Goal: Download file/media: Download file/media

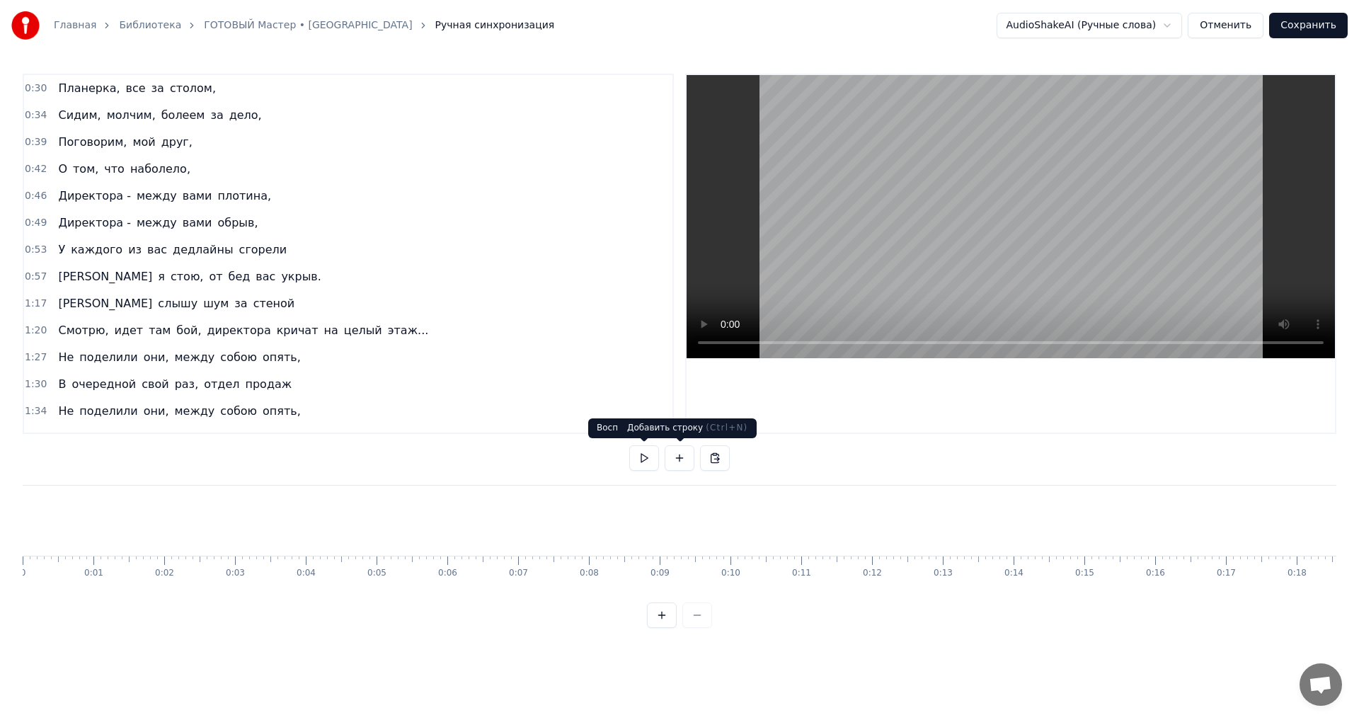
scroll to position [0, 10245]
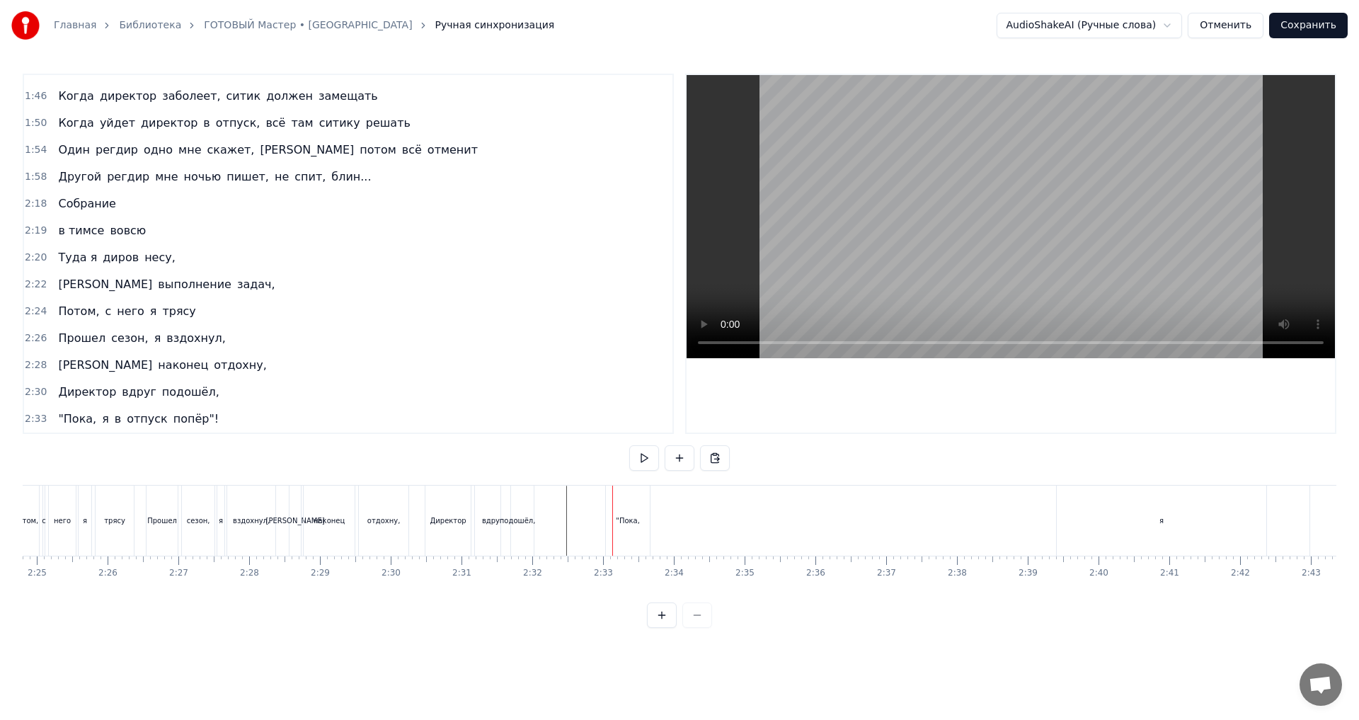
click at [463, 518] on div "Директор" at bounding box center [448, 520] width 36 height 11
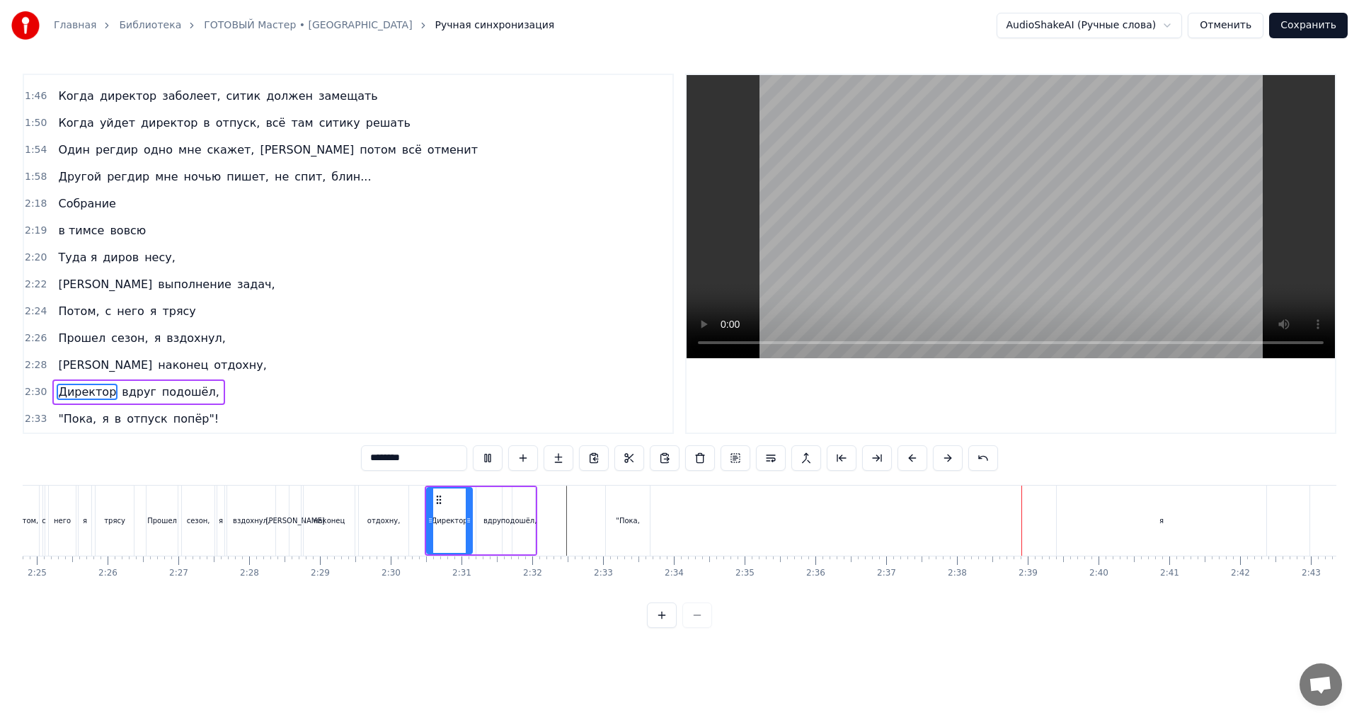
click at [514, 521] on div "подошёл," at bounding box center [519, 520] width 36 height 11
click at [620, 518] on div ""Пока," at bounding box center [628, 520] width 24 height 11
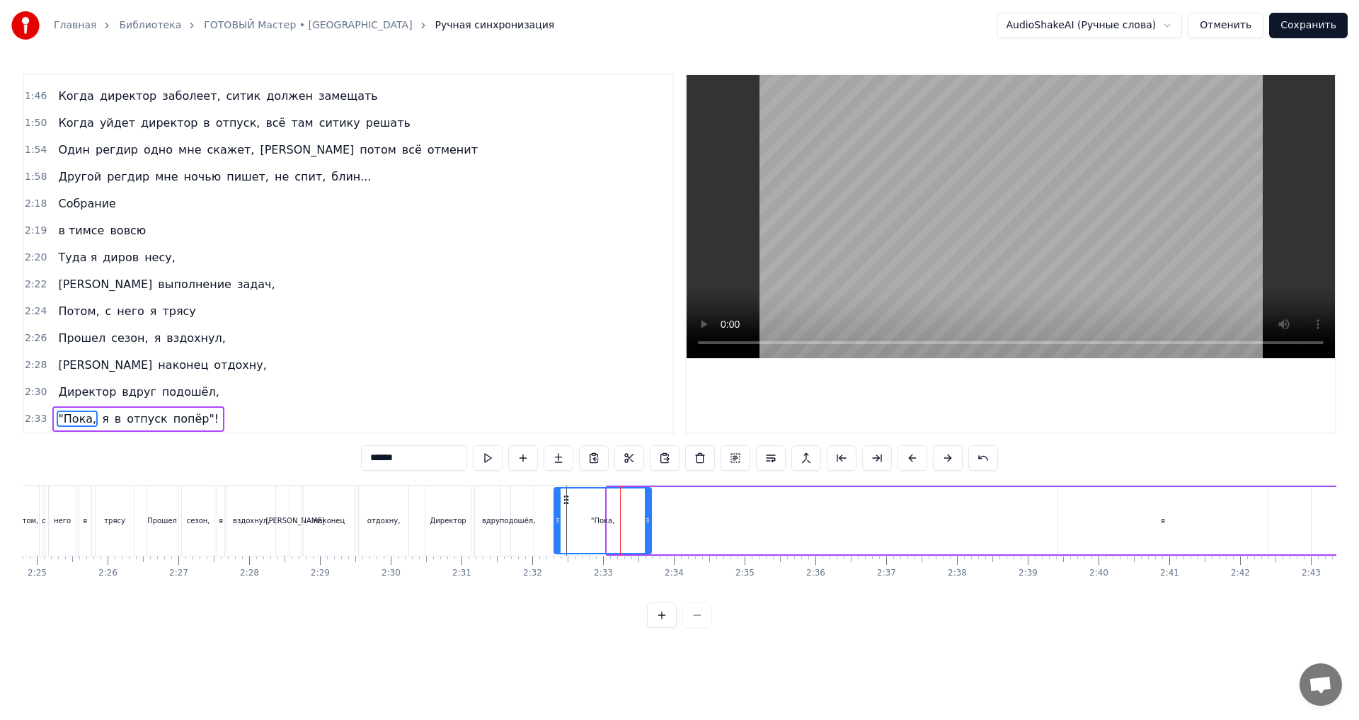
drag, startPoint x: 609, startPoint y: 518, endPoint x: 556, endPoint y: 517, distance: 53.1
click at [556, 517] on icon at bounding box center [558, 519] width 6 height 11
drag, startPoint x: 650, startPoint y: 514, endPoint x: 575, endPoint y: 523, distance: 75.5
click at [575, 523] on icon at bounding box center [573, 519] width 6 height 11
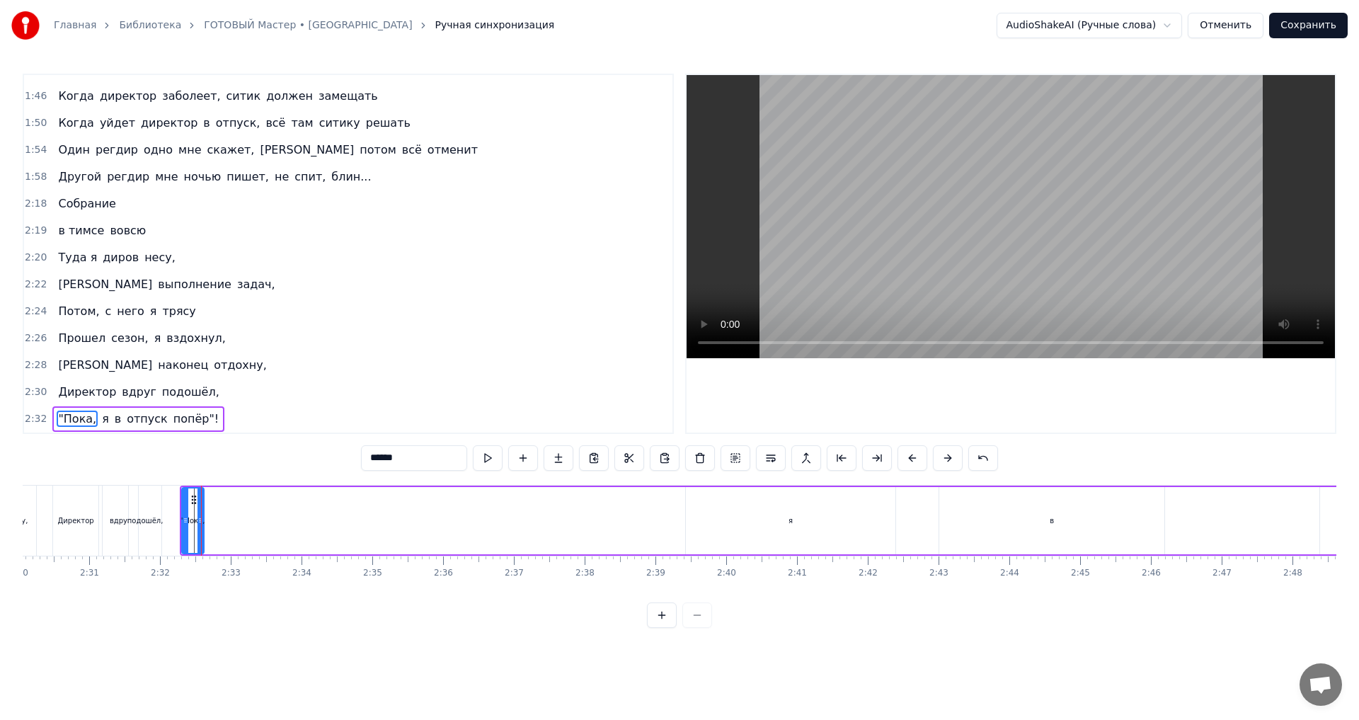
scroll to position [0, 10633]
click at [819, 521] on div "я" at bounding box center [774, 520] width 209 height 67
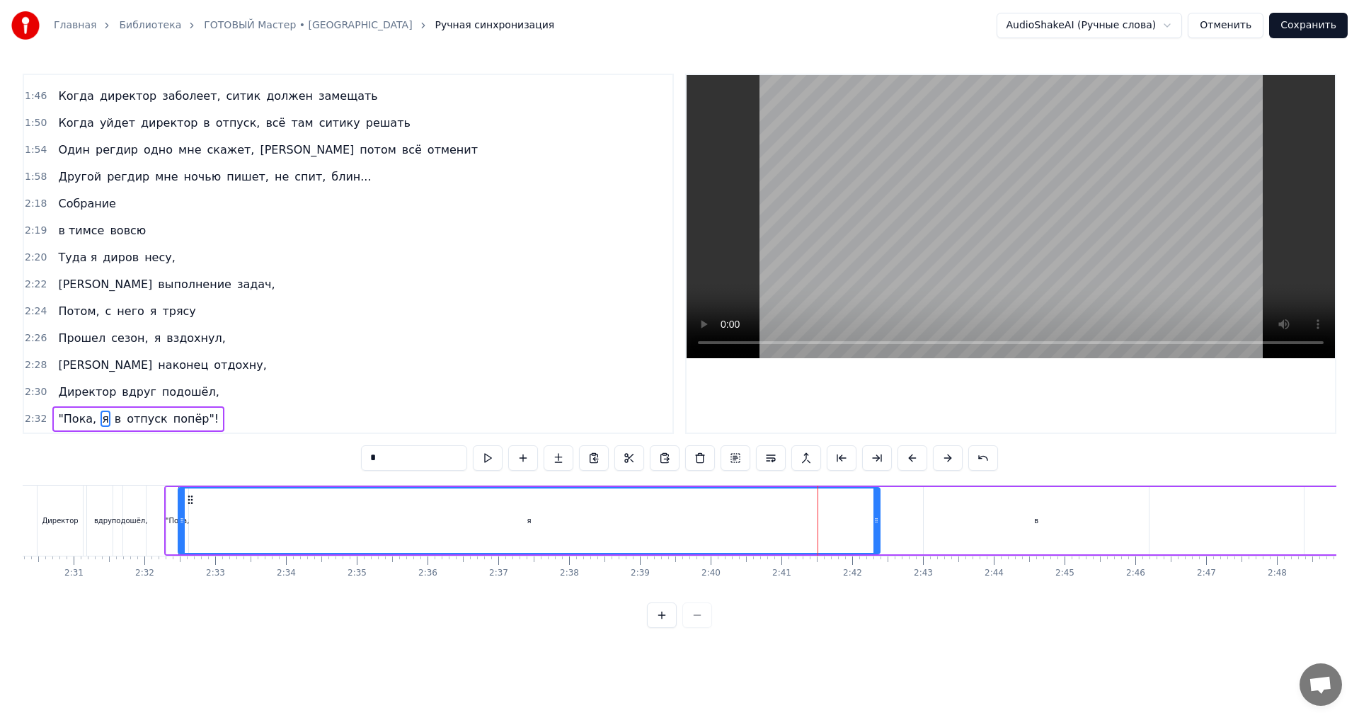
drag, startPoint x: 674, startPoint y: 528, endPoint x: 183, endPoint y: 537, distance: 491.8
click at [183, 537] on div at bounding box center [182, 520] width 6 height 64
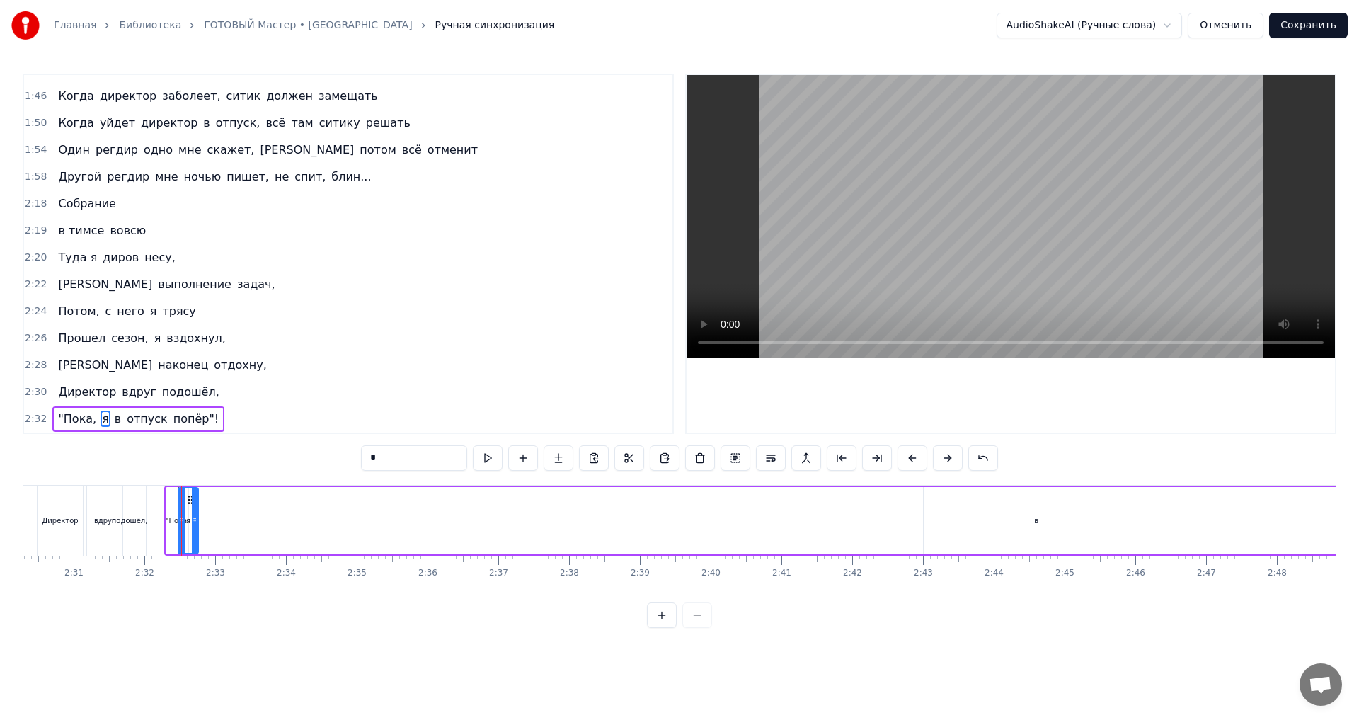
drag, startPoint x: 877, startPoint y: 524, endPoint x: 195, endPoint y: 542, distance: 681.6
click at [195, 542] on div at bounding box center [195, 520] width 6 height 64
click at [1066, 529] on div "в" at bounding box center [1035, 520] width 225 height 67
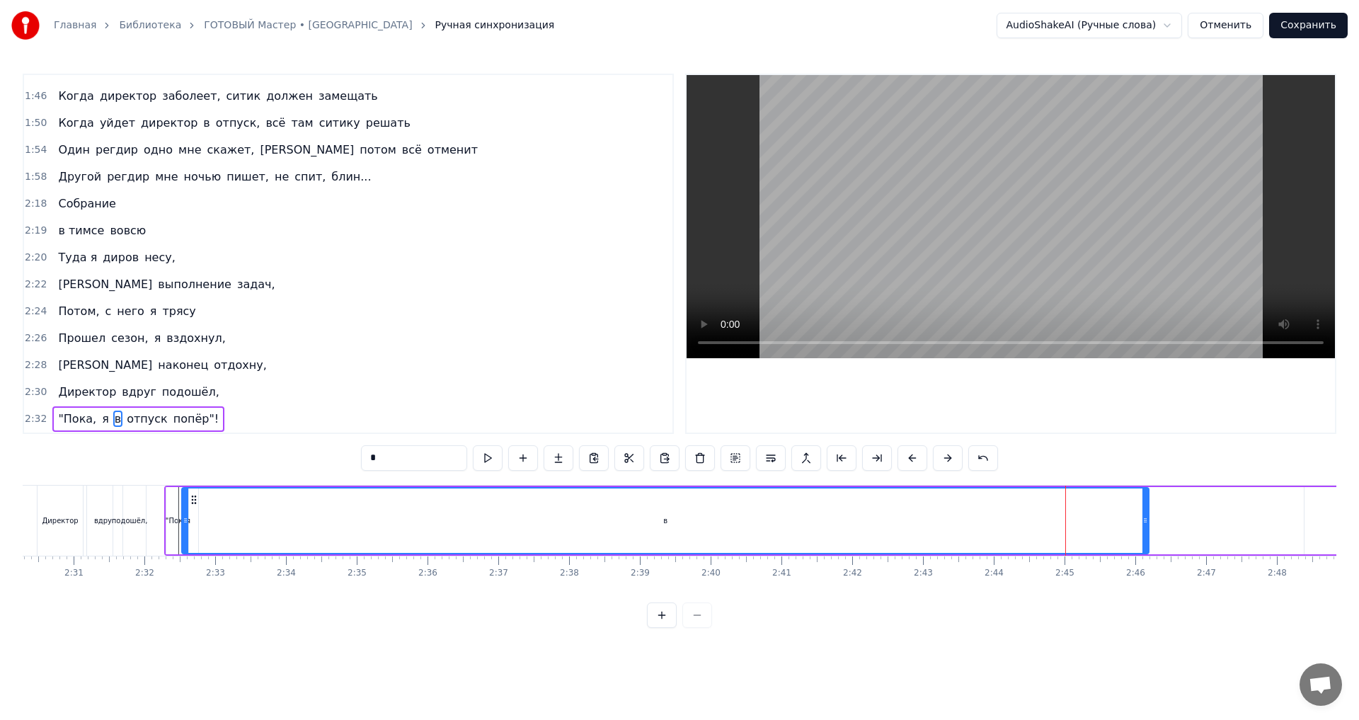
drag, startPoint x: 927, startPoint y: 520, endPoint x: 185, endPoint y: 517, distance: 741.5
click at [185, 517] on icon at bounding box center [186, 519] width 6 height 11
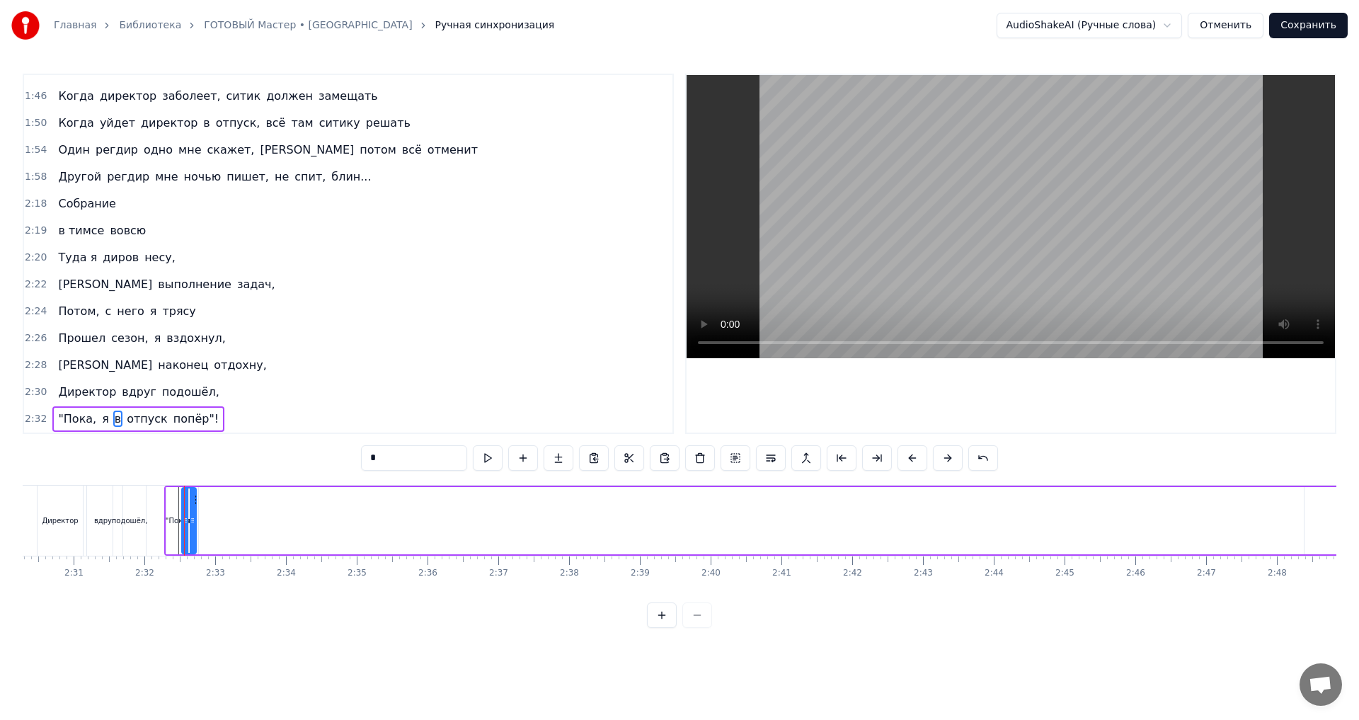
drag, startPoint x: 1146, startPoint y: 524, endPoint x: 194, endPoint y: 542, distance: 952.5
click at [194, 542] on div at bounding box center [193, 520] width 6 height 64
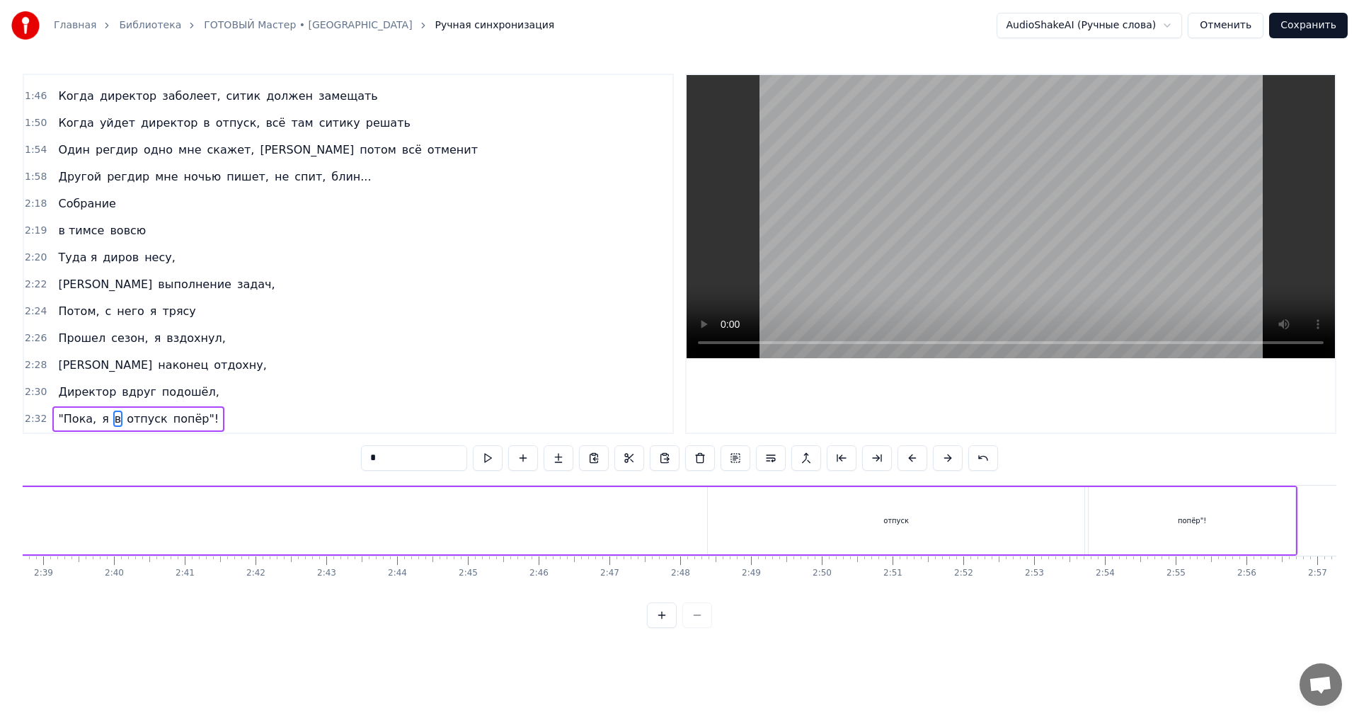
click at [907, 524] on div "отпуск" at bounding box center [896, 520] width 376 height 67
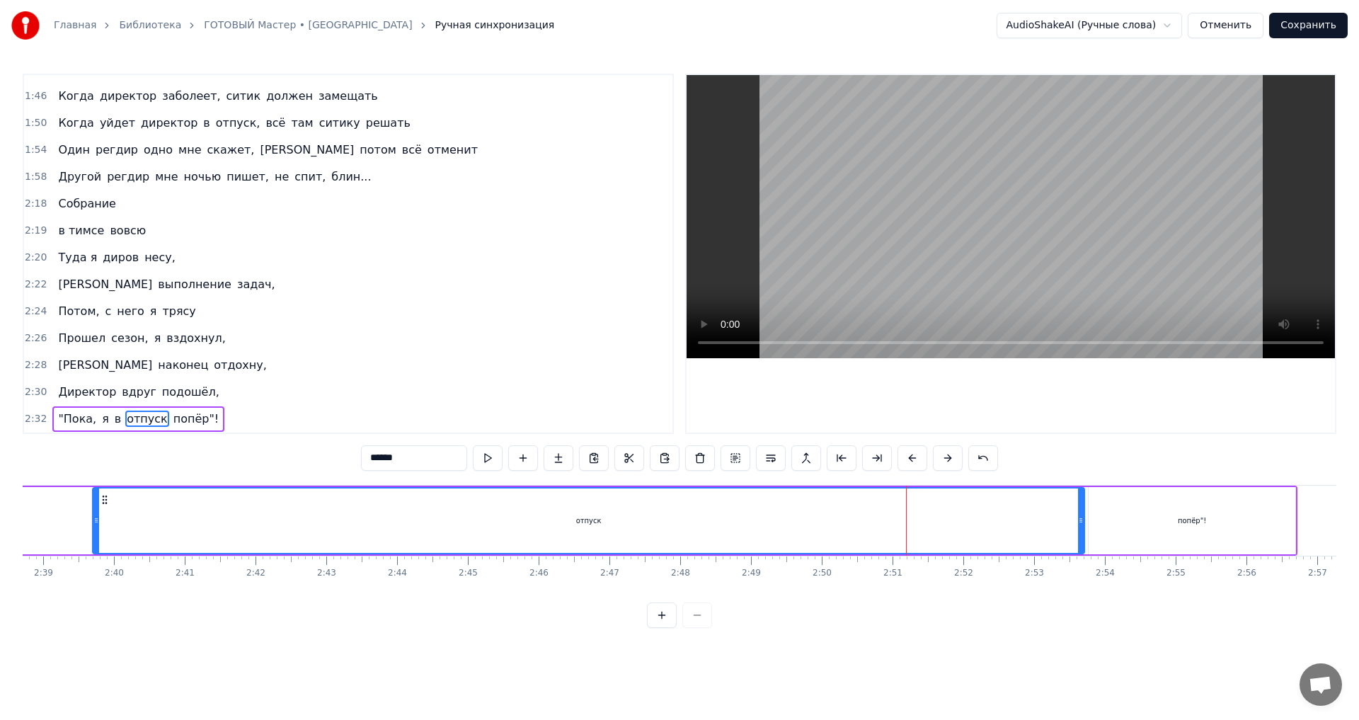
drag, startPoint x: 708, startPoint y: 522, endPoint x: 47, endPoint y: 533, distance: 660.9
click at [93, 533] on div at bounding box center [96, 520] width 6 height 64
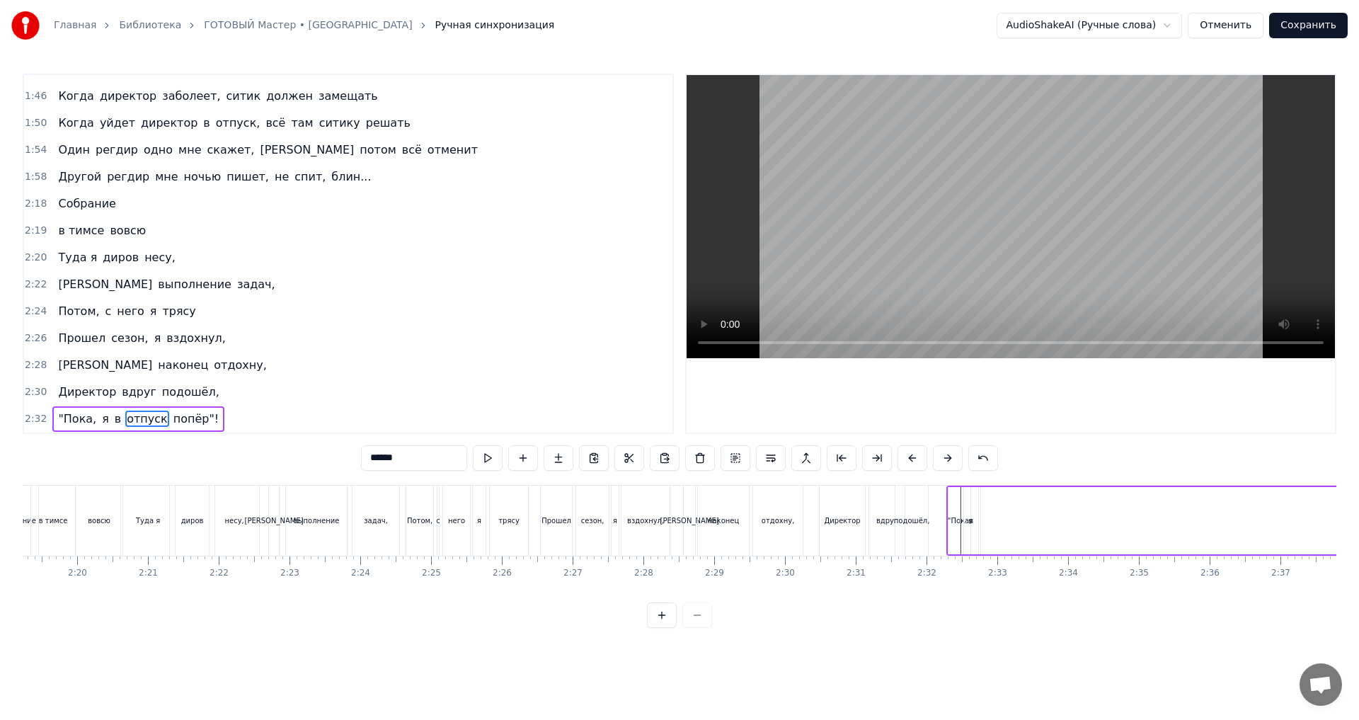
scroll to position [0, 9964]
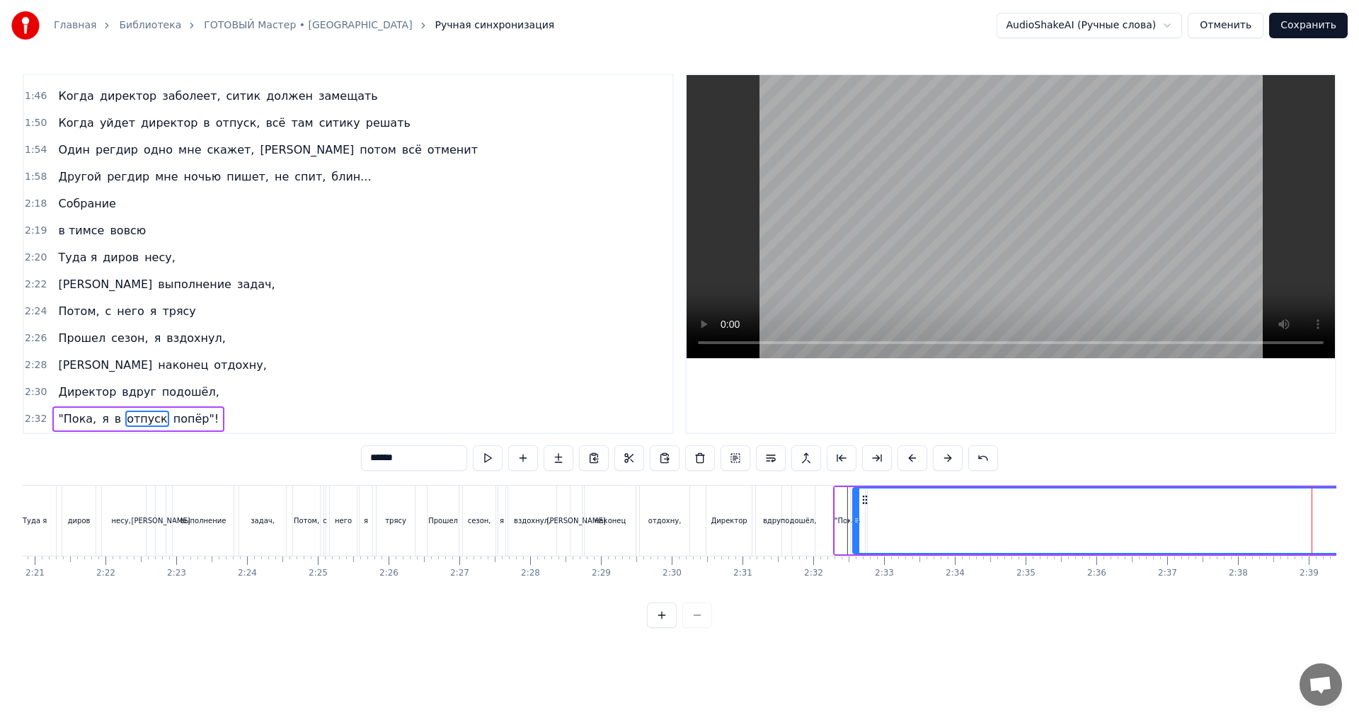
drag, startPoint x: 1313, startPoint y: 528, endPoint x: 853, endPoint y: 548, distance: 459.6
click at [853, 548] on div at bounding box center [856, 520] width 6 height 64
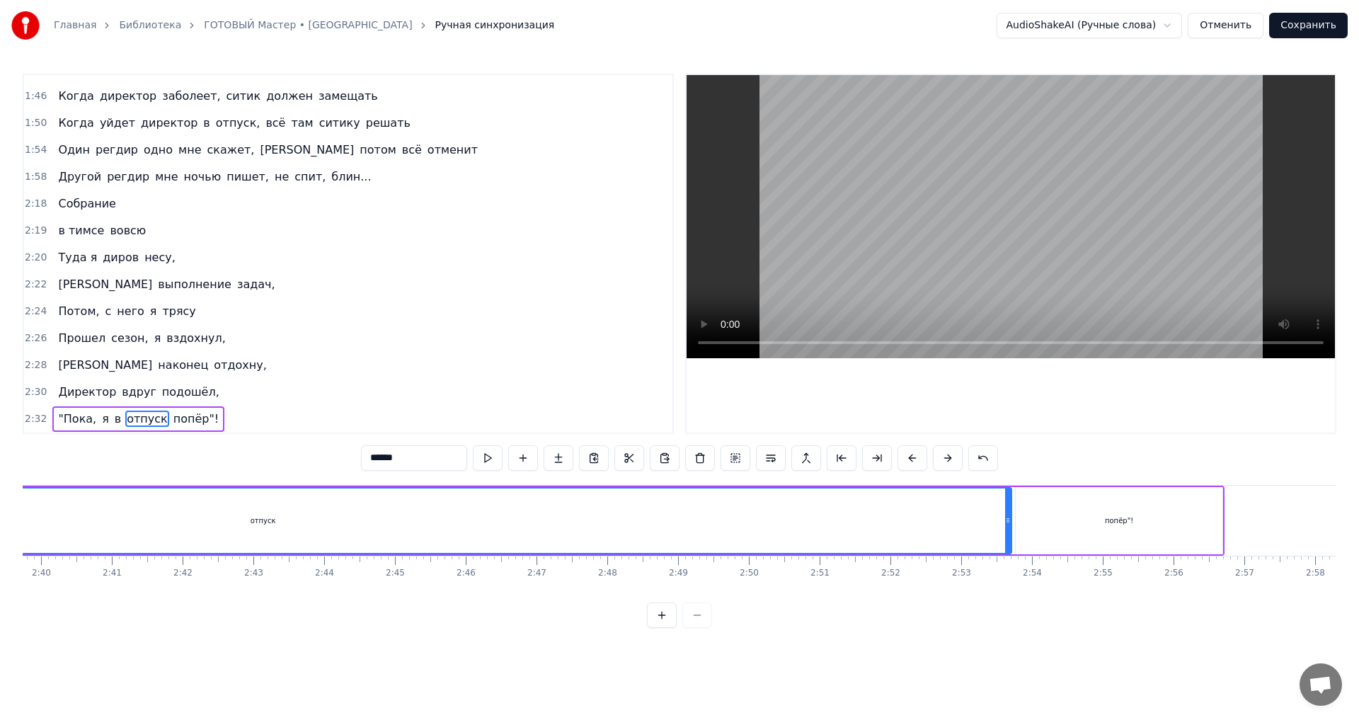
scroll to position [0, 11286]
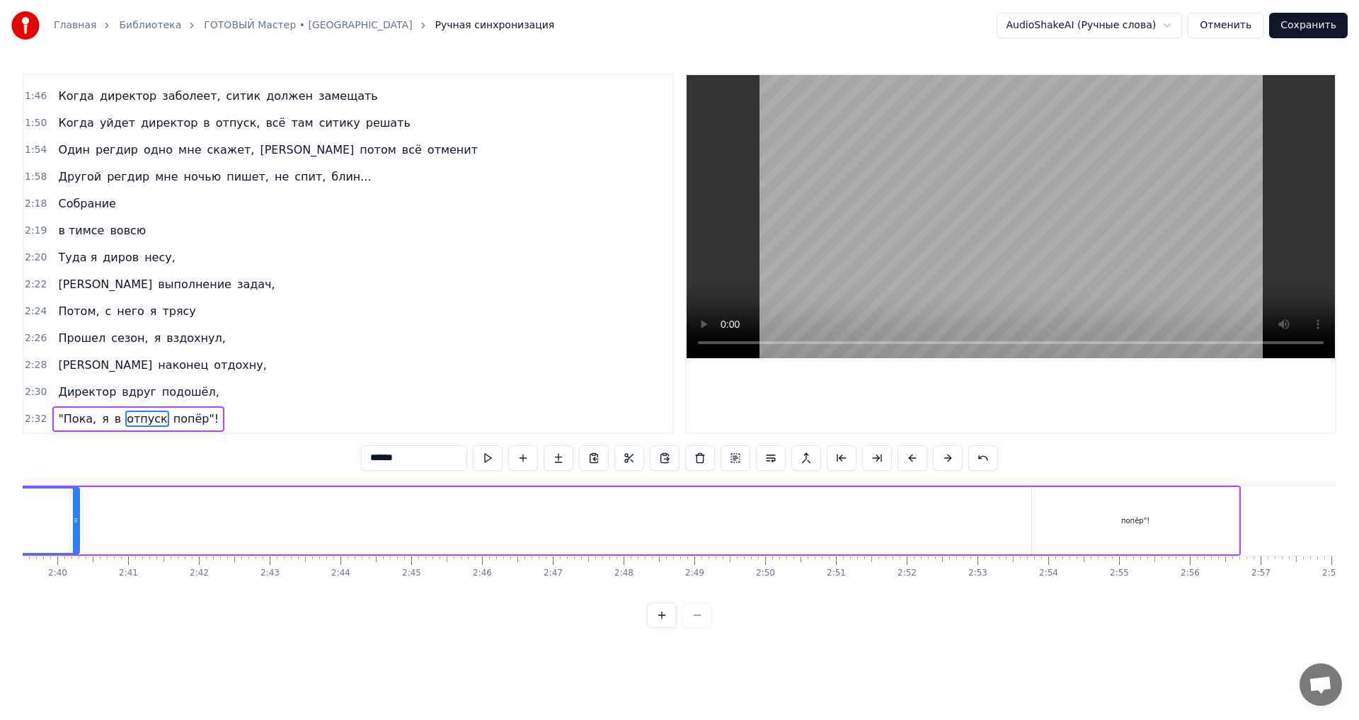
drag, startPoint x: 1021, startPoint y: 531, endPoint x: 73, endPoint y: 538, distance: 948.1
click at [73, 538] on div at bounding box center [76, 520] width 6 height 64
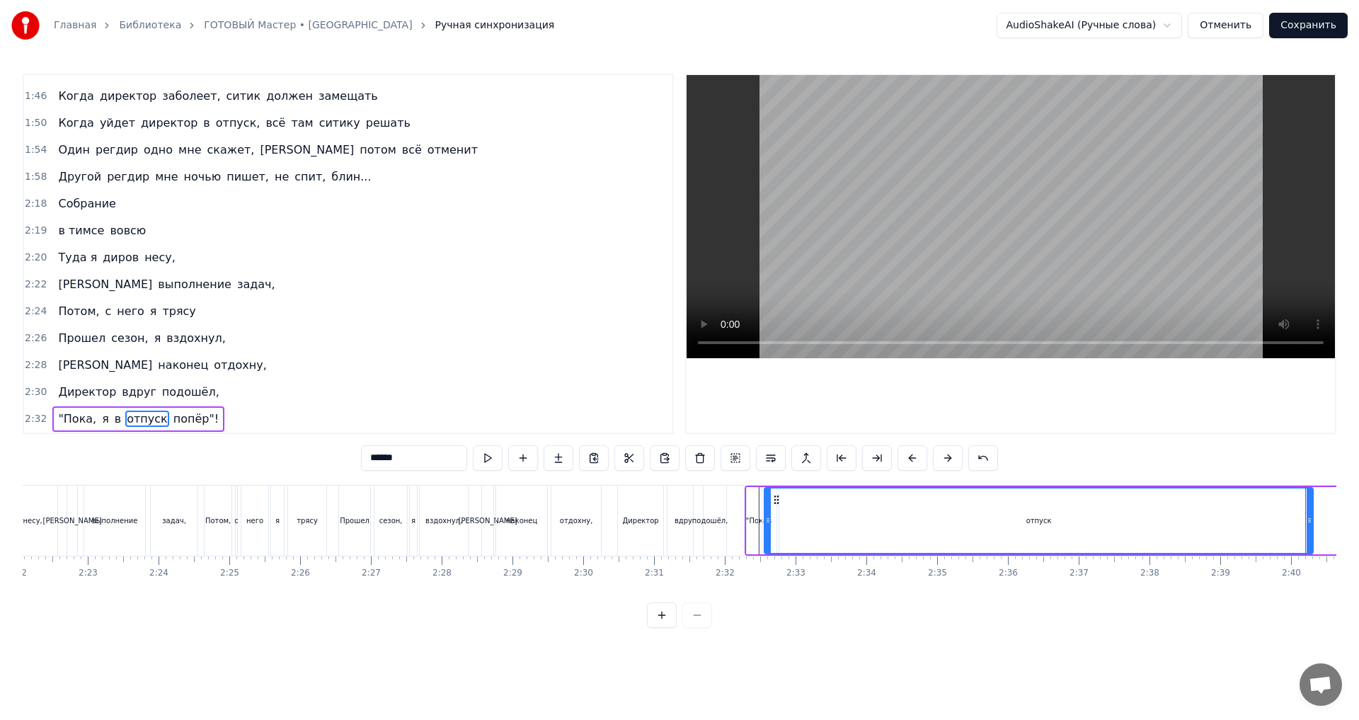
scroll to position [0, 10061]
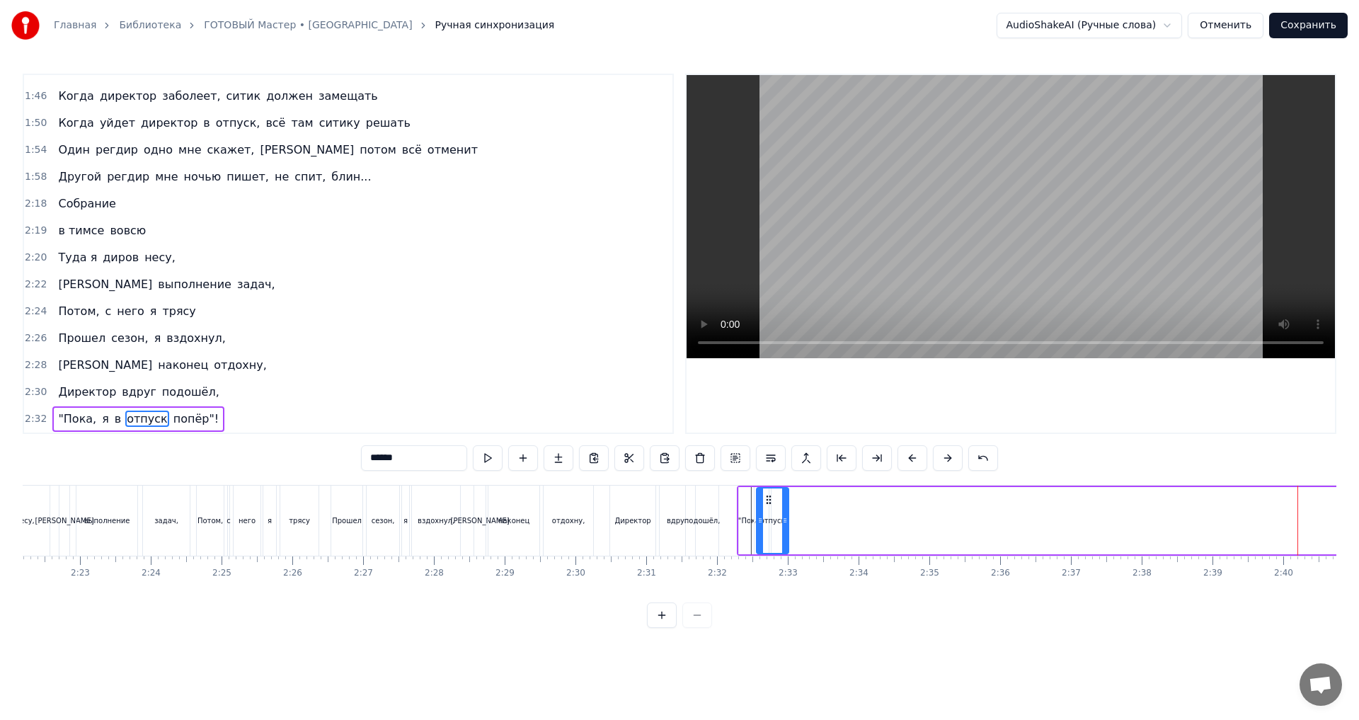
drag, startPoint x: 1303, startPoint y: 521, endPoint x: 786, endPoint y: 544, distance: 517.0
click at [786, 544] on div at bounding box center [785, 520] width 6 height 64
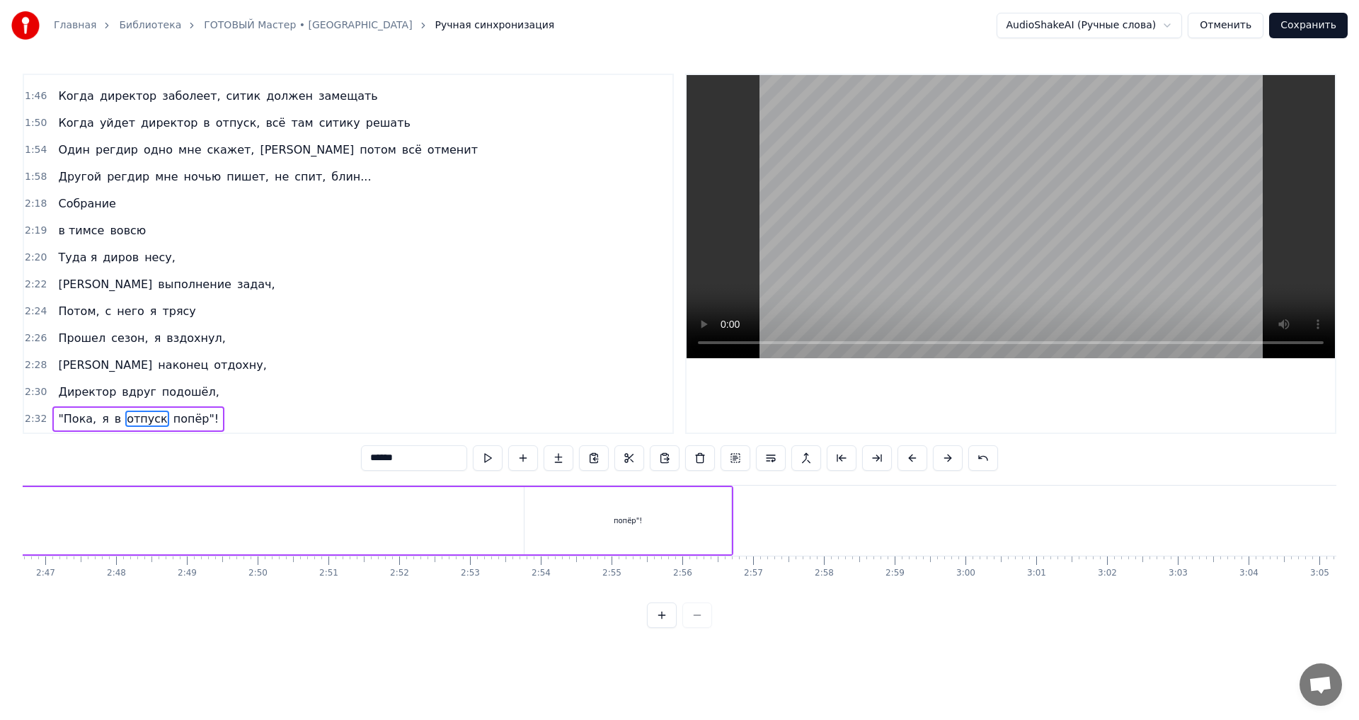
scroll to position [0, 11770]
click at [647, 502] on div "попёр"!" at bounding box center [651, 520] width 207 height 67
type input "*******"
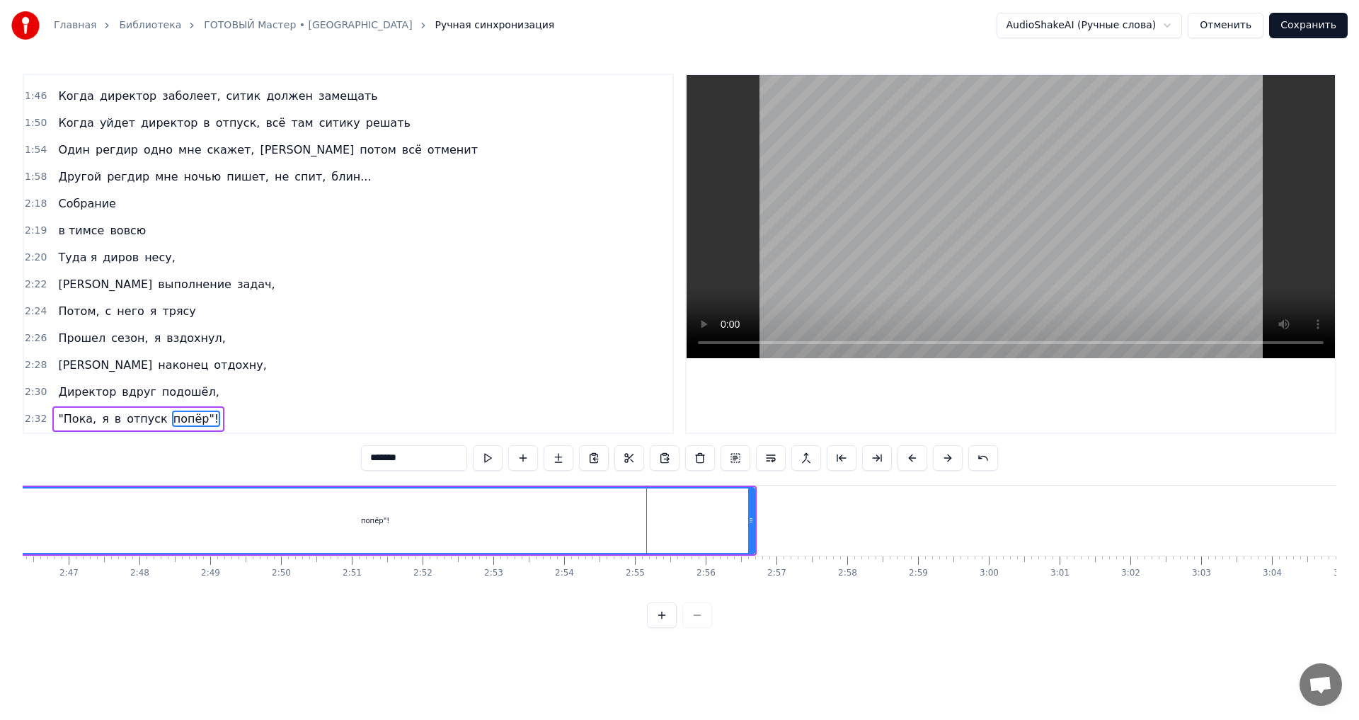
drag, startPoint x: 552, startPoint y: 521, endPoint x: 10, endPoint y: 543, distance: 542.4
click at [1, 546] on div "Главная Библиотека ГОТОВЫЙ Мастер • Ситик-БОБР Ручная синхронизация AudioShakeA…" at bounding box center [679, 314] width 1359 height 628
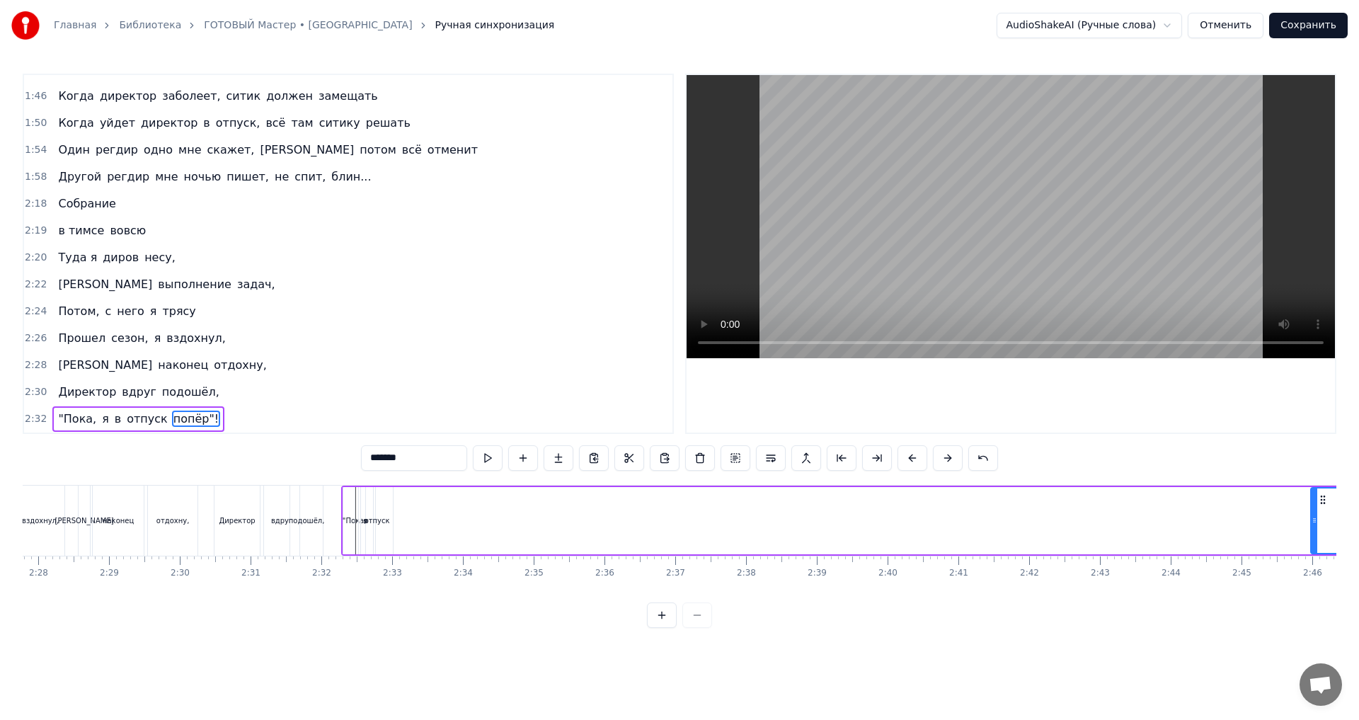
scroll to position [0, 10496]
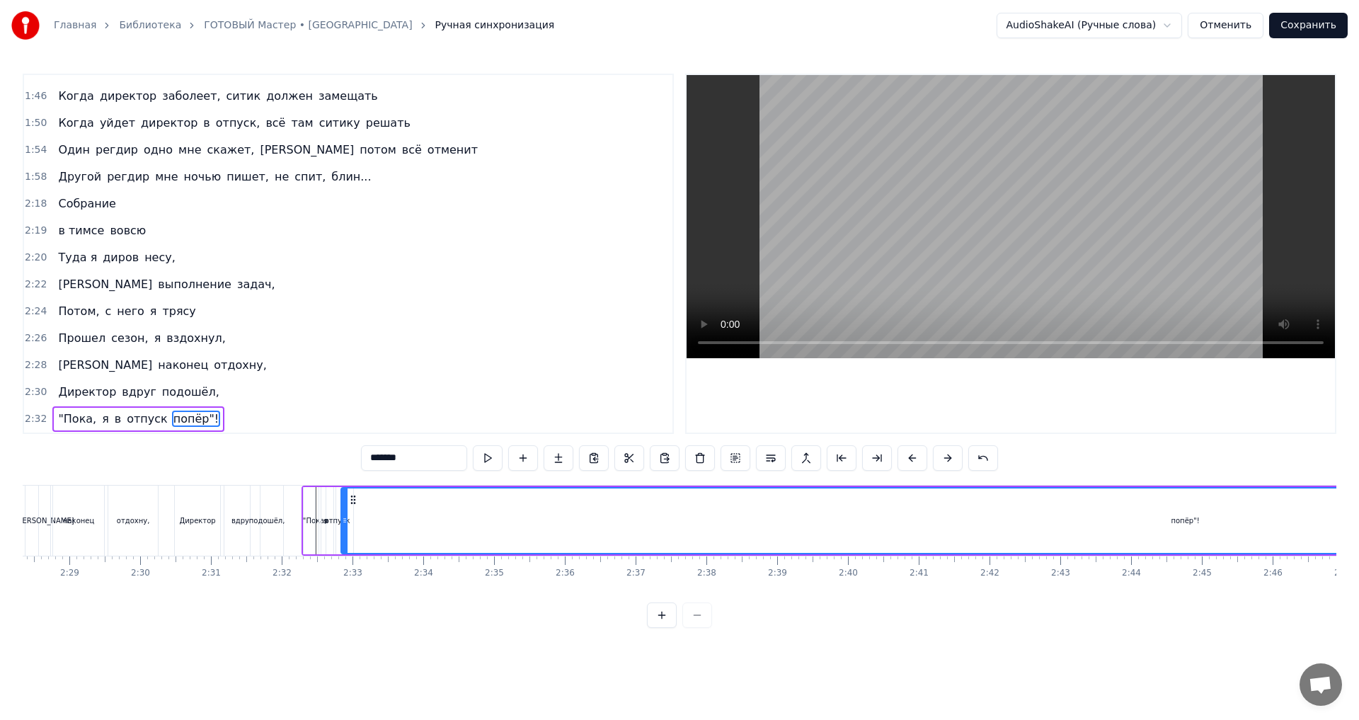
drag, startPoint x: 1272, startPoint y: 523, endPoint x: 342, endPoint y: 551, distance: 930.2
click at [342, 551] on div at bounding box center [345, 520] width 6 height 64
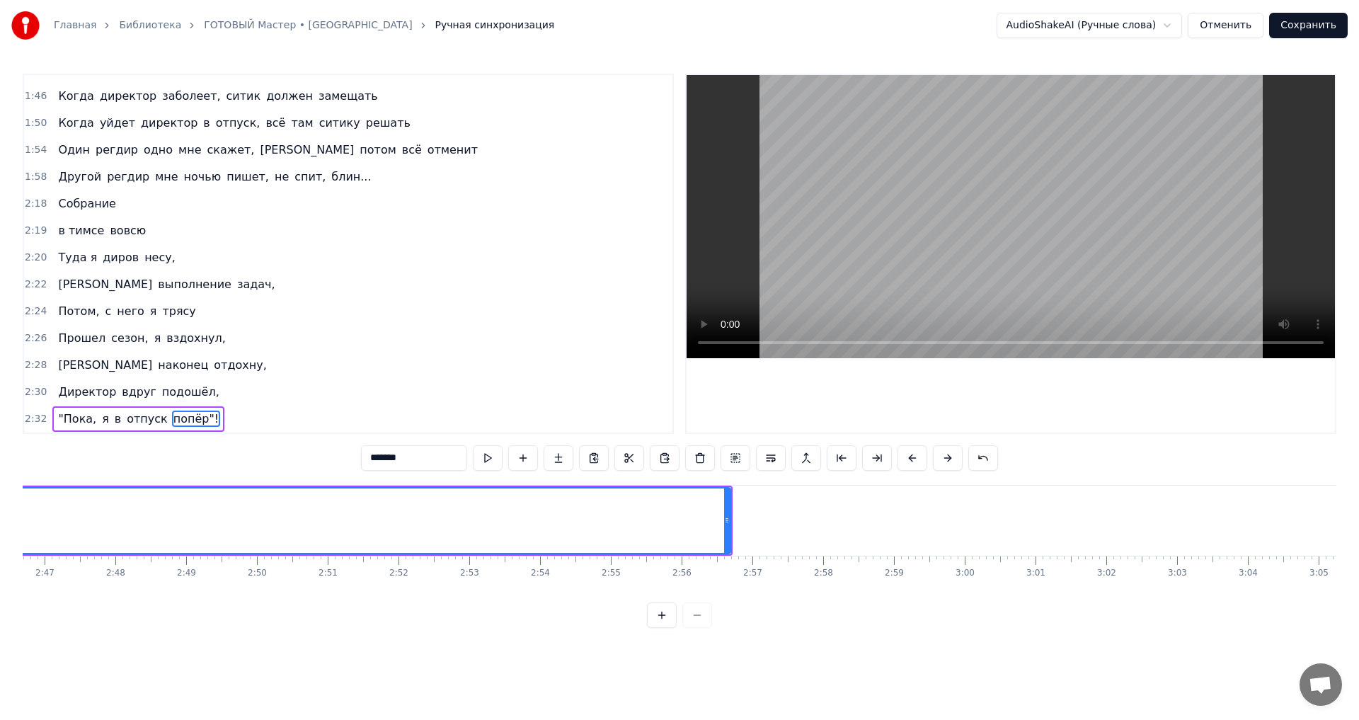
scroll to position [0, 11624]
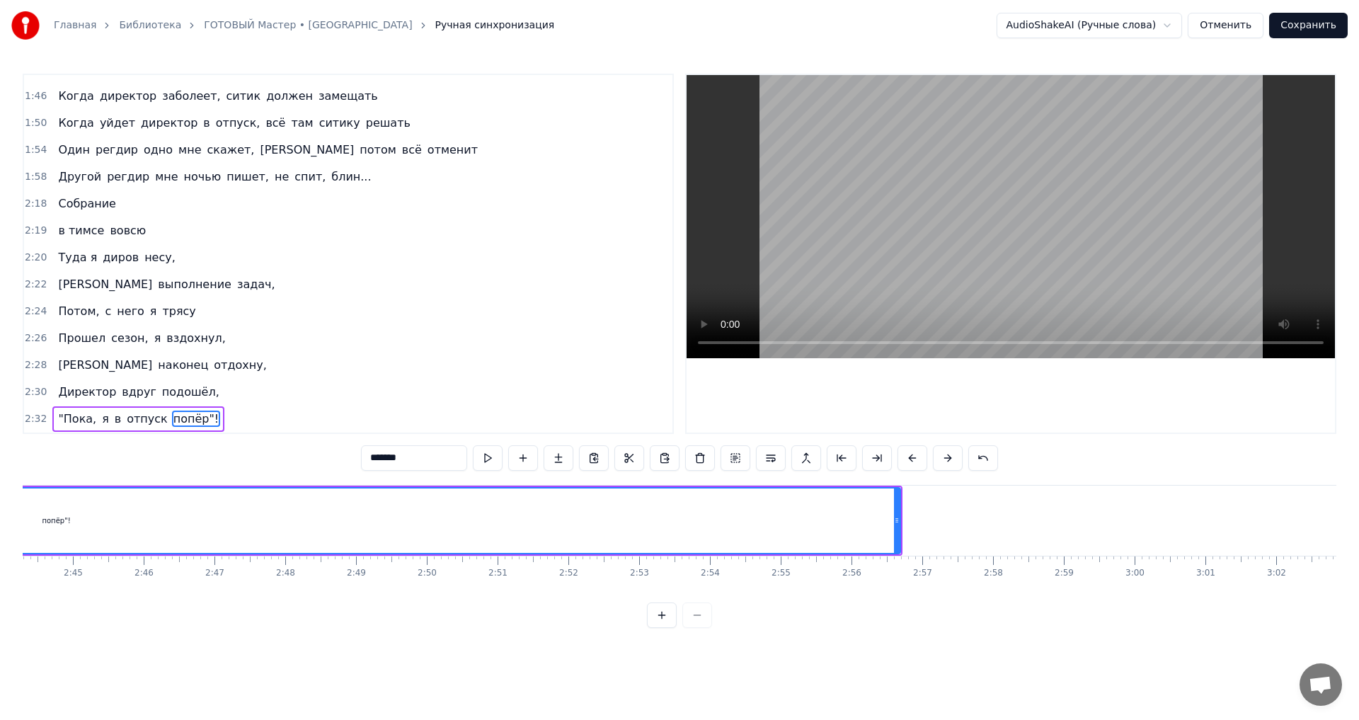
click at [890, 524] on div "попёр"!" at bounding box center [56, 520] width 1686 height 64
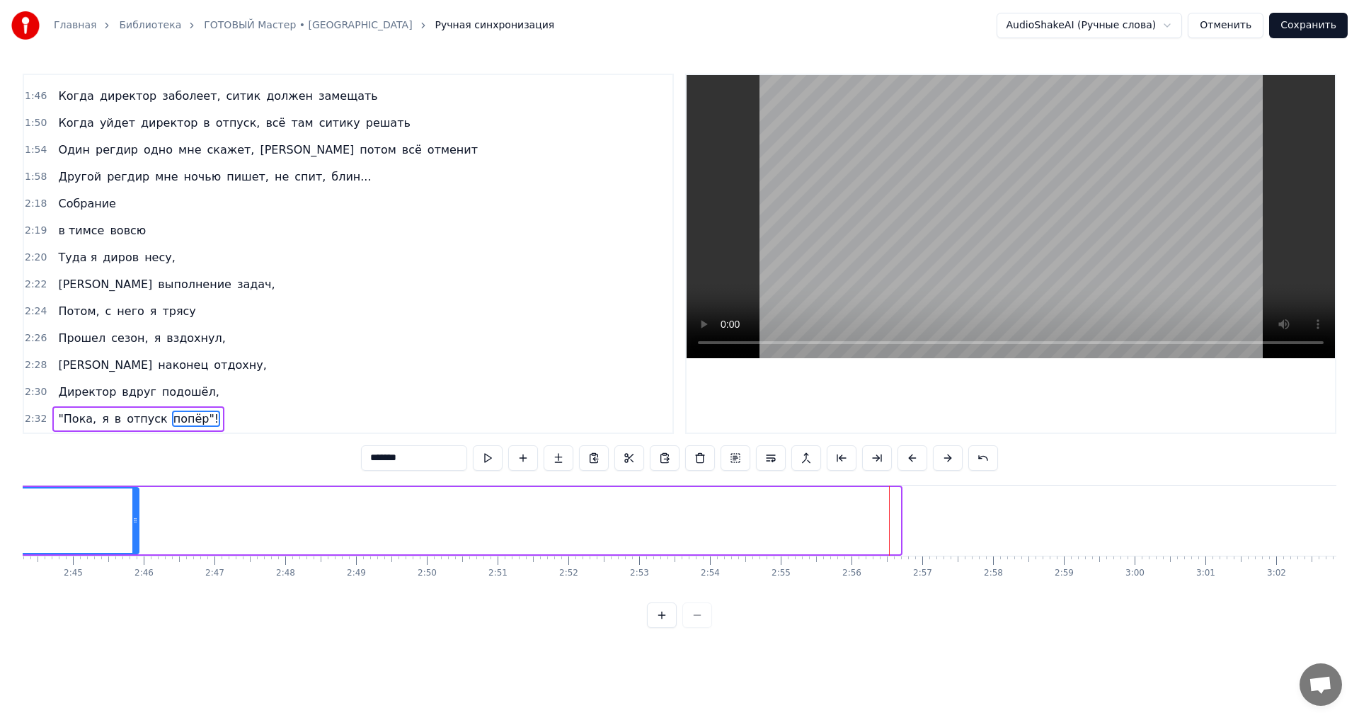
drag, startPoint x: 897, startPoint y: 527, endPoint x: 72, endPoint y: 555, distance: 825.5
click at [72, 555] on div "[PERSON_NAME], все за столом, [PERSON_NAME], молчим, болеем за дело, Поговорим,…" at bounding box center [679, 538] width 1313 height 106
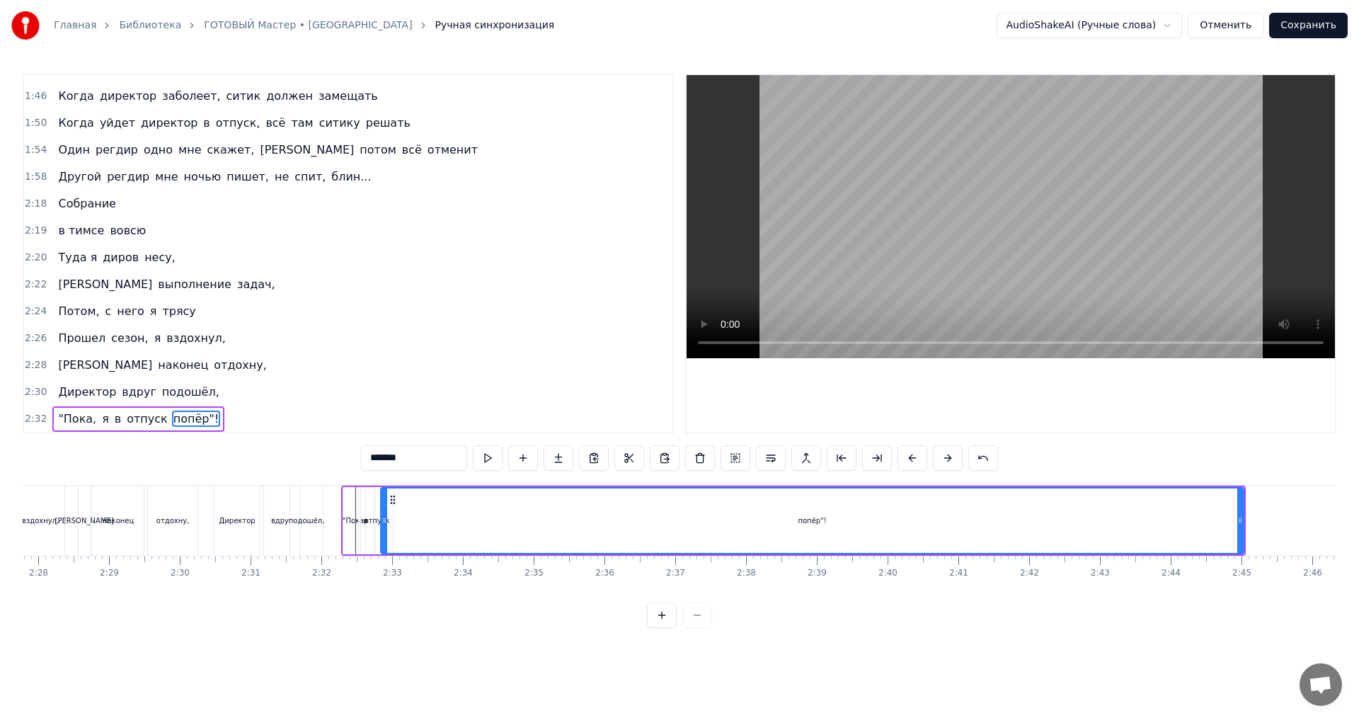
scroll to position [0, 10520]
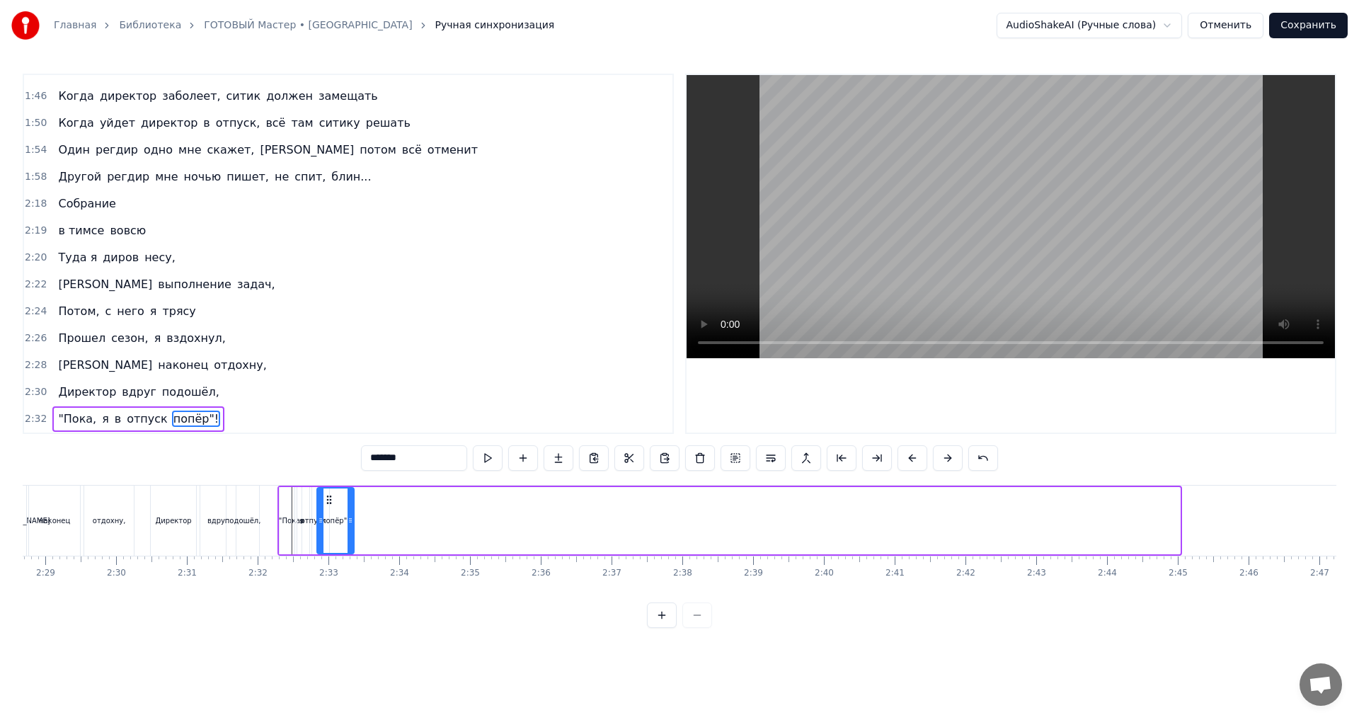
drag, startPoint x: 1177, startPoint y: 521, endPoint x: 351, endPoint y: 536, distance: 825.8
click at [351, 536] on div at bounding box center [350, 520] width 6 height 64
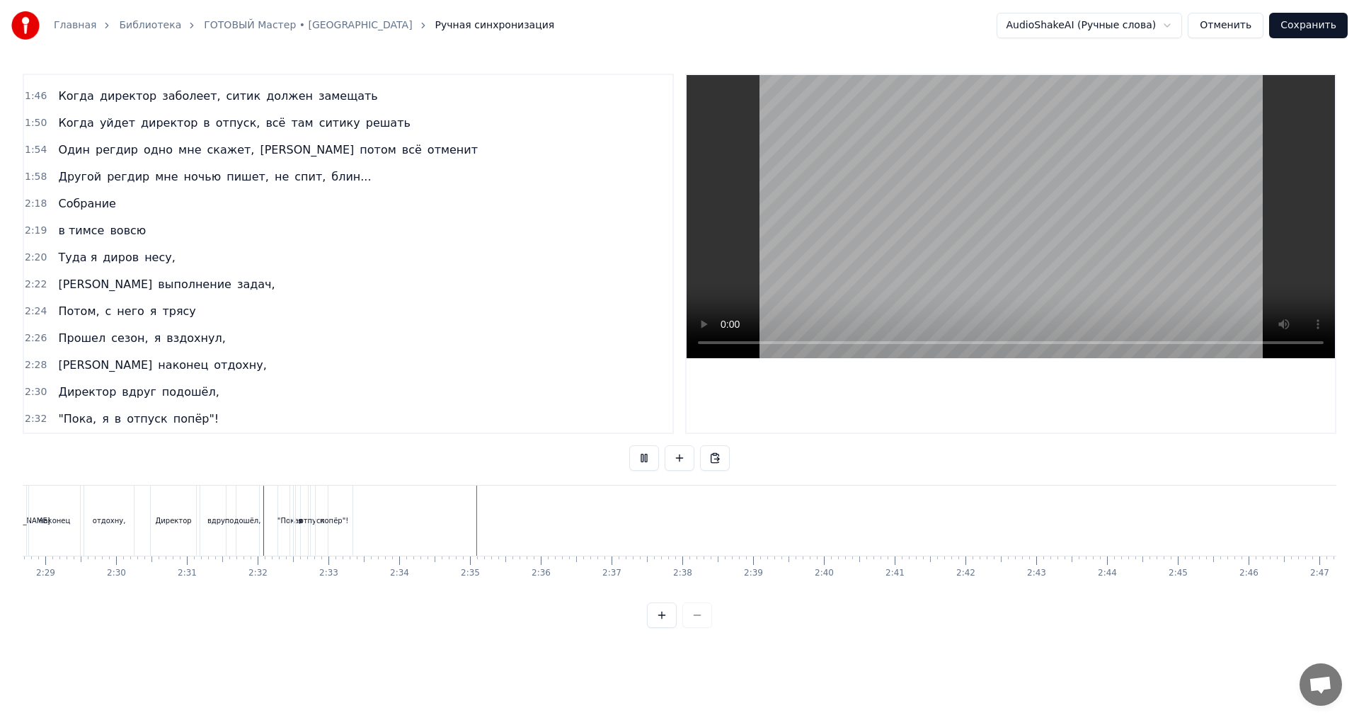
click at [344, 504] on div "попёр"!" at bounding box center [334, 520] width 37 height 70
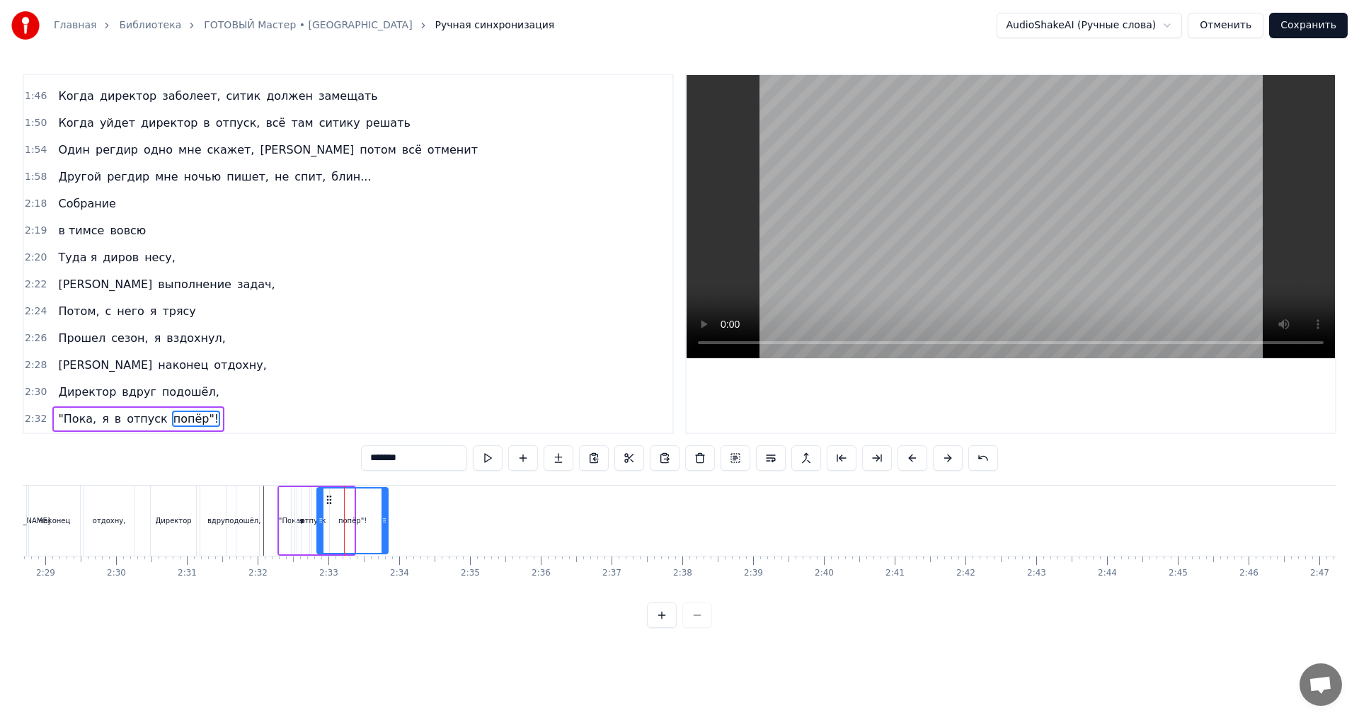
drag, startPoint x: 350, startPoint y: 522, endPoint x: 384, endPoint y: 528, distance: 34.4
click at [384, 528] on div at bounding box center [384, 520] width 6 height 64
click at [225, 521] on div "вдруг" at bounding box center [217, 520] width 21 height 11
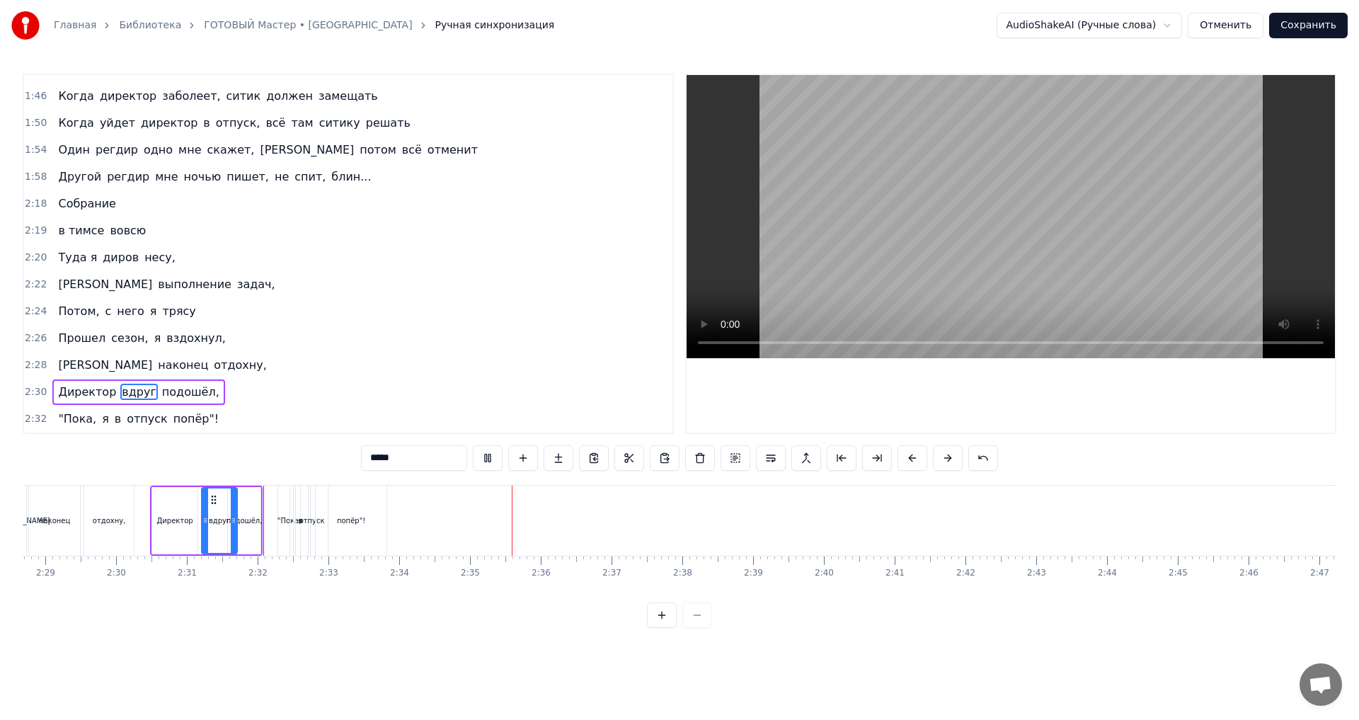
click at [336, 524] on div "попёр"!" at bounding box center [351, 520] width 71 height 70
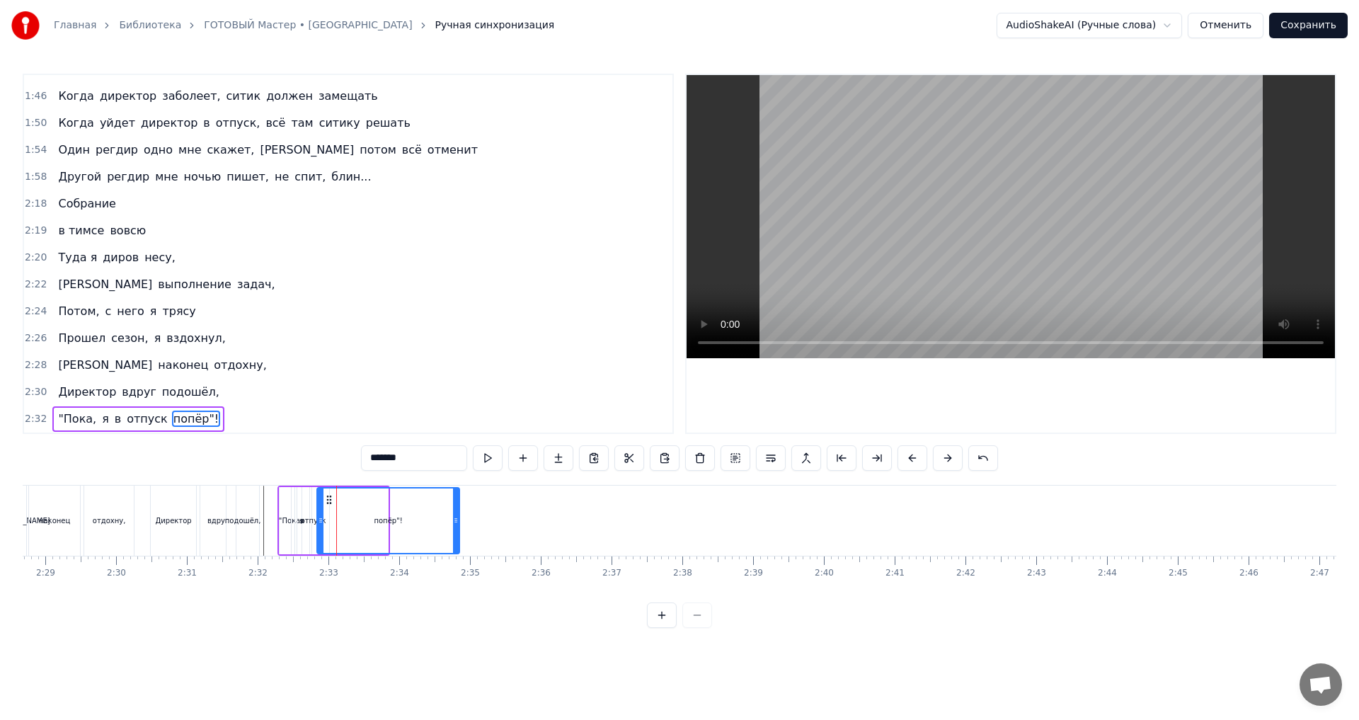
drag, startPoint x: 386, startPoint y: 519, endPoint x: 458, endPoint y: 531, distance: 72.5
click at [458, 531] on div at bounding box center [456, 520] width 6 height 64
click at [233, 519] on div "подошёл," at bounding box center [243, 520] width 36 height 11
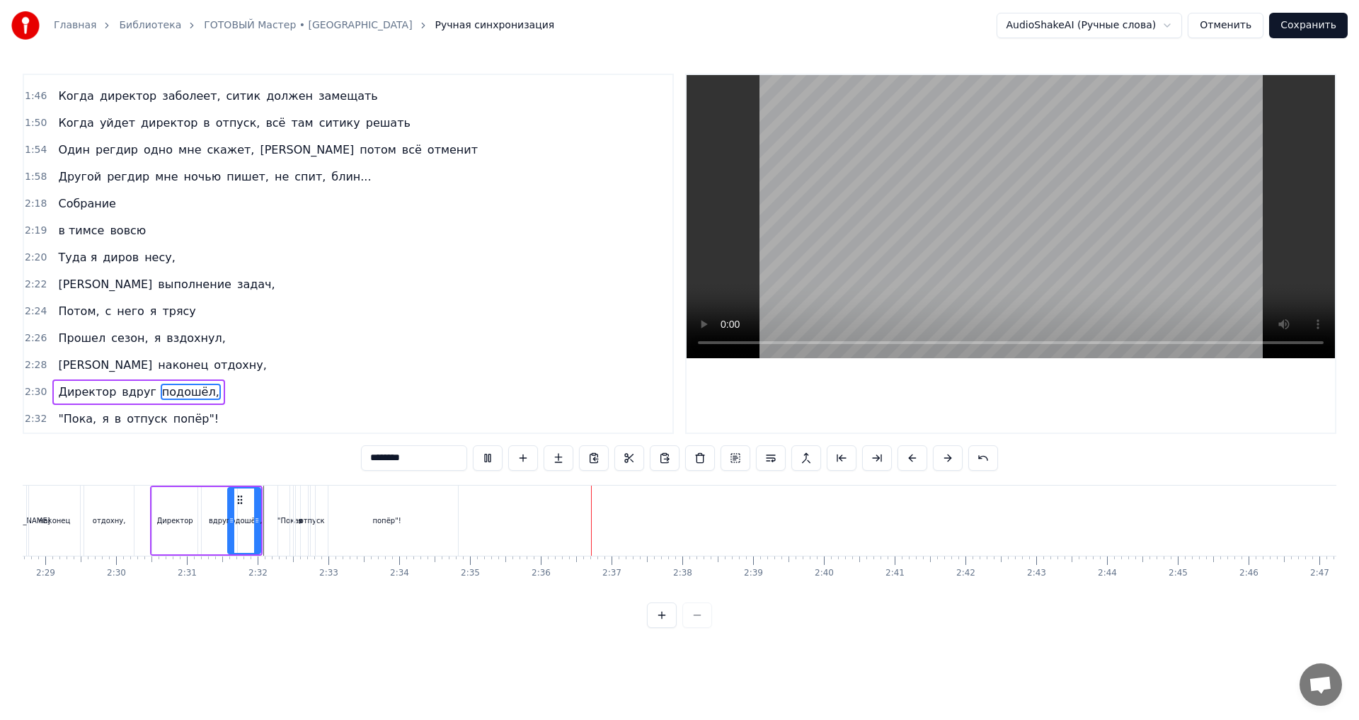
click at [342, 513] on div "попёр"!" at bounding box center [387, 520] width 142 height 70
type input "*******"
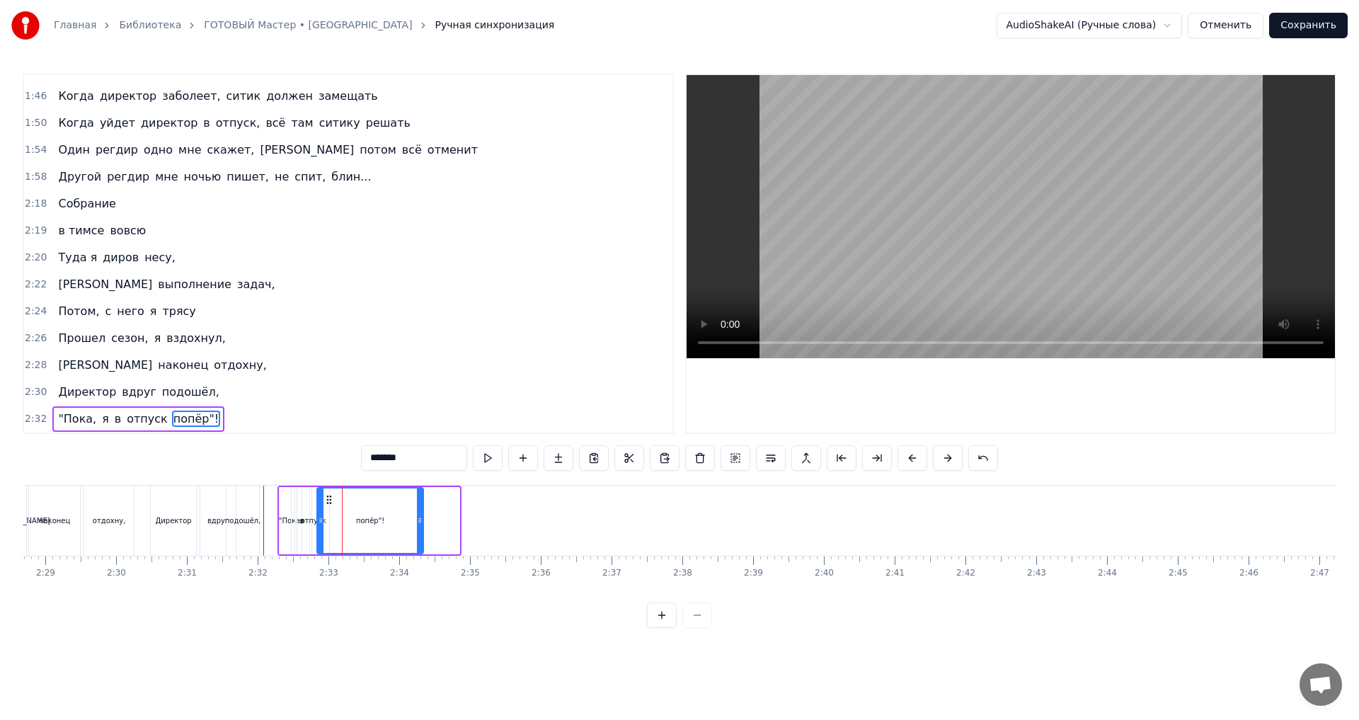
drag, startPoint x: 455, startPoint y: 517, endPoint x: 419, endPoint y: 509, distance: 36.9
click at [419, 509] on div at bounding box center [420, 520] width 6 height 64
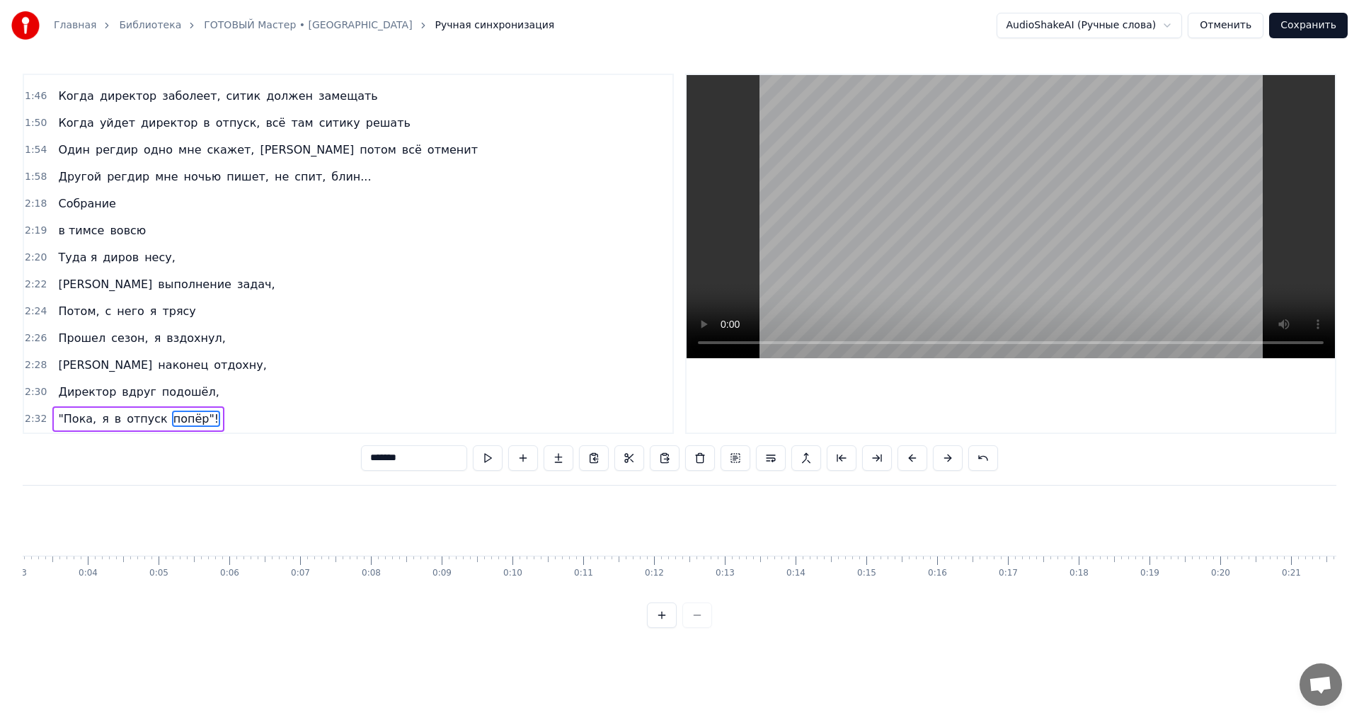
scroll to position [0, 0]
click at [495, 456] on button at bounding box center [488, 457] width 30 height 25
click at [21, 519] on div "Главная Библиотека ГОТОВЫЙ Мастер • Ситик-БОБР Ручная синхронизация AudioShakeA…" at bounding box center [679, 314] width 1359 height 628
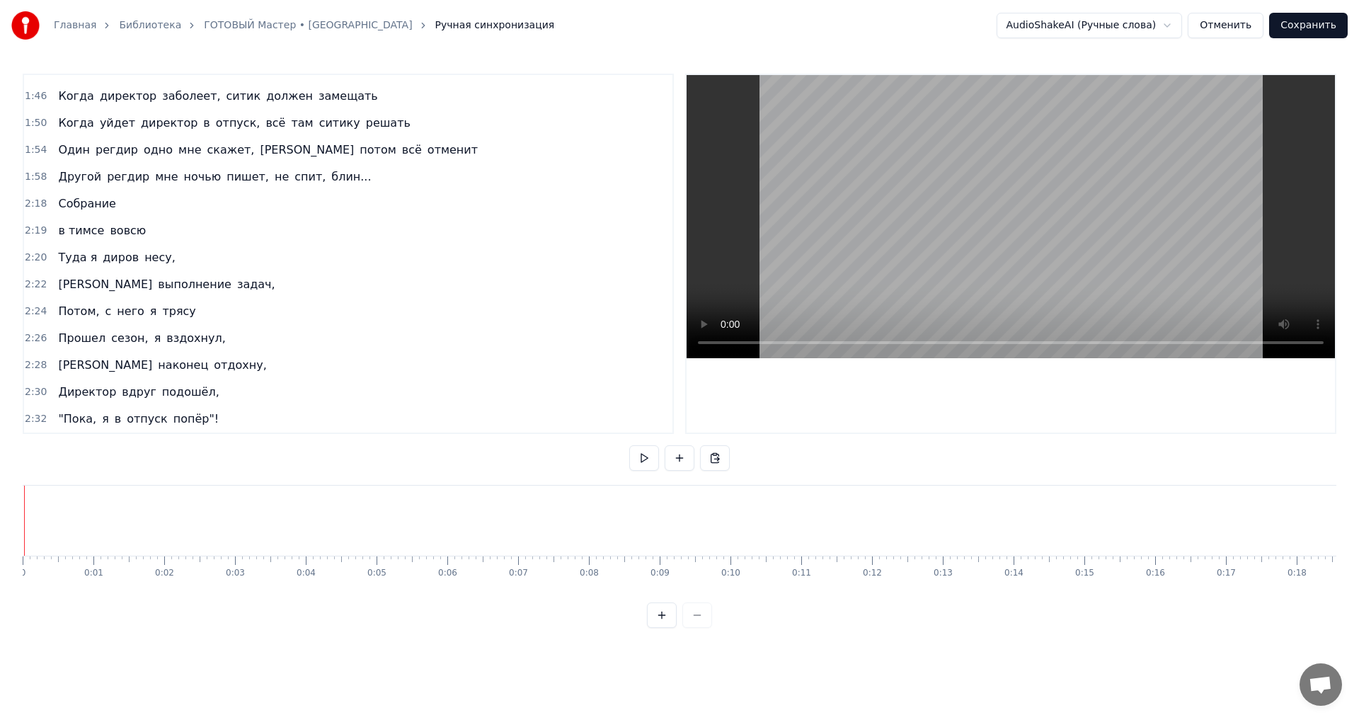
click at [19, 515] on div "Главная Библиотека ГОТОВЫЙ Мастер • Ситик-БОБР Ручная синхронизация AudioShakeA…" at bounding box center [679, 314] width 1359 height 628
click at [21, 515] on div "Главная Библиотека ГОТОВЫЙ Мастер • Ситик-БОБР Ручная синхронизация AudioShakeA…" at bounding box center [679, 314] width 1359 height 628
click at [683, 455] on button at bounding box center [679, 457] width 30 height 25
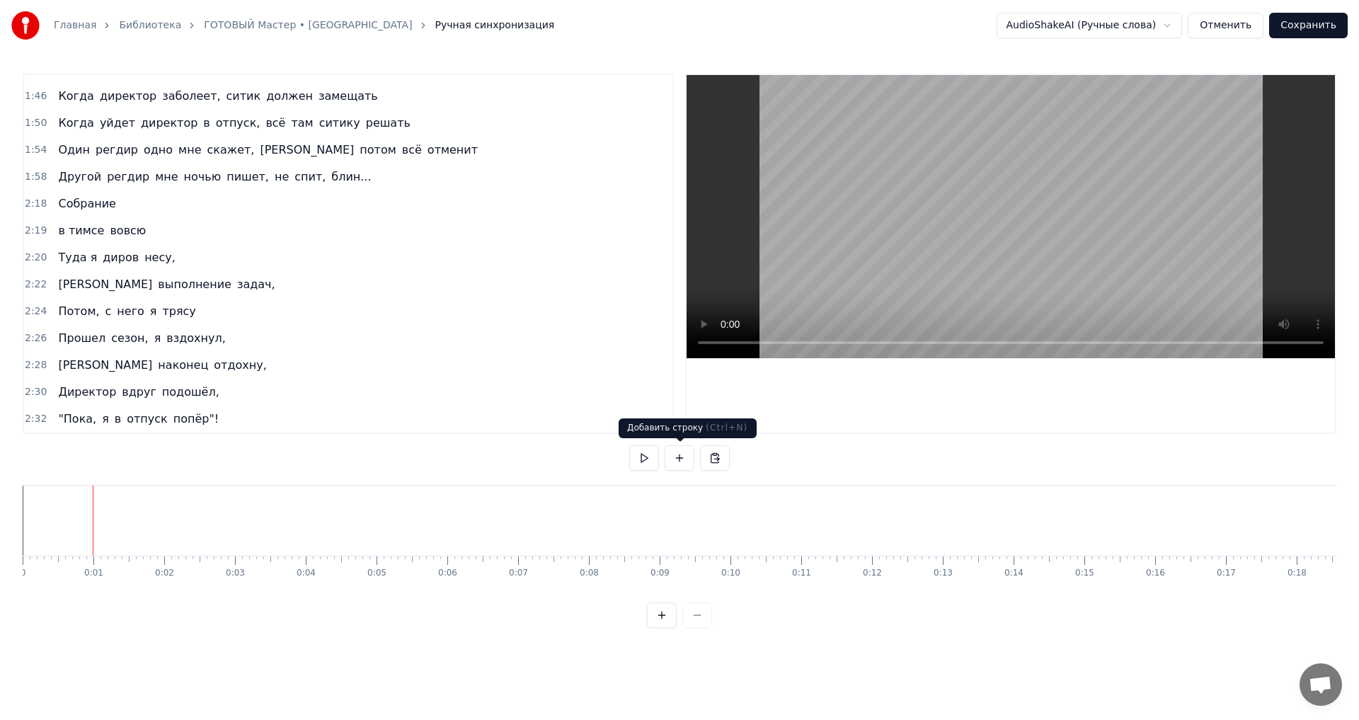
scroll to position [396, 0]
click at [108, 517] on div "<>" at bounding box center [127, 520] width 69 height 70
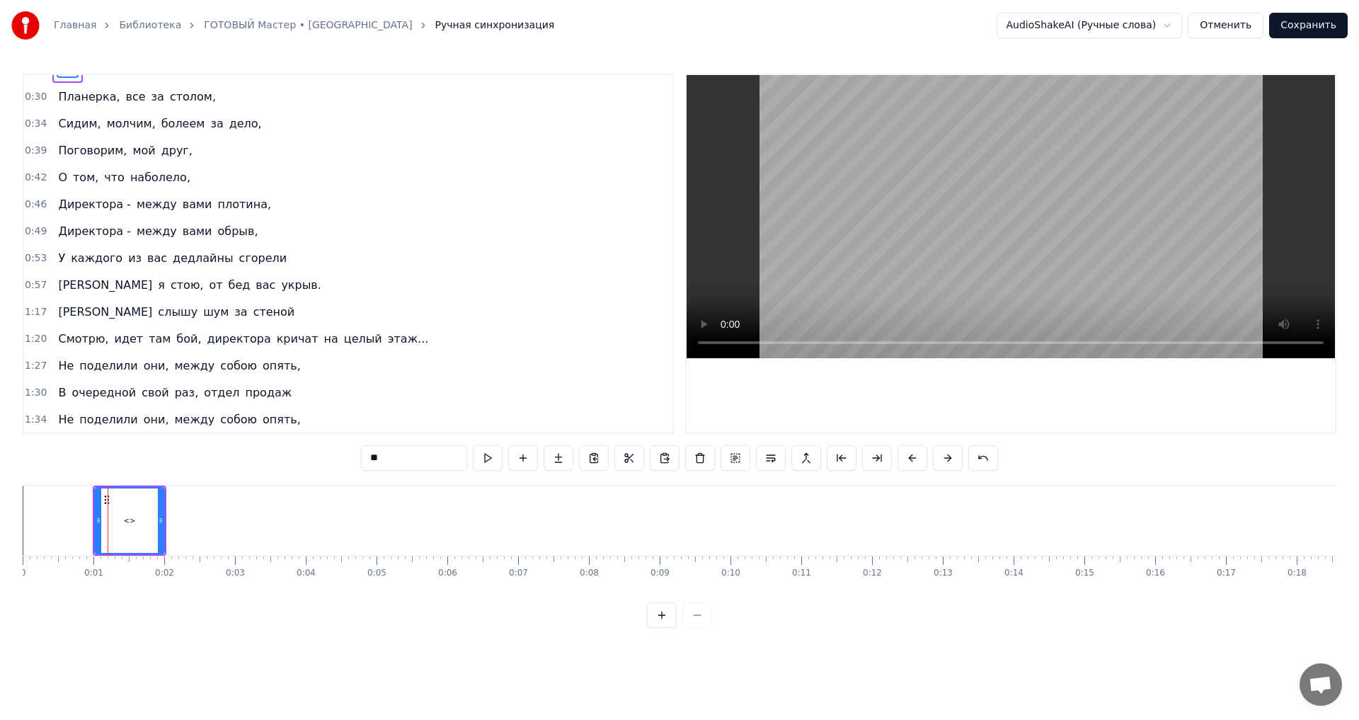
scroll to position [0, 0]
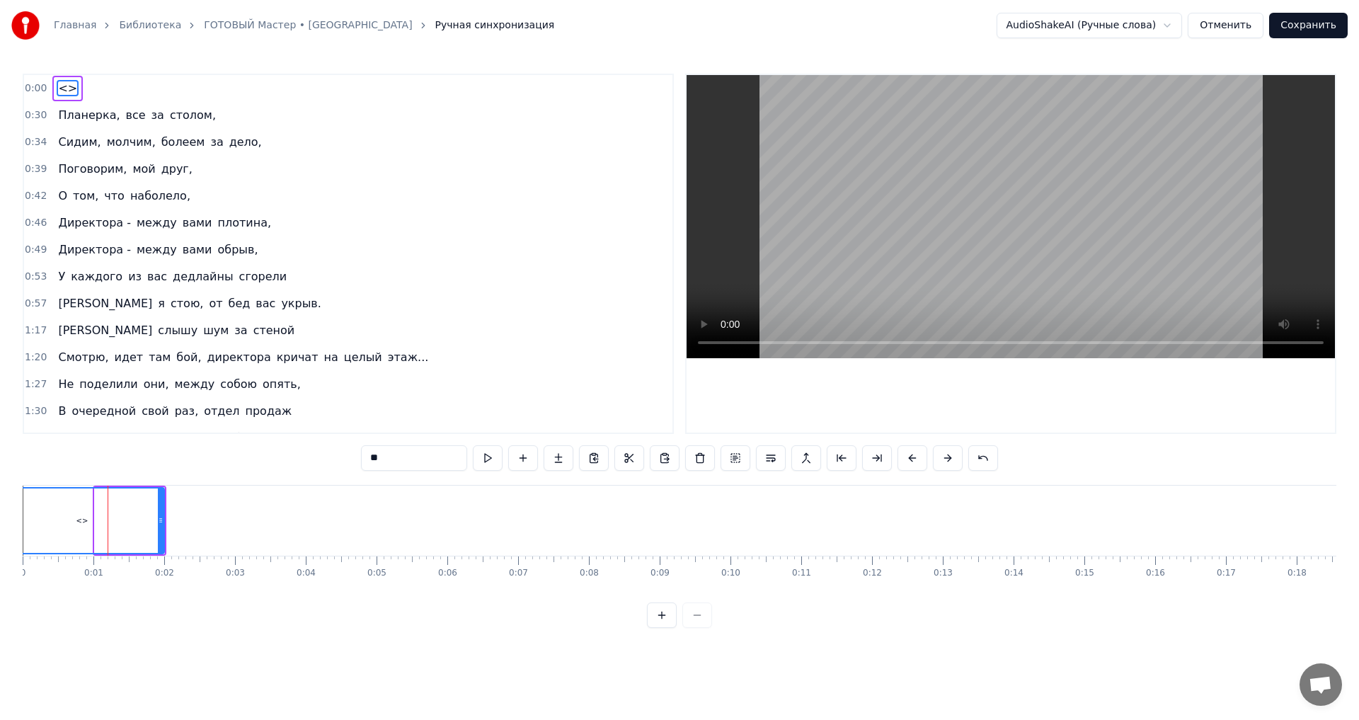
drag, startPoint x: 95, startPoint y: 519, endPoint x: 0, endPoint y: 519, distance: 94.8
click at [0, 519] on div "Главная Библиотека ГОТОВЫЙ Мастер • Ситик-БОБР Ручная синхронизация AudioShakeA…" at bounding box center [679, 314] width 1359 height 628
drag, startPoint x: 159, startPoint y: 521, endPoint x: 45, endPoint y: 524, distance: 114.7
click at [45, 524] on icon at bounding box center [46, 519] width 6 height 11
click at [35, 516] on div "<>" at bounding box center [25, 520] width 48 height 64
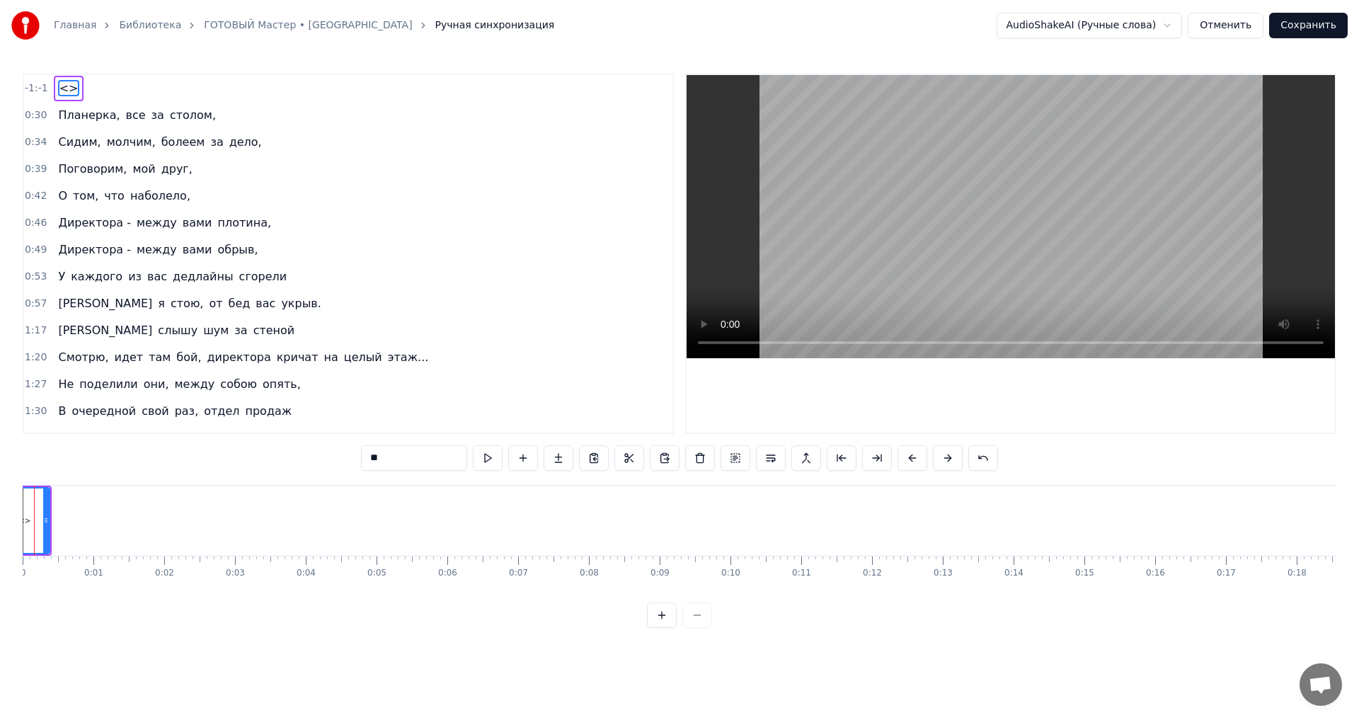
drag, startPoint x: 412, startPoint y: 459, endPoint x: 259, endPoint y: 454, distance: 152.9
click at [259, 454] on div "-1:-1 <> 0:30 Планерка, все за столом, 0:34 [PERSON_NAME], молчим, болеем за де…" at bounding box center [679, 351] width 1313 height 554
type input "*"
type input "**"
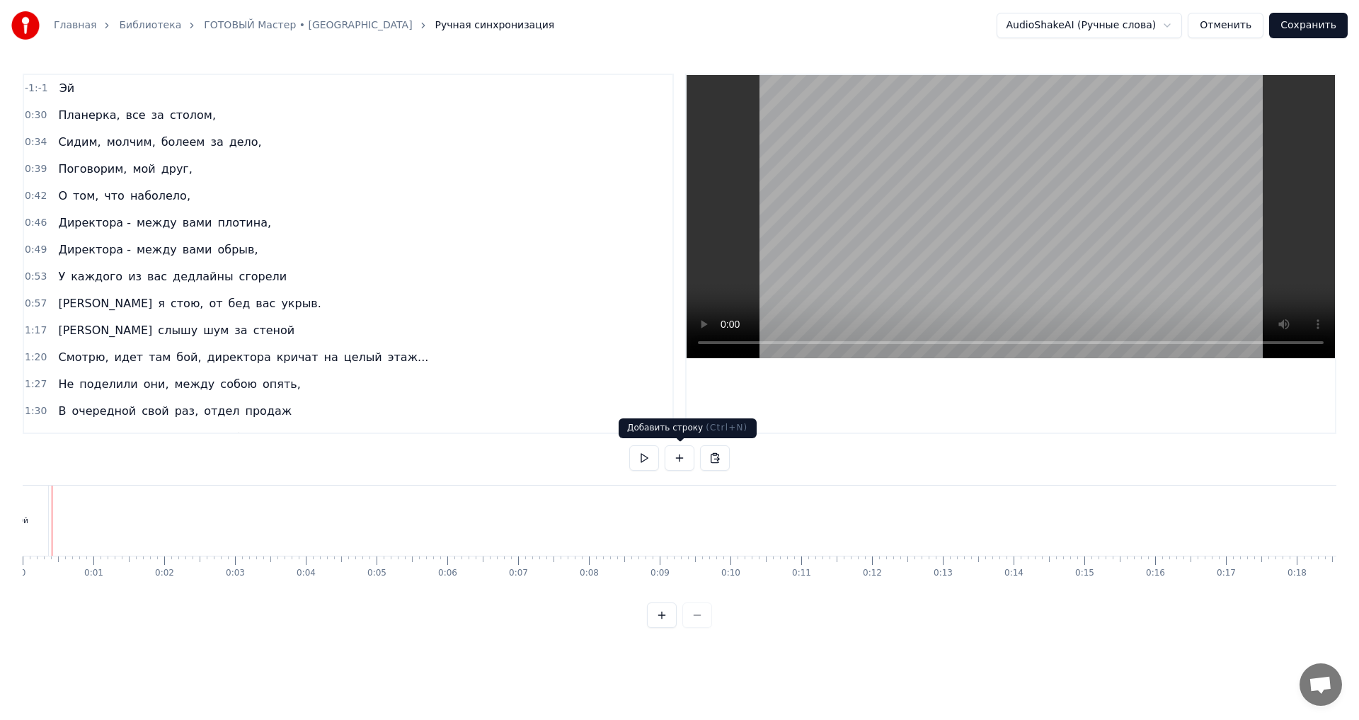
click at [683, 456] on button at bounding box center [679, 457] width 30 height 25
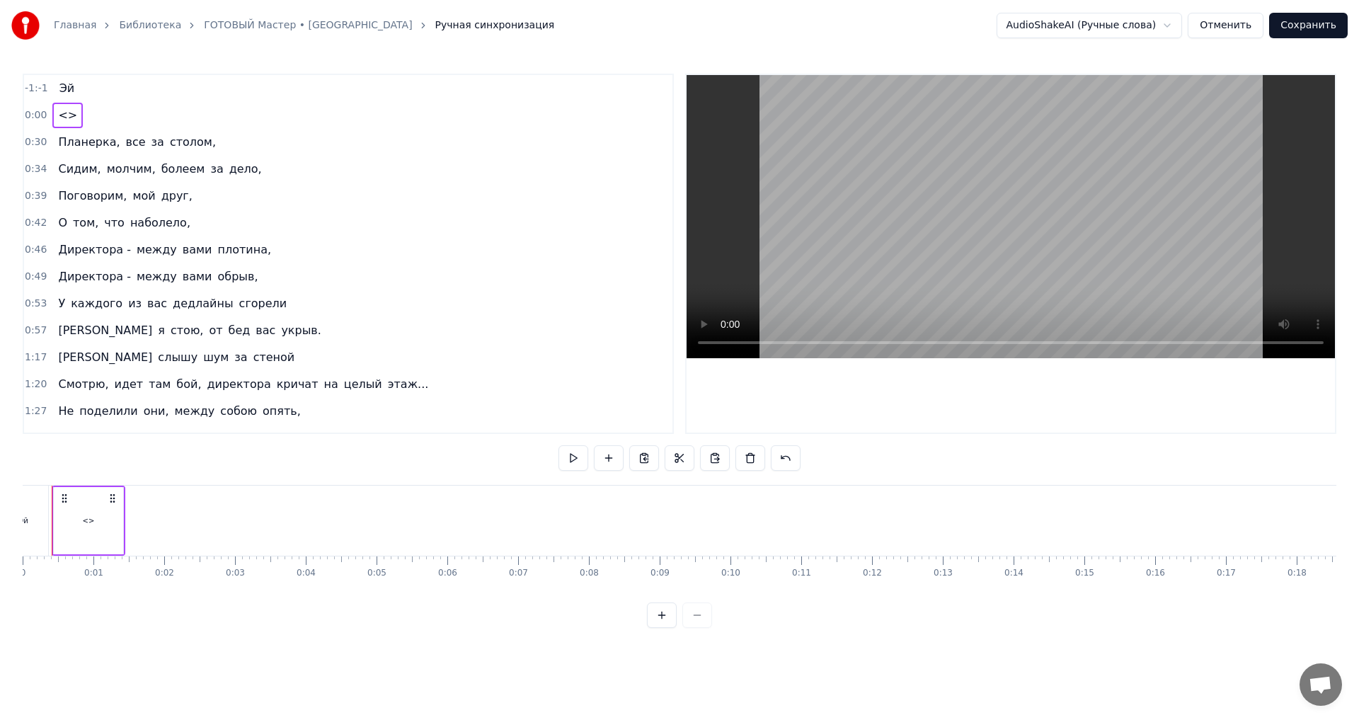
click at [81, 514] on div "<>" at bounding box center [88, 520] width 69 height 67
drag, startPoint x: 121, startPoint y: 529, endPoint x: 135, endPoint y: 529, distance: 14.2
click at [140, 532] on div at bounding box center [138, 520] width 6 height 64
drag, startPoint x: 416, startPoint y: 462, endPoint x: 294, endPoint y: 460, distance: 122.4
click at [294, 460] on div "-1:-1 Эй 0:00 <> 0:30 Планерка, все за столом, 0:34 [PERSON_NAME], молчим, боле…" at bounding box center [679, 351] width 1313 height 554
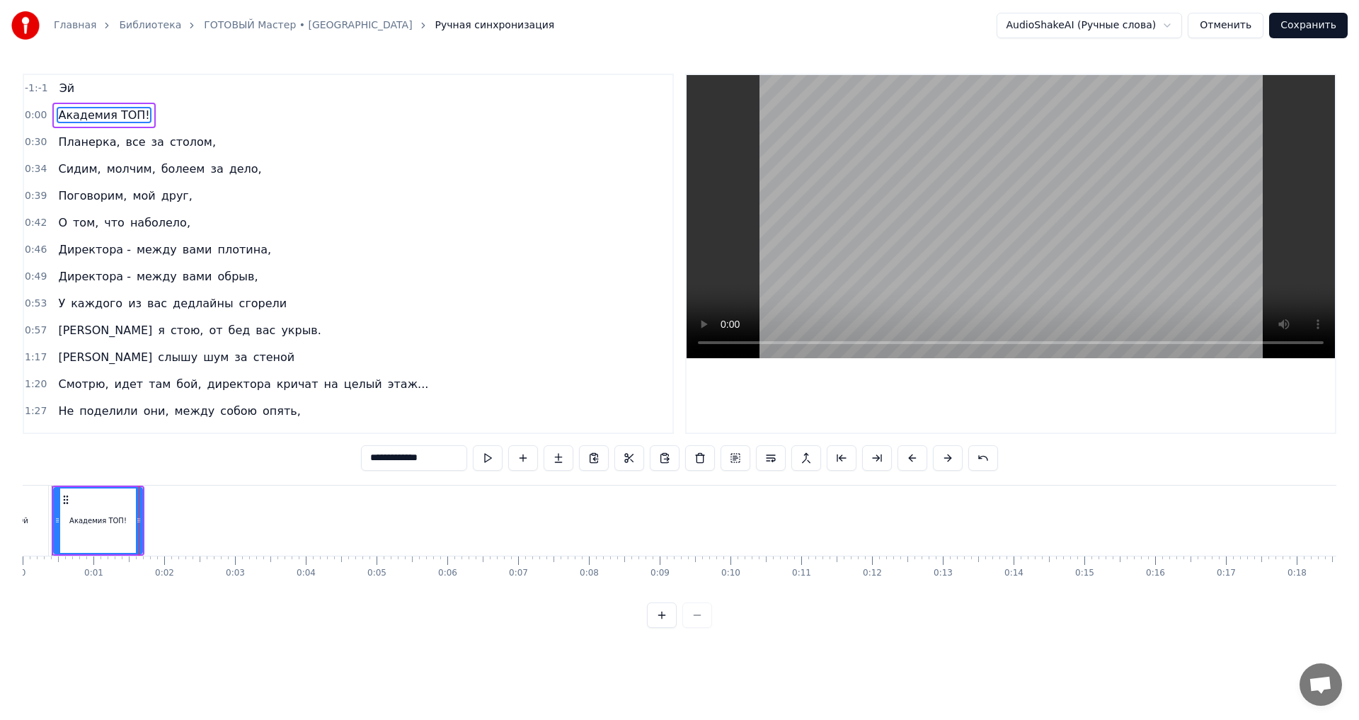
click at [22, 524] on div "Главная Библиотека ГОТОВЫЙ Мастер • Ситик-БОБР Ручная синхронизация AudioShakeA…" at bounding box center [679, 314] width 1359 height 628
click at [25, 526] on div "Эй" at bounding box center [24, 520] width 50 height 70
type input "**"
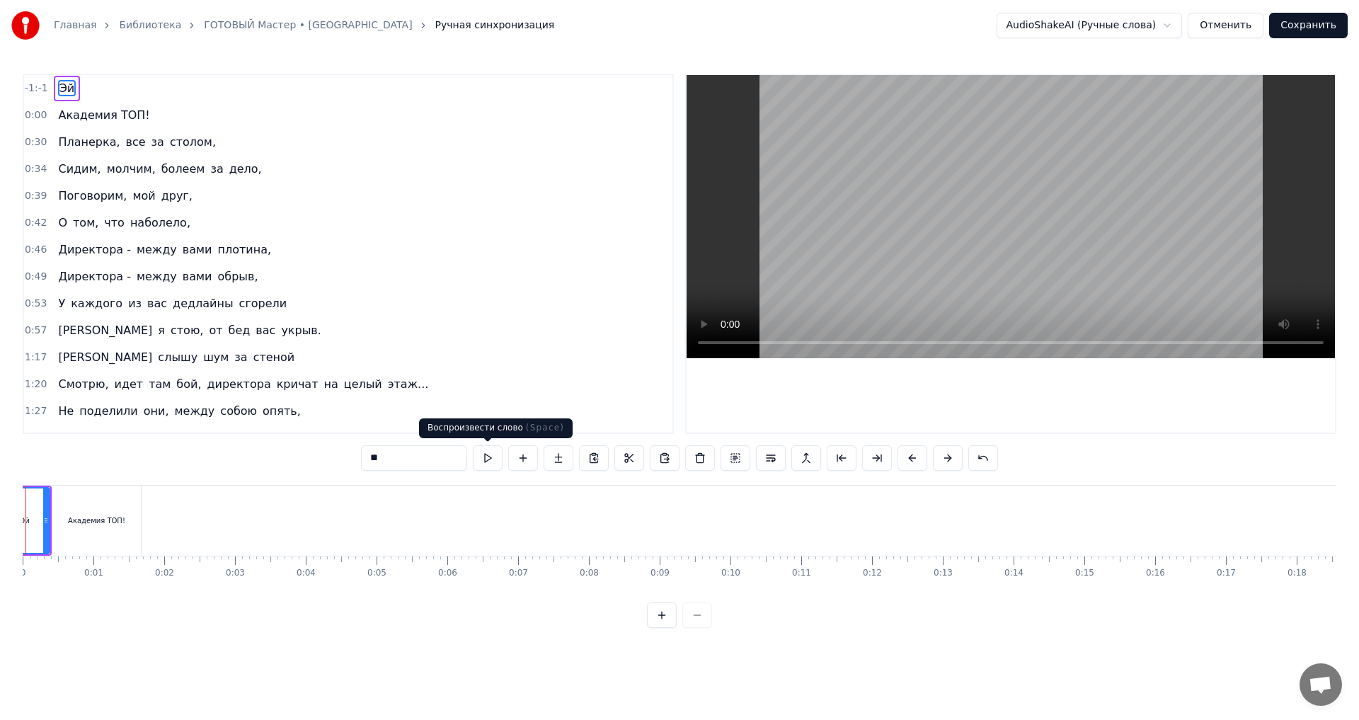
click at [485, 459] on button at bounding box center [488, 457] width 30 height 25
click at [51, 521] on div "Эй" at bounding box center [25, 520] width 54 height 70
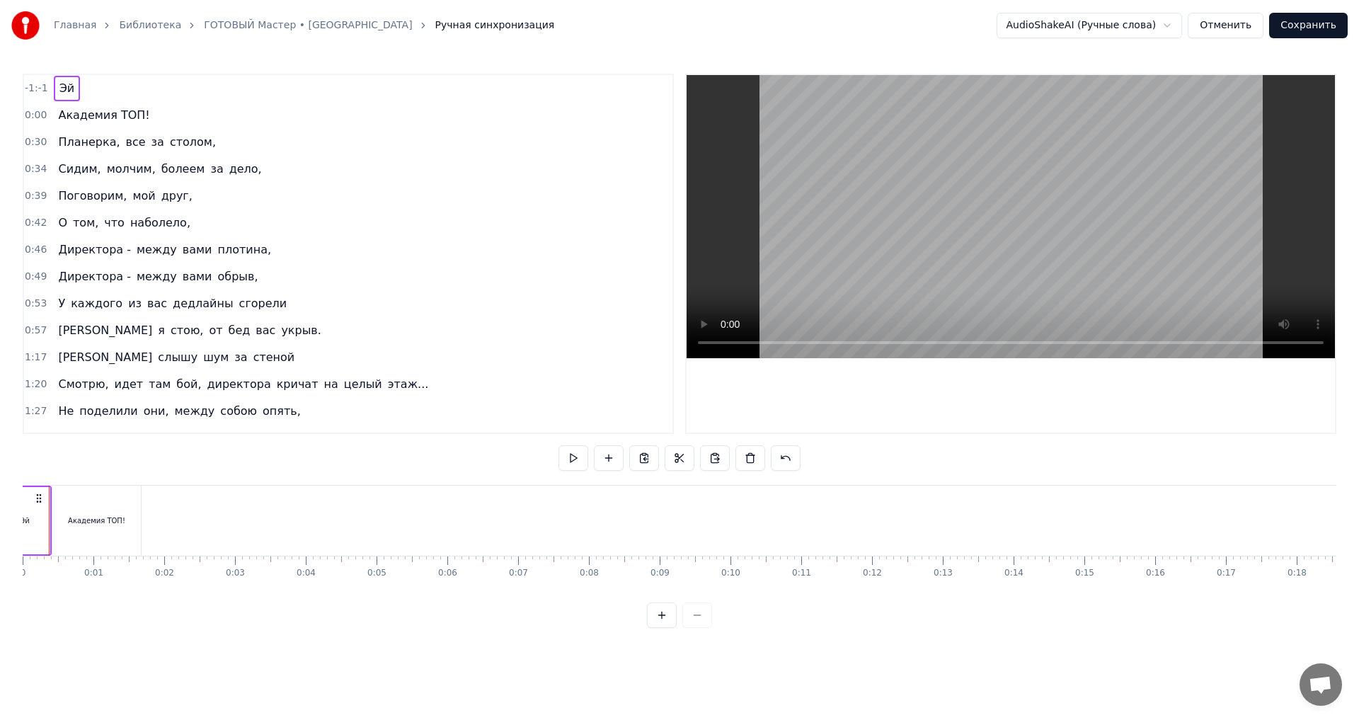
click at [25, 571] on div "0" at bounding box center [24, 572] width 6 height 11
click at [25, 502] on div "Эй" at bounding box center [25, 520] width 50 height 67
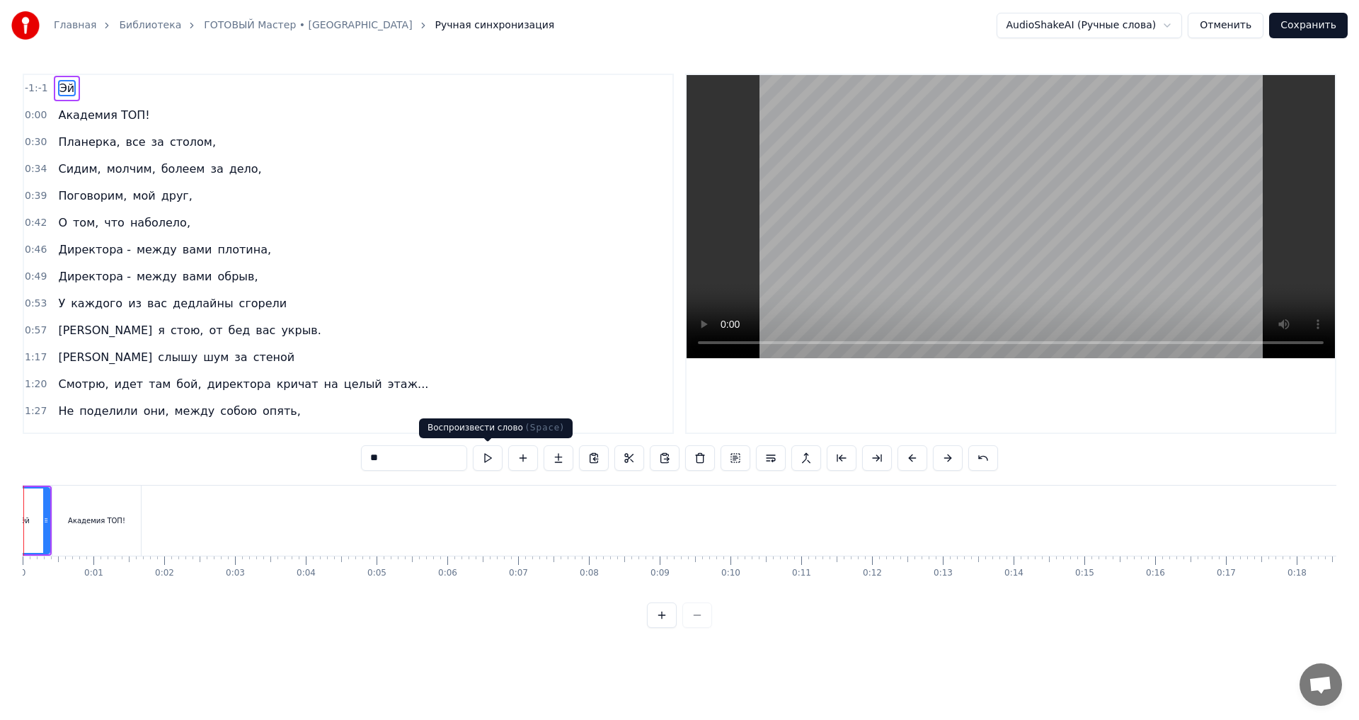
click at [487, 456] on button at bounding box center [488, 457] width 30 height 25
click at [30, 517] on div "Эй" at bounding box center [25, 520] width 48 height 64
drag, startPoint x: 48, startPoint y: 521, endPoint x: 55, endPoint y: 525, distance: 8.3
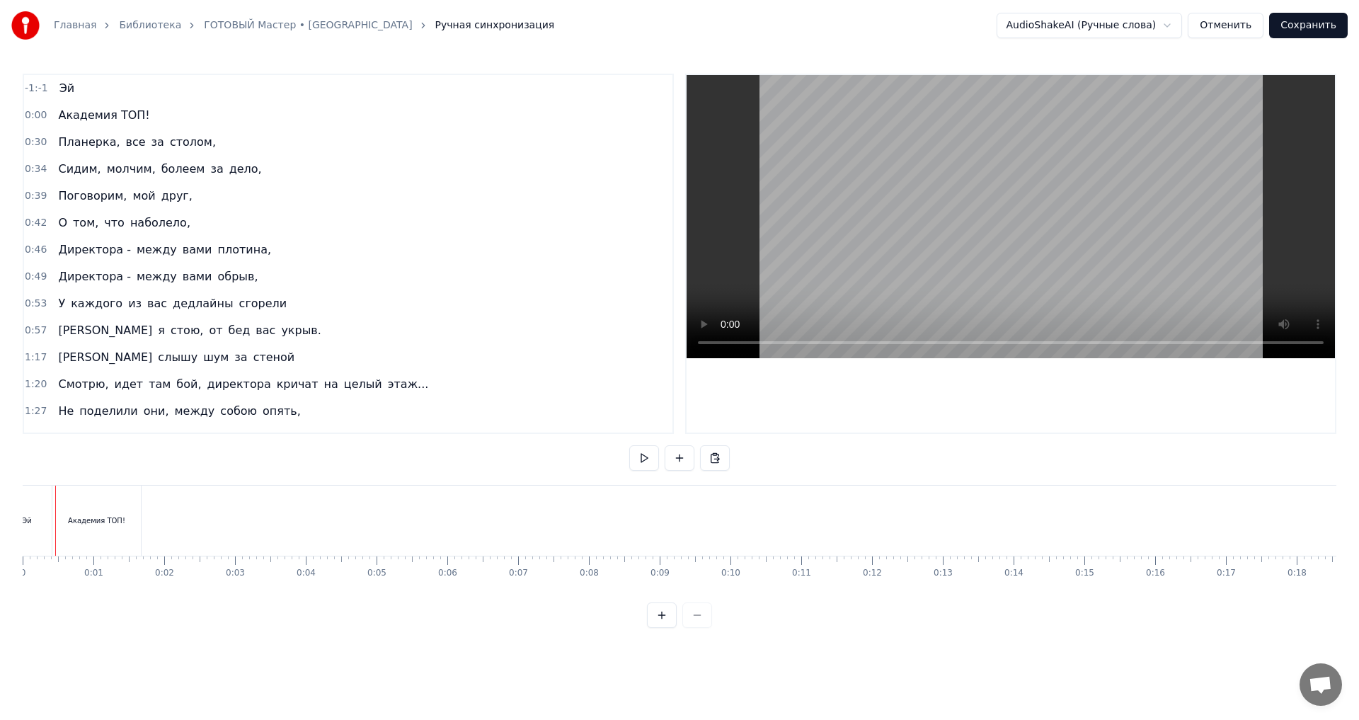
click at [21, 573] on div "Главная Библиотека ГОТОВЫЙ Мастер • Ситик-БОБР Ручная синхронизация AudioShakeA…" at bounding box center [679, 314] width 1359 height 628
click at [38, 512] on div "Эй" at bounding box center [27, 520] width 57 height 70
click at [41, 514] on div "Эй" at bounding box center [28, 520] width 55 height 64
type input "**********"
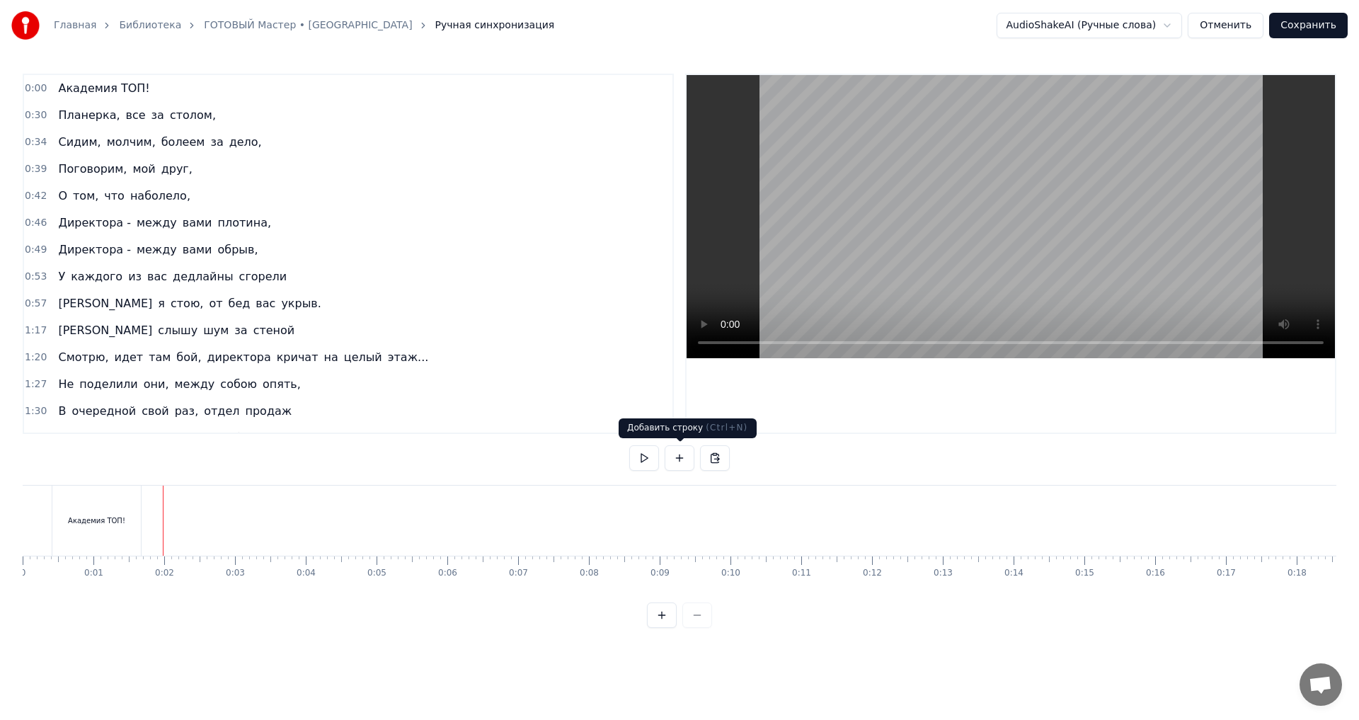
click at [671, 458] on button at bounding box center [679, 457] width 30 height 25
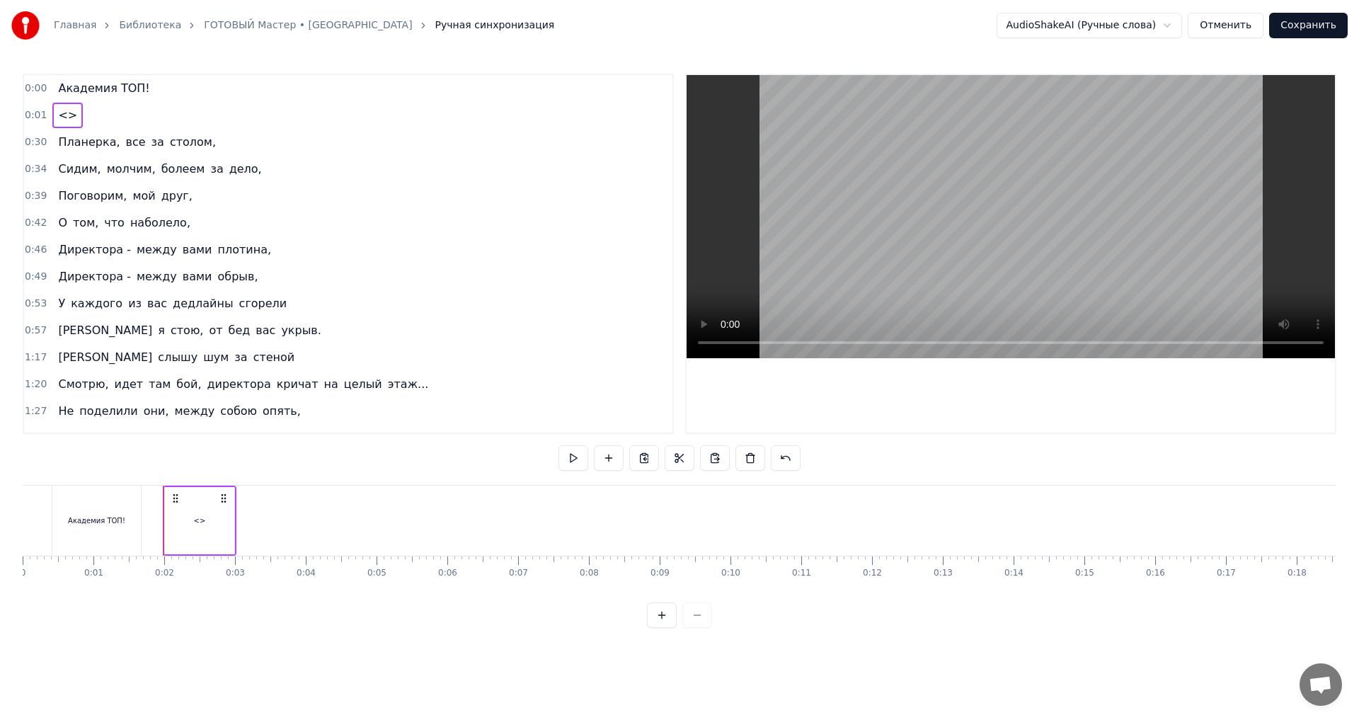
click at [212, 516] on div "<>" at bounding box center [199, 520] width 69 height 67
drag, startPoint x: 413, startPoint y: 451, endPoint x: 342, endPoint y: 457, distance: 71.0
click at [348, 458] on div "0:00 Академия ТОП! 0:01 <> 0:30 Планерка, все за столом, 0:34 [PERSON_NAME], мо…" at bounding box center [679, 351] width 1313 height 554
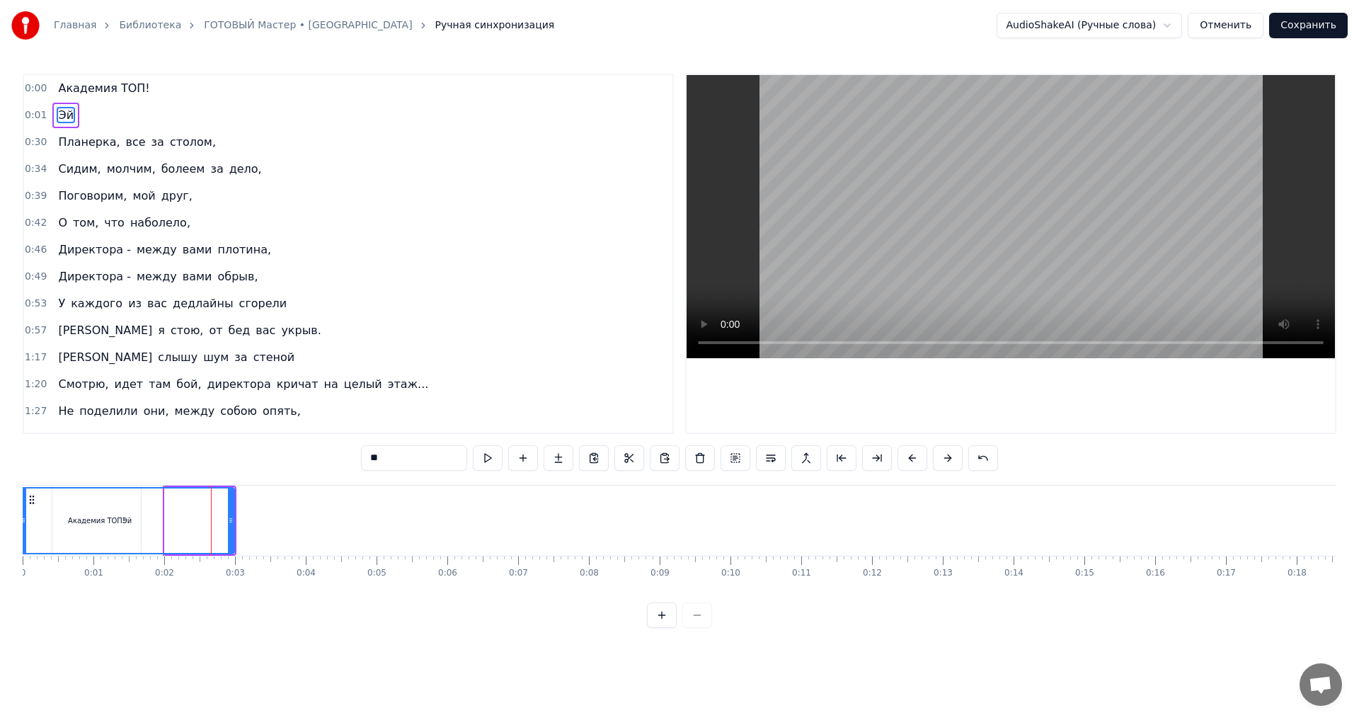
drag, startPoint x: 151, startPoint y: 523, endPoint x: 21, endPoint y: 533, distance: 130.6
click at [21, 533] on div "Главная Библиотека ГОТОВЫЙ Мастер • Ситик-БОБР Ручная синхронизация AudioShakeA…" at bounding box center [679, 314] width 1359 height 628
type input "**"
click at [234, 523] on div "Эй" at bounding box center [127, 520] width 219 height 70
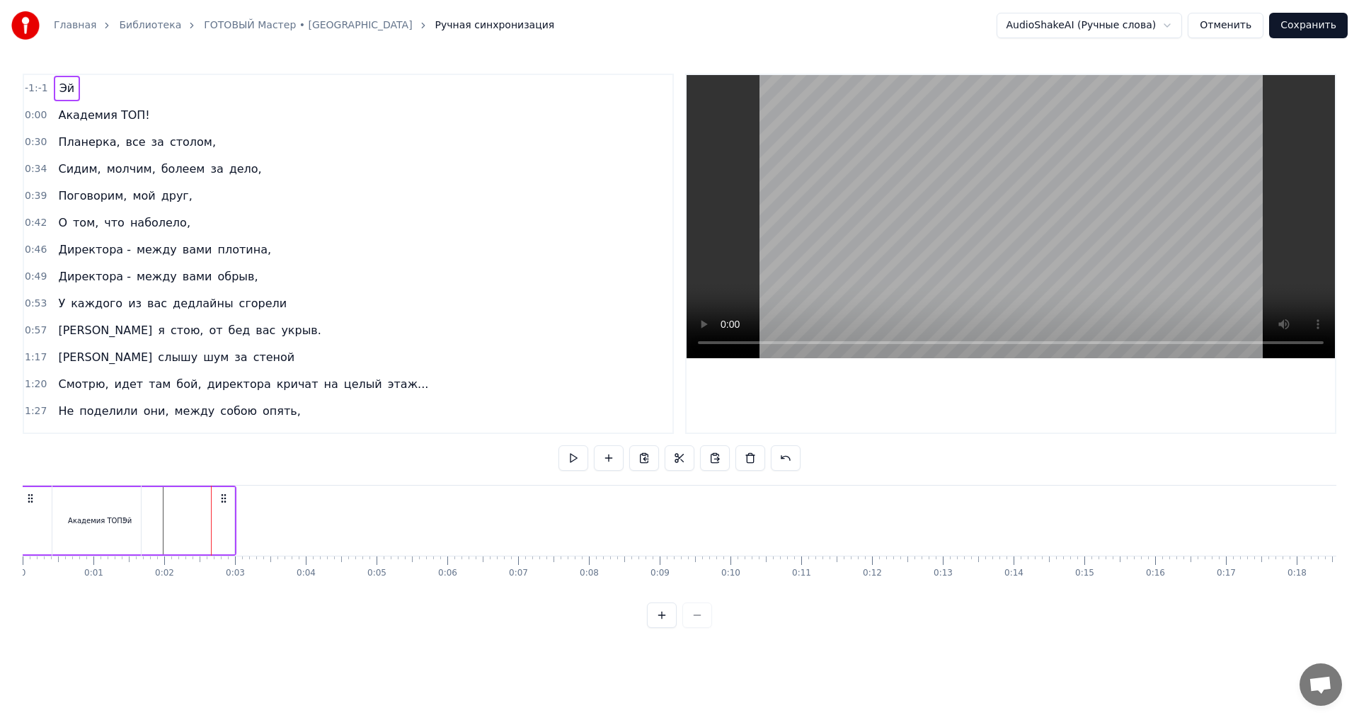
click at [219, 525] on div "Эй" at bounding box center [127, 520] width 214 height 67
drag, startPoint x: 233, startPoint y: 527, endPoint x: 55, endPoint y: 535, distance: 177.8
click at [31, 517] on div "Эй" at bounding box center [36, 520] width 37 height 70
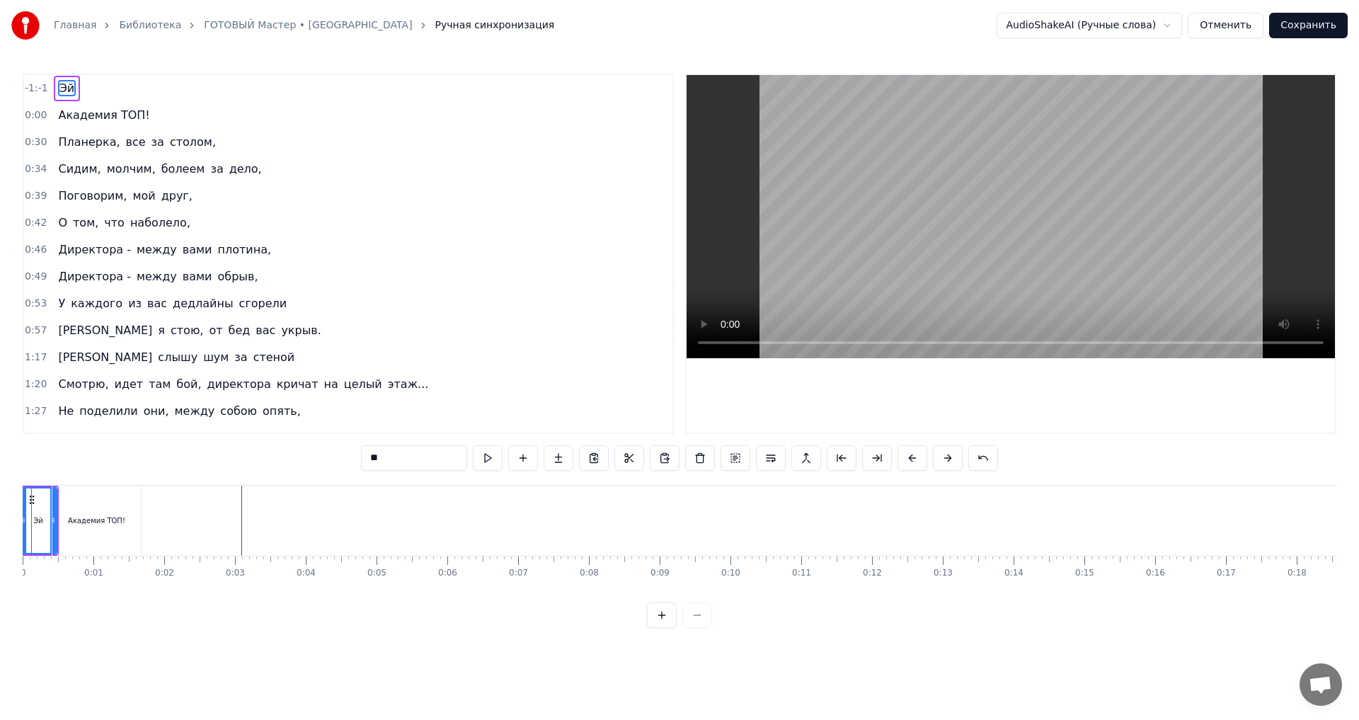
click at [86, 518] on div "Академия ТОП!" at bounding box center [96, 520] width 57 height 11
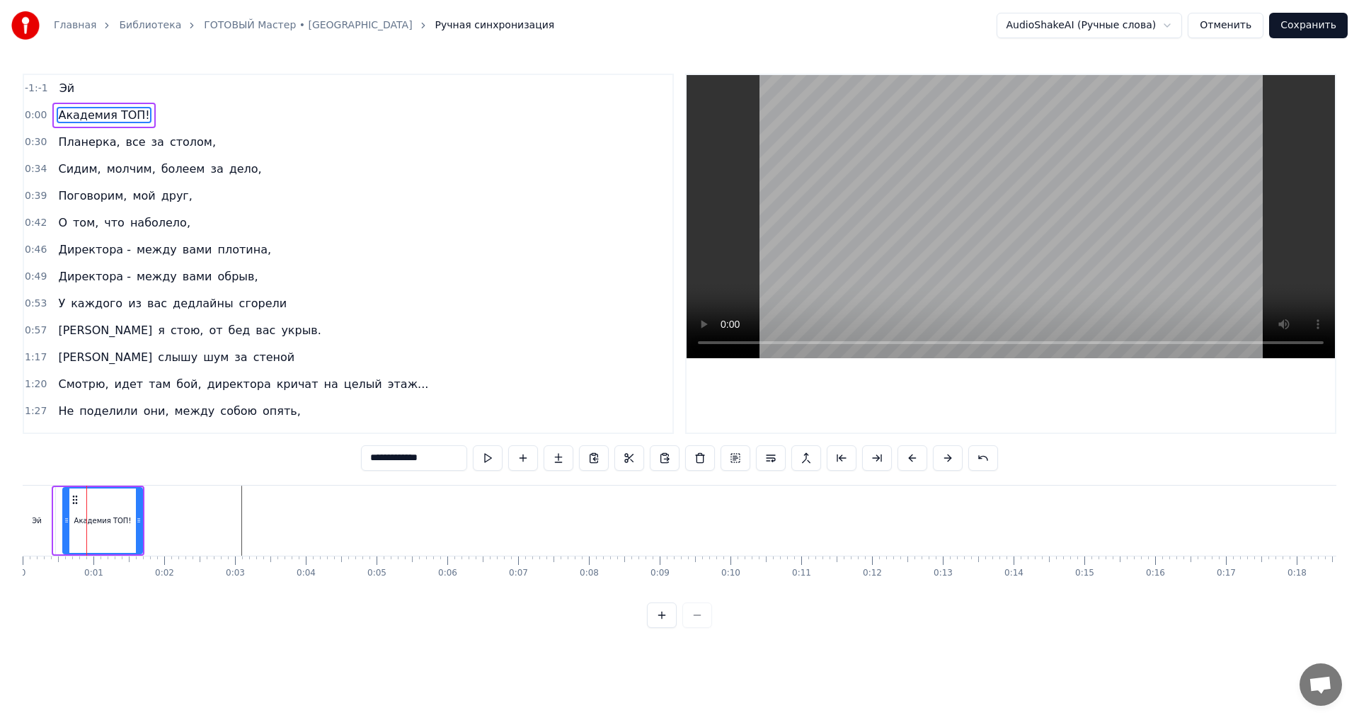
drag, startPoint x: 56, startPoint y: 521, endPoint x: 65, endPoint y: 522, distance: 9.2
click at [65, 522] on icon at bounding box center [67, 519] width 6 height 11
click at [47, 520] on div "Эй" at bounding box center [36, 520] width 37 height 70
type input "**"
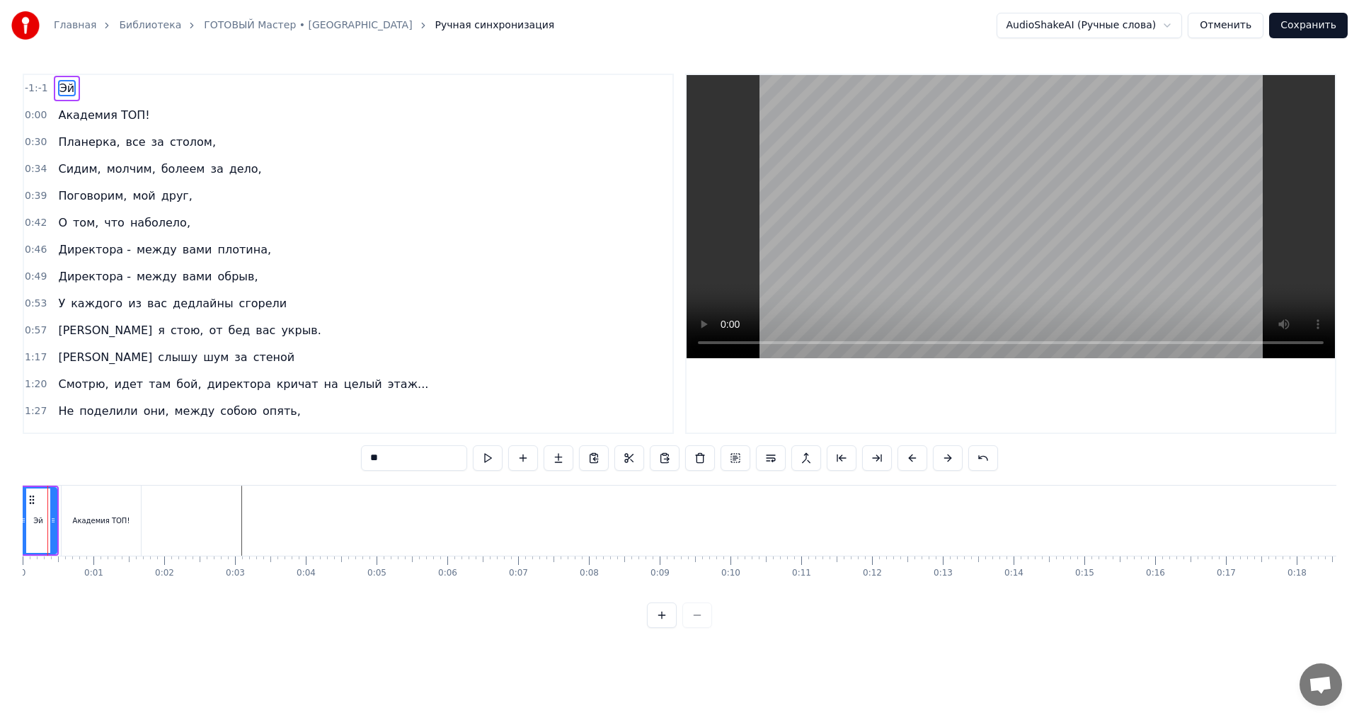
click at [56, 521] on div "Эй" at bounding box center [38, 520] width 38 height 67
drag, startPoint x: 51, startPoint y: 520, endPoint x: 67, endPoint y: 522, distance: 15.7
click at [1043, 142] on video at bounding box center [1010, 216] width 648 height 283
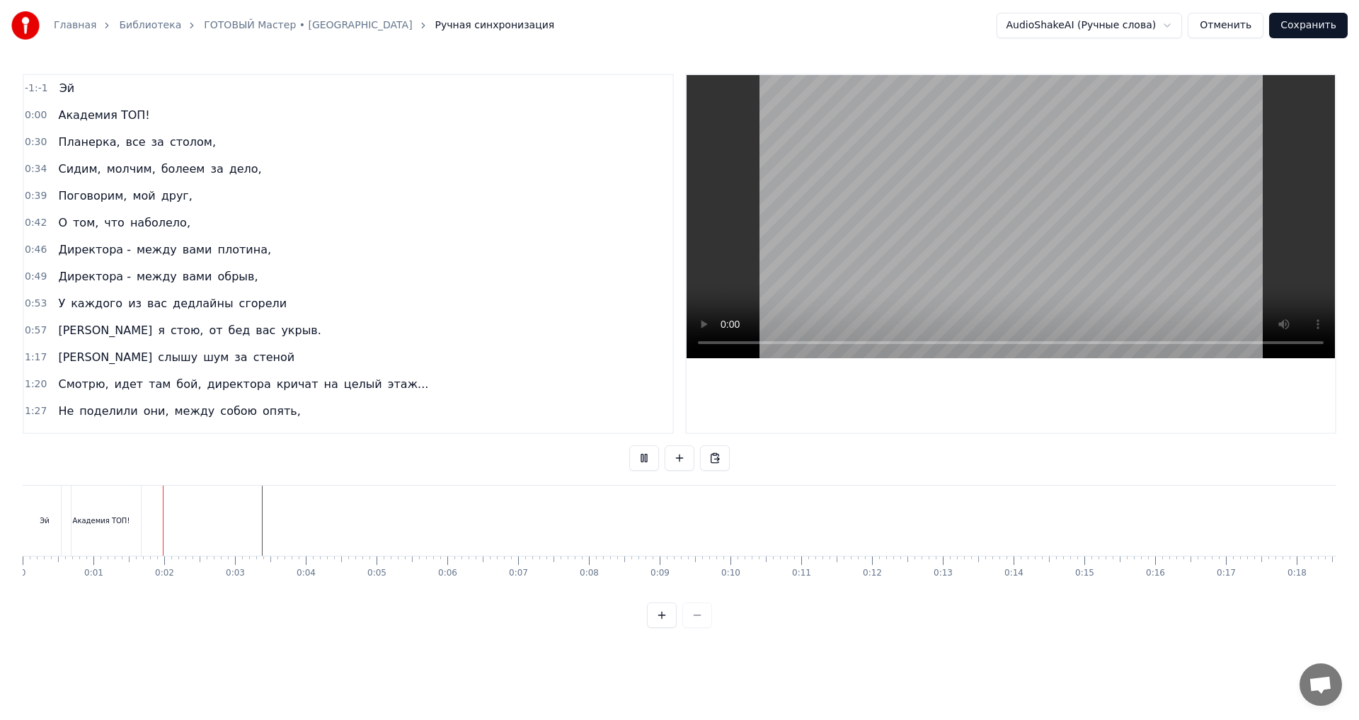
click at [1043, 142] on video at bounding box center [1010, 216] width 648 height 283
click at [1021, 171] on video at bounding box center [1010, 216] width 648 height 283
click at [973, 258] on video at bounding box center [1010, 216] width 648 height 283
click at [42, 523] on div "Эй" at bounding box center [44, 520] width 9 height 11
click at [119, 519] on div "Академия ТОП!" at bounding box center [101, 520] width 57 height 11
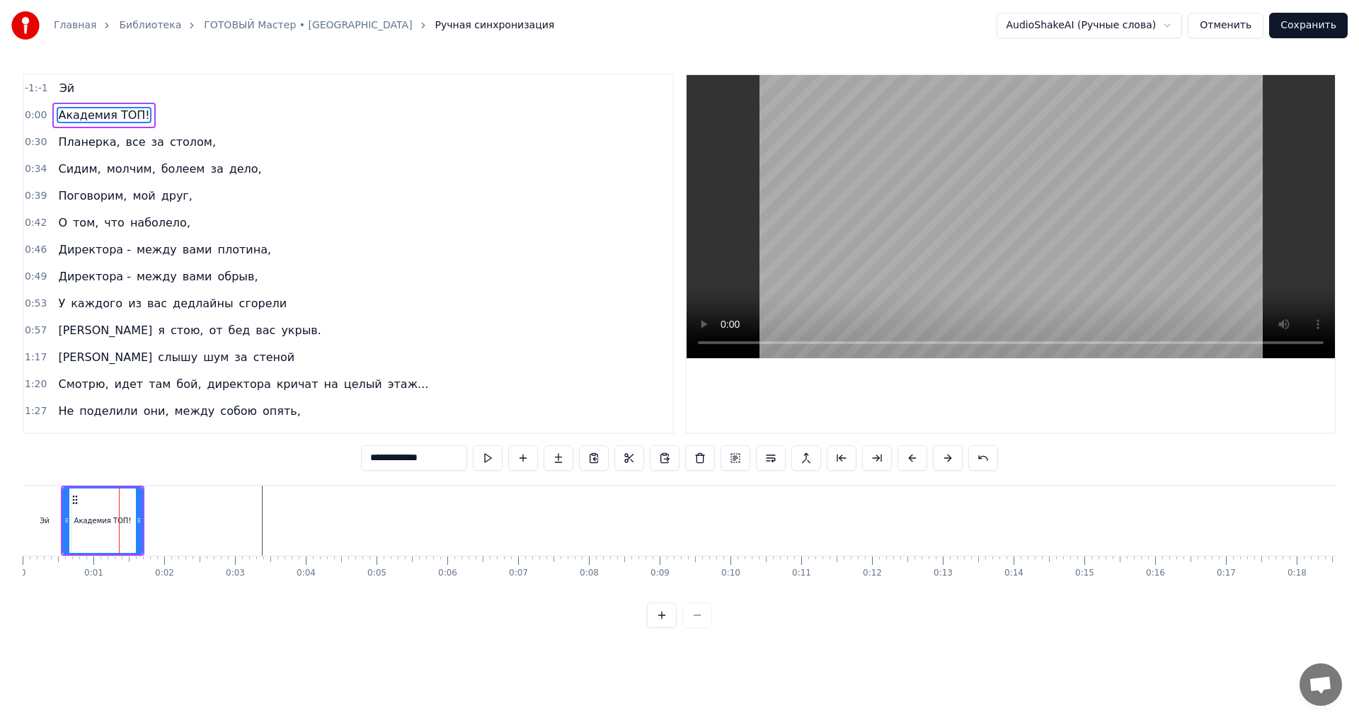
click at [46, 510] on div "Эй" at bounding box center [44, 520] width 52 height 70
type input "**"
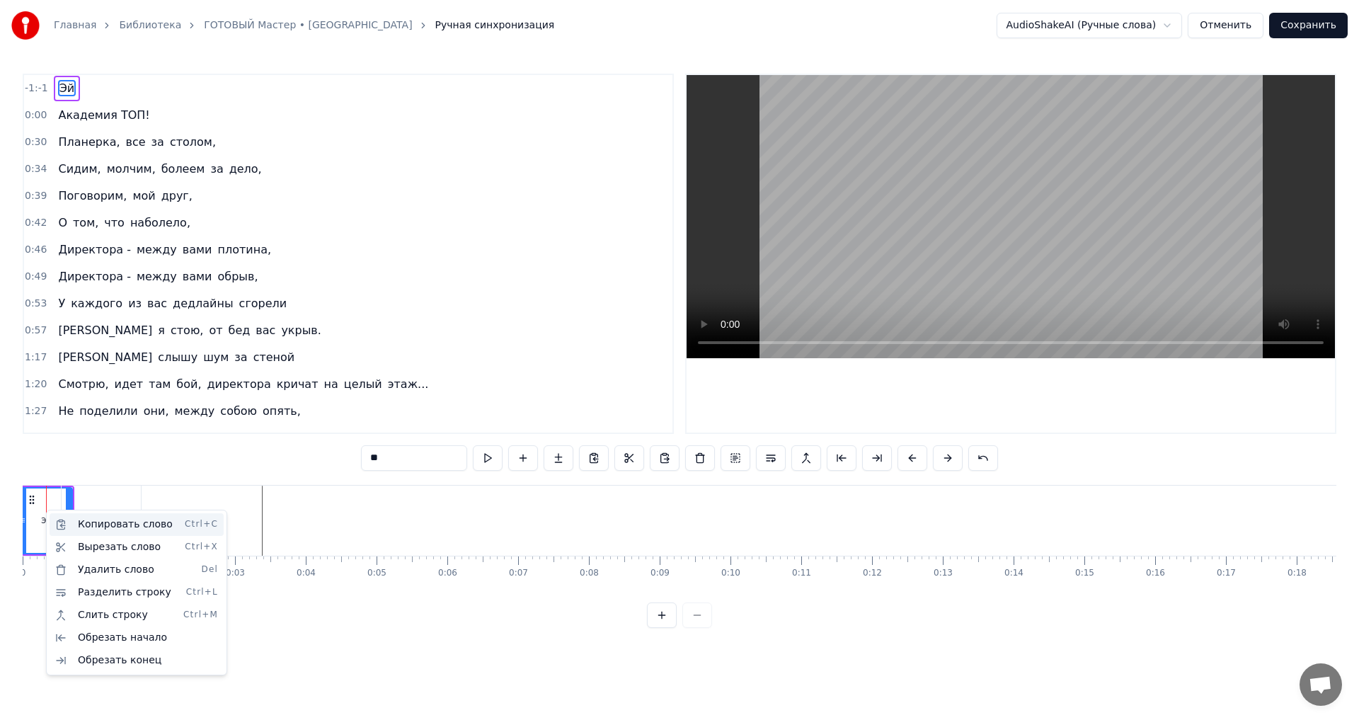
click at [145, 528] on div "Копировать слово Ctrl+C" at bounding box center [137, 524] width 174 height 23
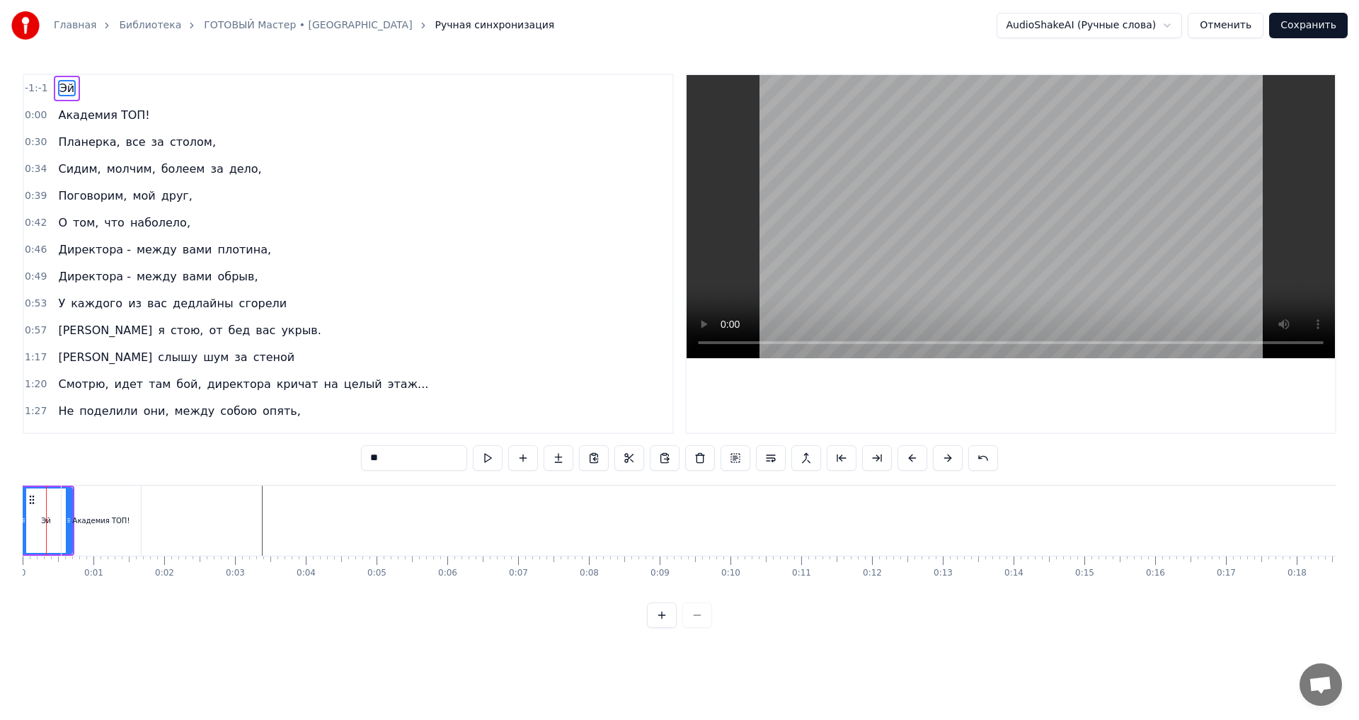
drag, startPoint x: 50, startPoint y: 514, endPoint x: 228, endPoint y: 517, distance: 178.3
click at [48, 507] on div "Эй" at bounding box center [44, 520] width 52 height 70
click at [42, 503] on div "Эй" at bounding box center [44, 520] width 52 height 70
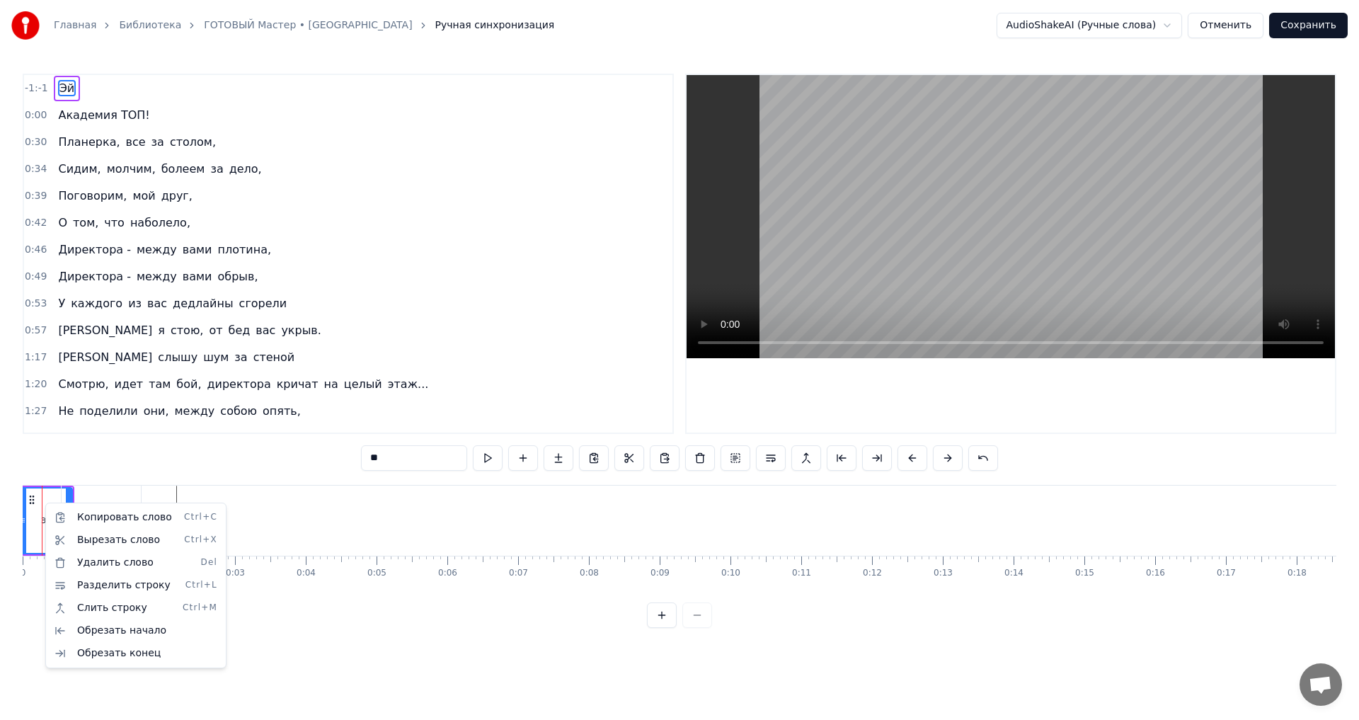
click at [33, 497] on html "Главная Библиотека ГОТОВЫЙ Мастер • Ситик-БОБР Ручная синхронизация AudioShakeA…" at bounding box center [679, 325] width 1359 height 650
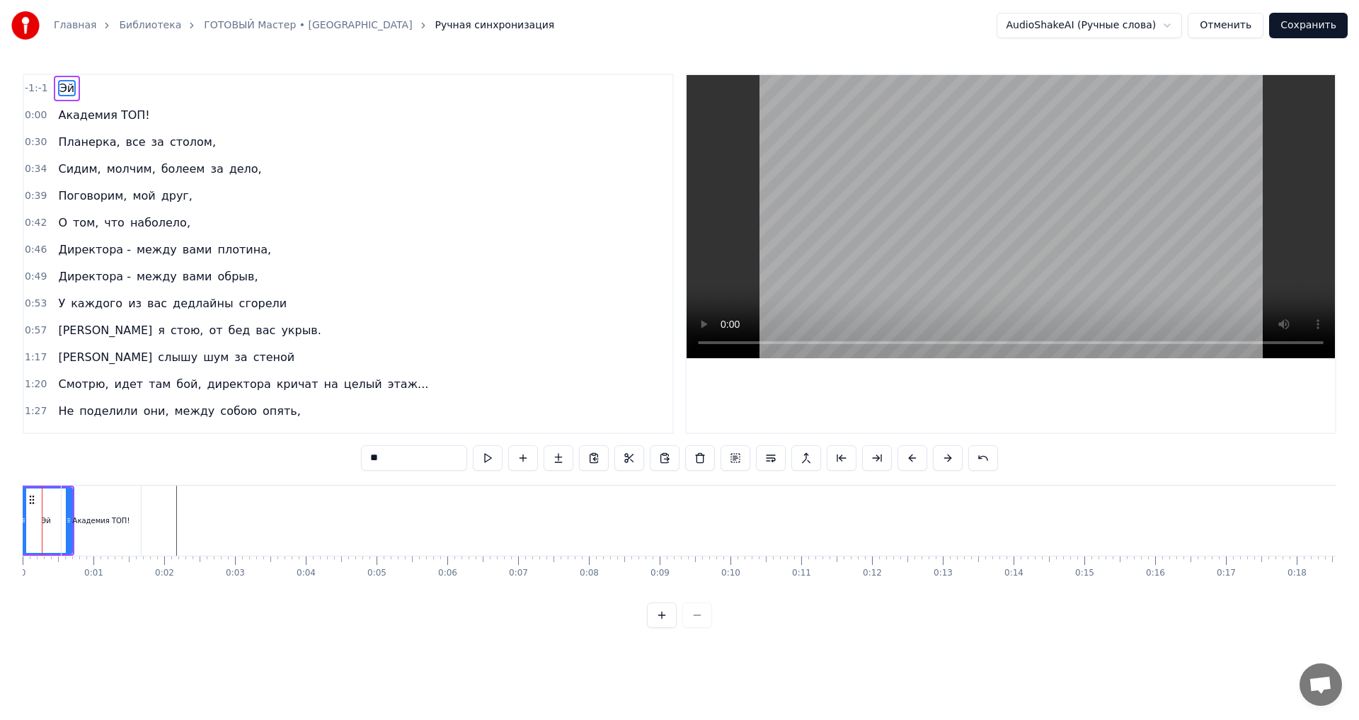
click at [136, 520] on div "Академия ТОП!" at bounding box center [101, 520] width 79 height 70
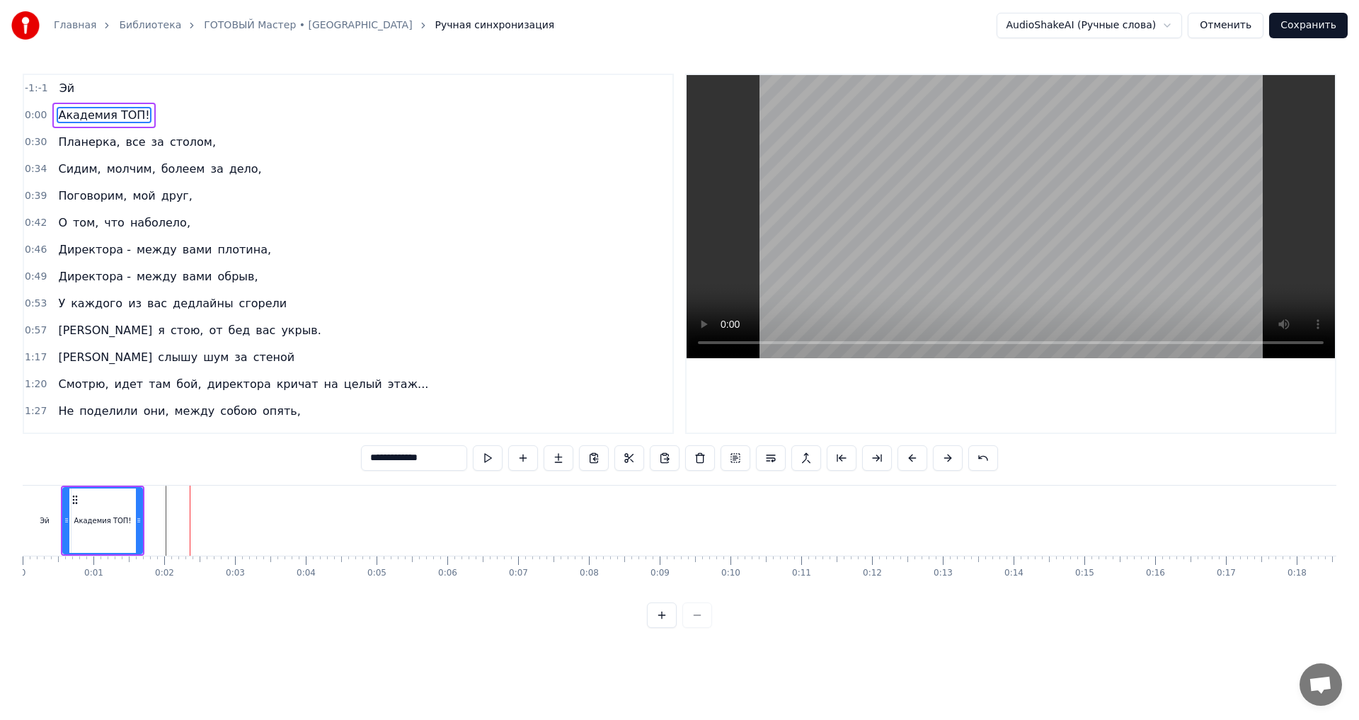
click at [102, 521] on div "Академия ТОП!" at bounding box center [102, 520] width 57 height 11
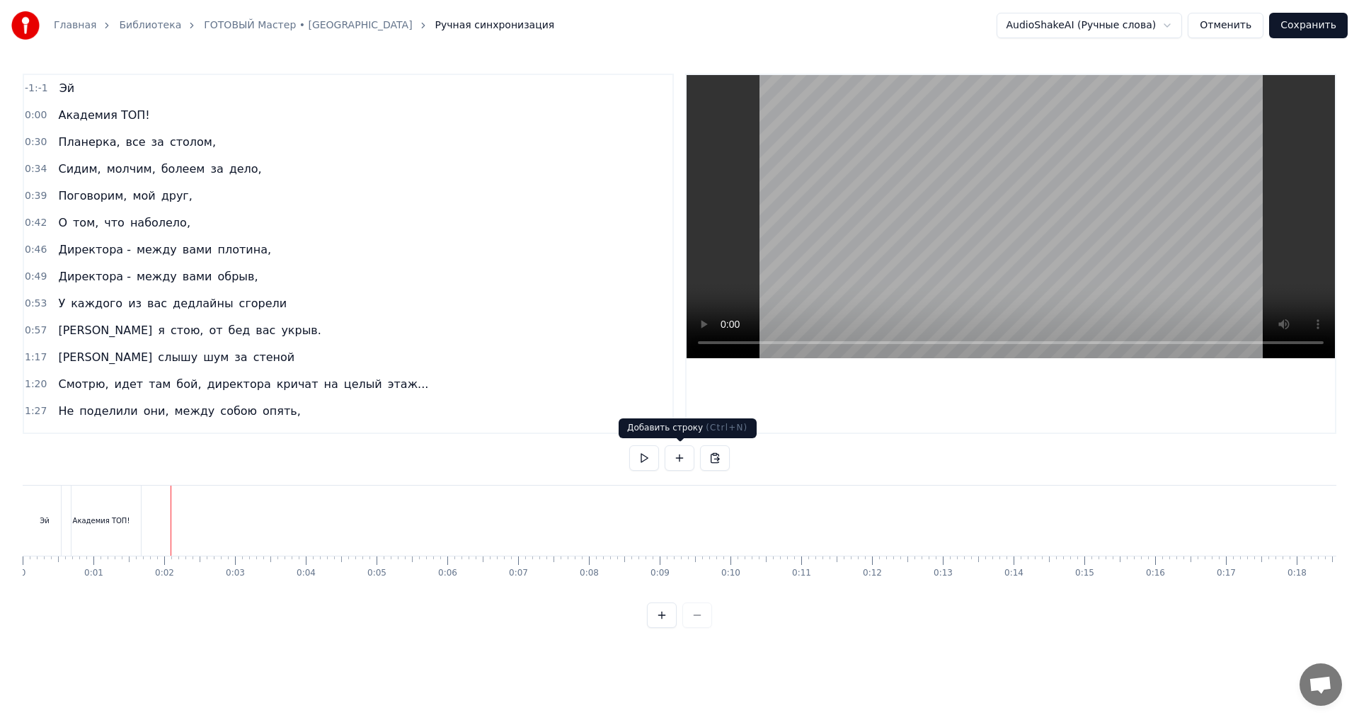
click at [676, 457] on button at bounding box center [679, 457] width 30 height 25
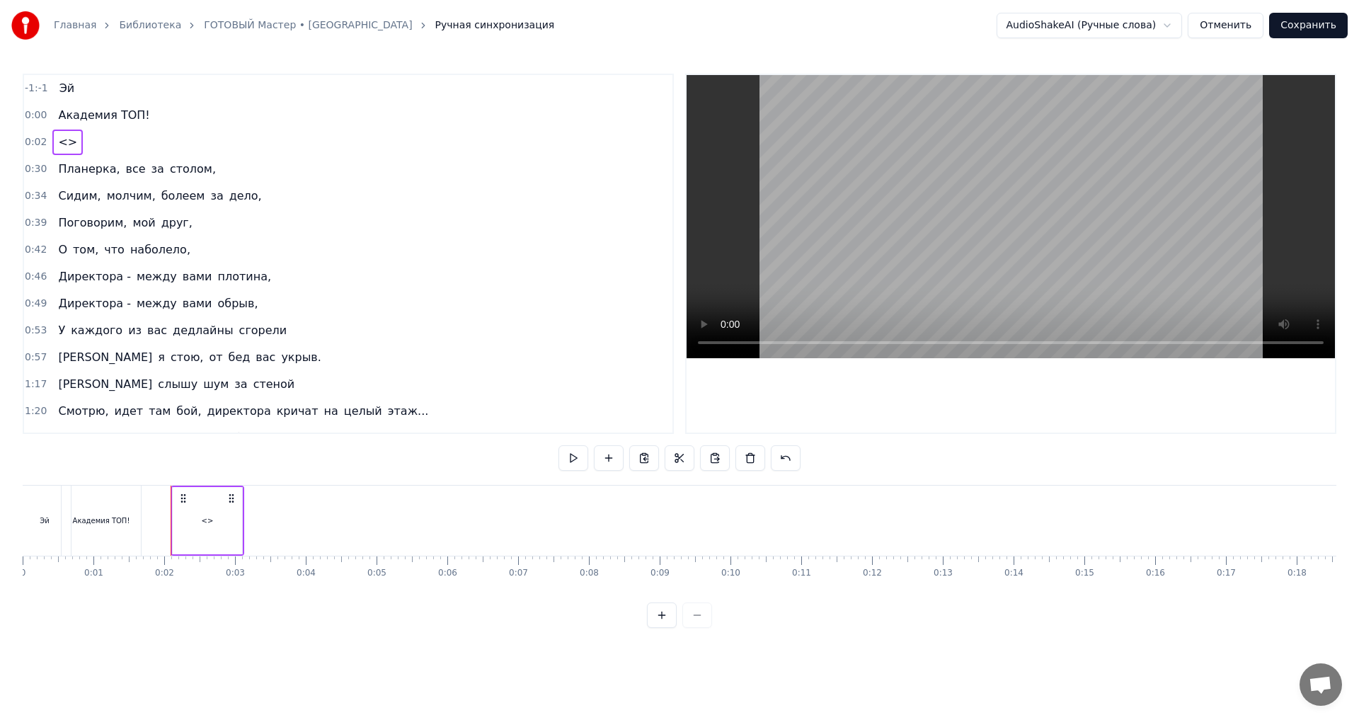
click at [216, 515] on div "<>" at bounding box center [207, 520] width 69 height 67
drag, startPoint x: 410, startPoint y: 457, endPoint x: 316, endPoint y: 457, distance: 94.1
click at [322, 458] on div "-1:-1 Эй 0:00 Академия ТОП! 0:02 <> 0:30 Планерка, все за столом, 0:34 [PERSON_…" at bounding box center [679, 351] width 1313 height 554
type input "*"
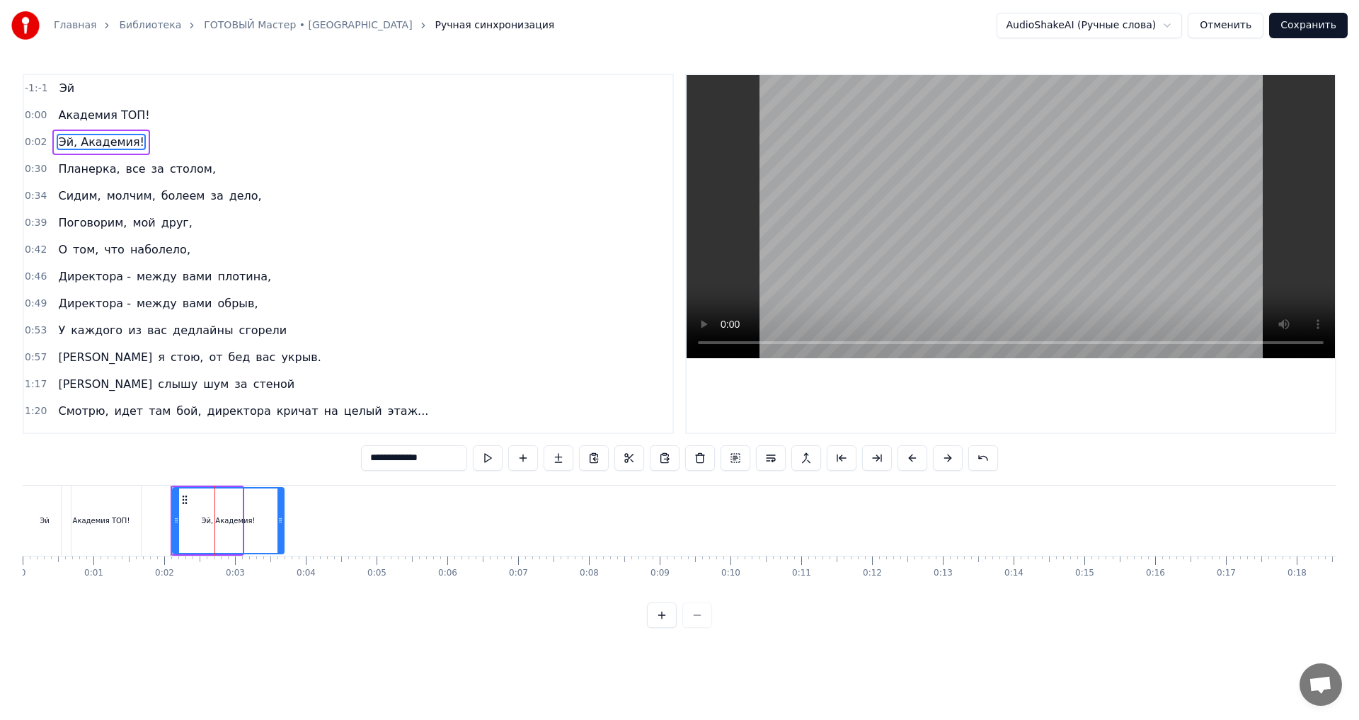
drag, startPoint x: 239, startPoint y: 519, endPoint x: 281, endPoint y: 529, distance: 42.9
click at [281, 529] on div at bounding box center [280, 520] width 6 height 64
click at [43, 521] on div "Эй" at bounding box center [44, 520] width 9 height 11
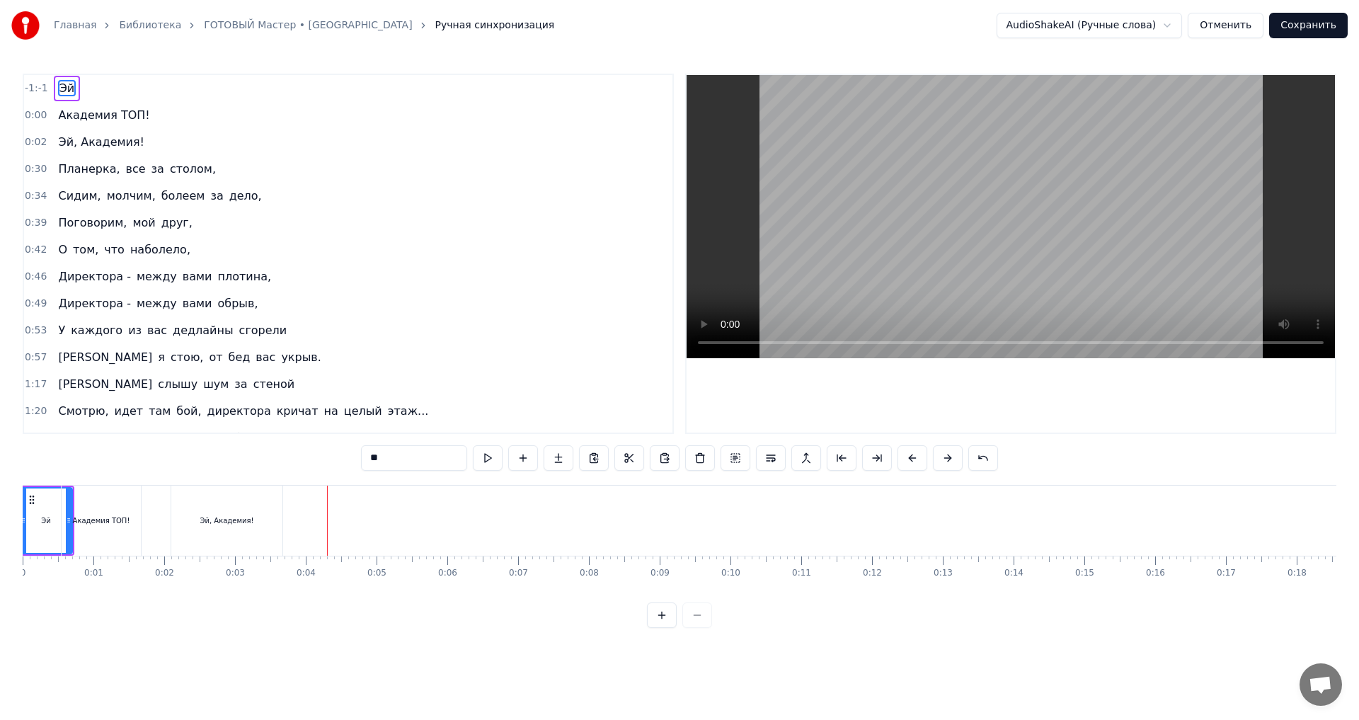
click at [217, 513] on div "Эй, Академия!" at bounding box center [226, 520] width 111 height 70
type input "**********"
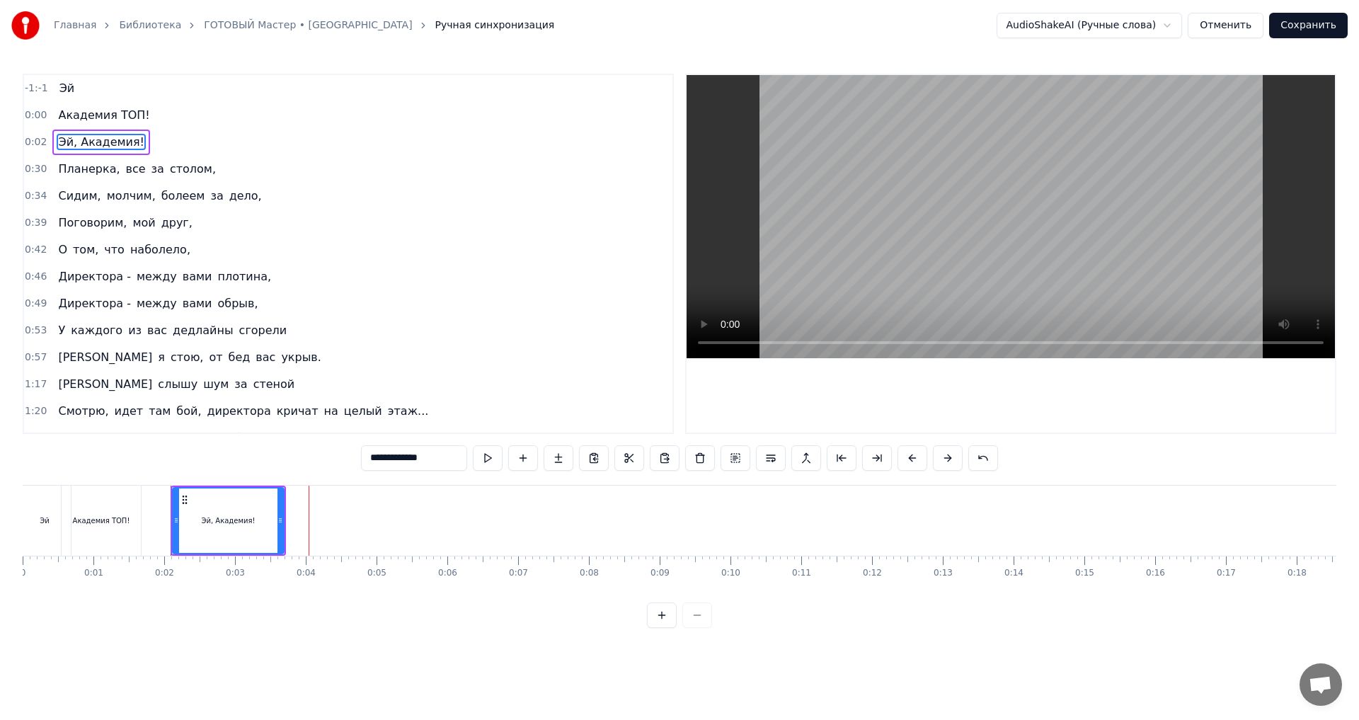
click at [212, 526] on div "Эй, Академия!" at bounding box center [228, 520] width 110 height 64
click at [1043, 217] on video at bounding box center [1010, 216] width 648 height 283
click at [1047, 196] on video at bounding box center [1010, 216] width 648 height 283
click at [1050, 195] on video at bounding box center [1010, 216] width 648 height 283
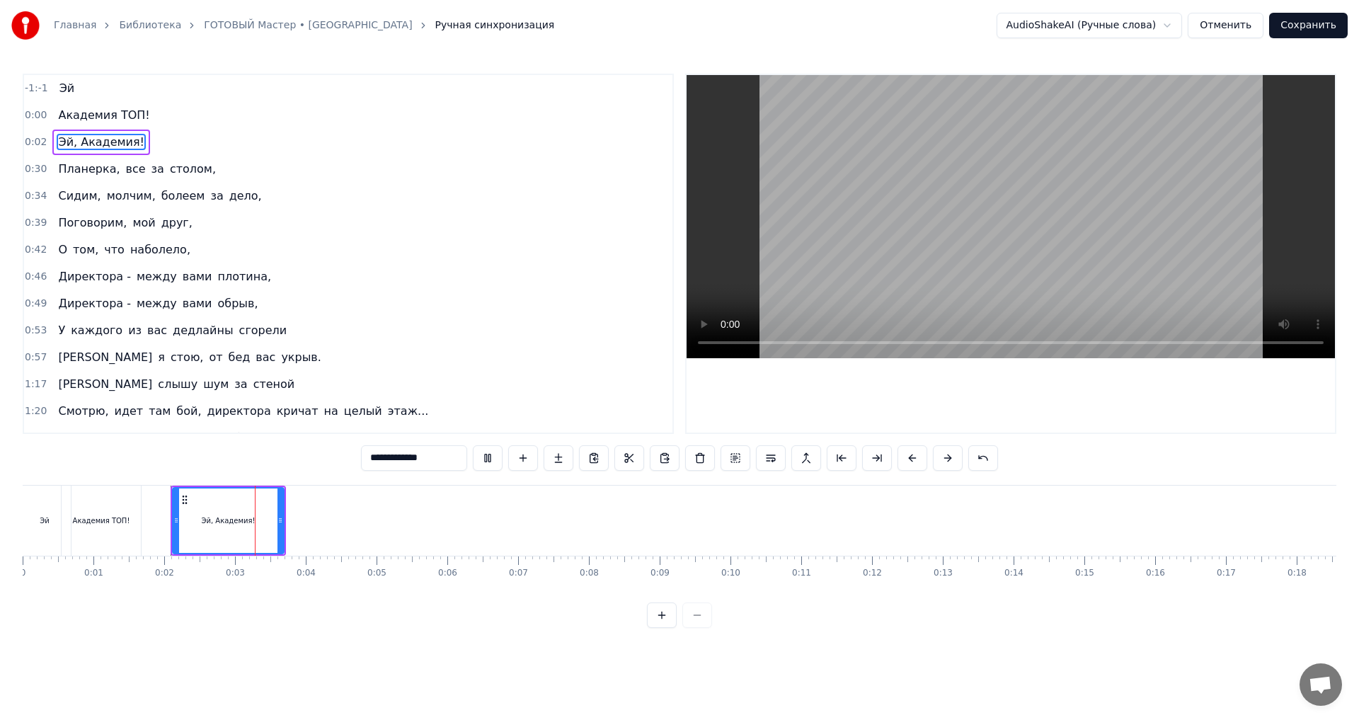
click at [1054, 193] on video at bounding box center [1010, 216] width 648 height 283
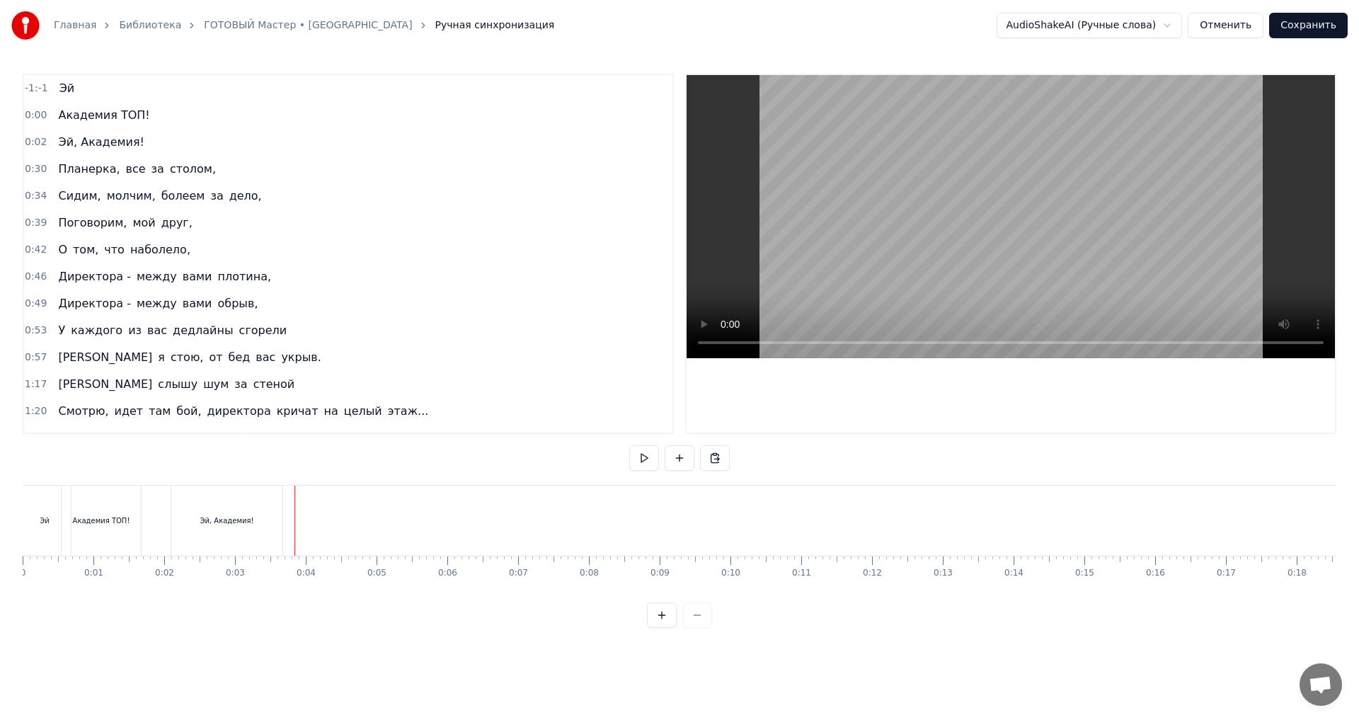
drag, startPoint x: 284, startPoint y: 519, endPoint x: 294, endPoint y: 526, distance: 12.8
click at [294, 526] on div at bounding box center [294, 520] width 1 height 70
click at [686, 457] on button at bounding box center [679, 457] width 30 height 25
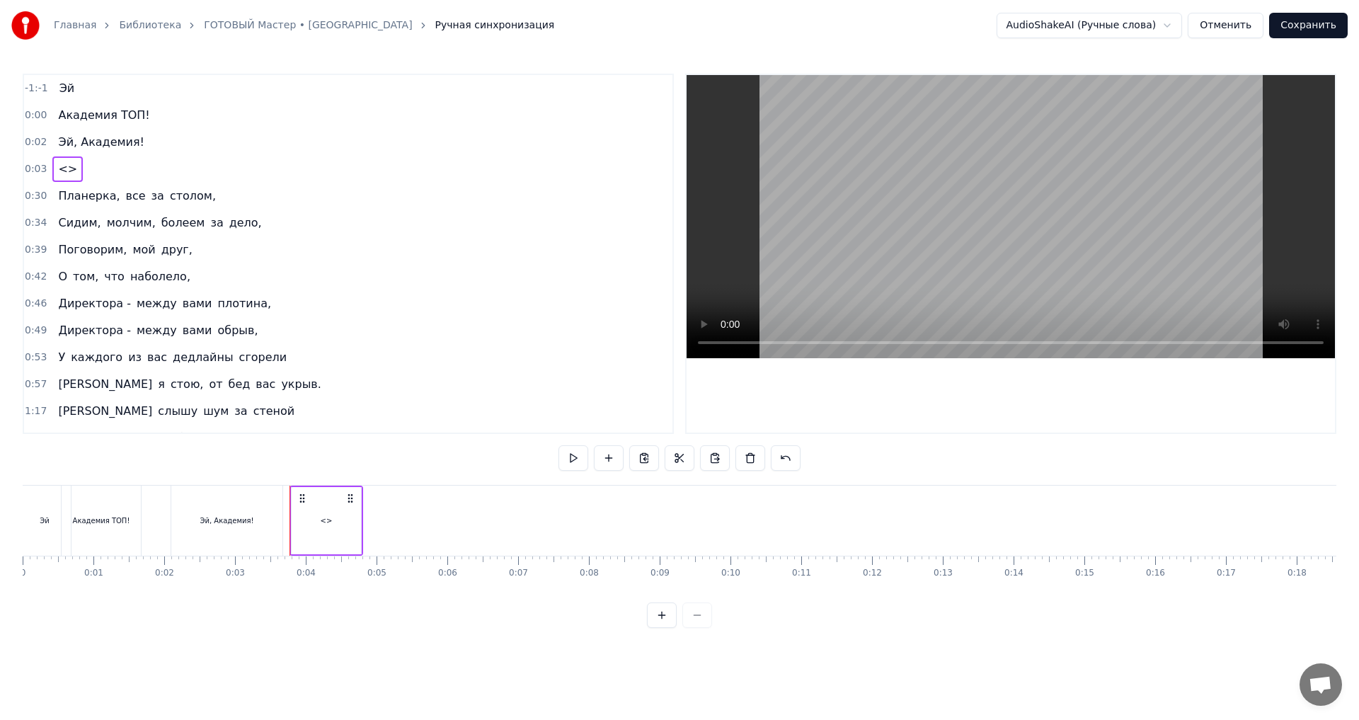
click at [347, 517] on div "<>" at bounding box center [326, 520] width 69 height 67
drag, startPoint x: 357, startPoint y: 520, endPoint x: 323, endPoint y: 525, distance: 35.0
click at [323, 525] on icon at bounding box center [321, 519] width 6 height 11
drag, startPoint x: 359, startPoint y: 460, endPoint x: 335, endPoint y: 462, distance: 24.2
click at [335, 462] on div "-1:-1 Эй 0:00 Академия ТОП! 0:02 Эй, Академия! 0:03 <> 0:30 Планерка, все за ст…" at bounding box center [679, 351] width 1313 height 554
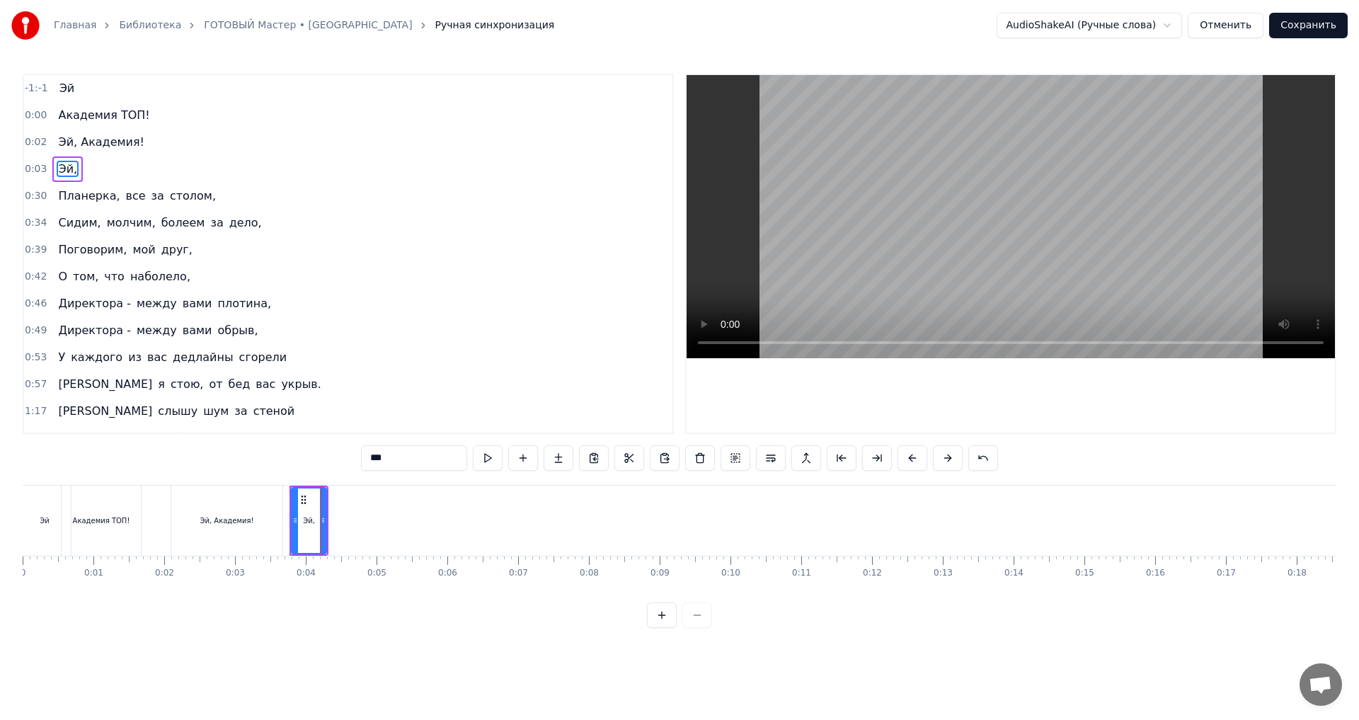
type input "***"
click at [325, 521] on div "Эй," at bounding box center [307, 520] width 36 height 70
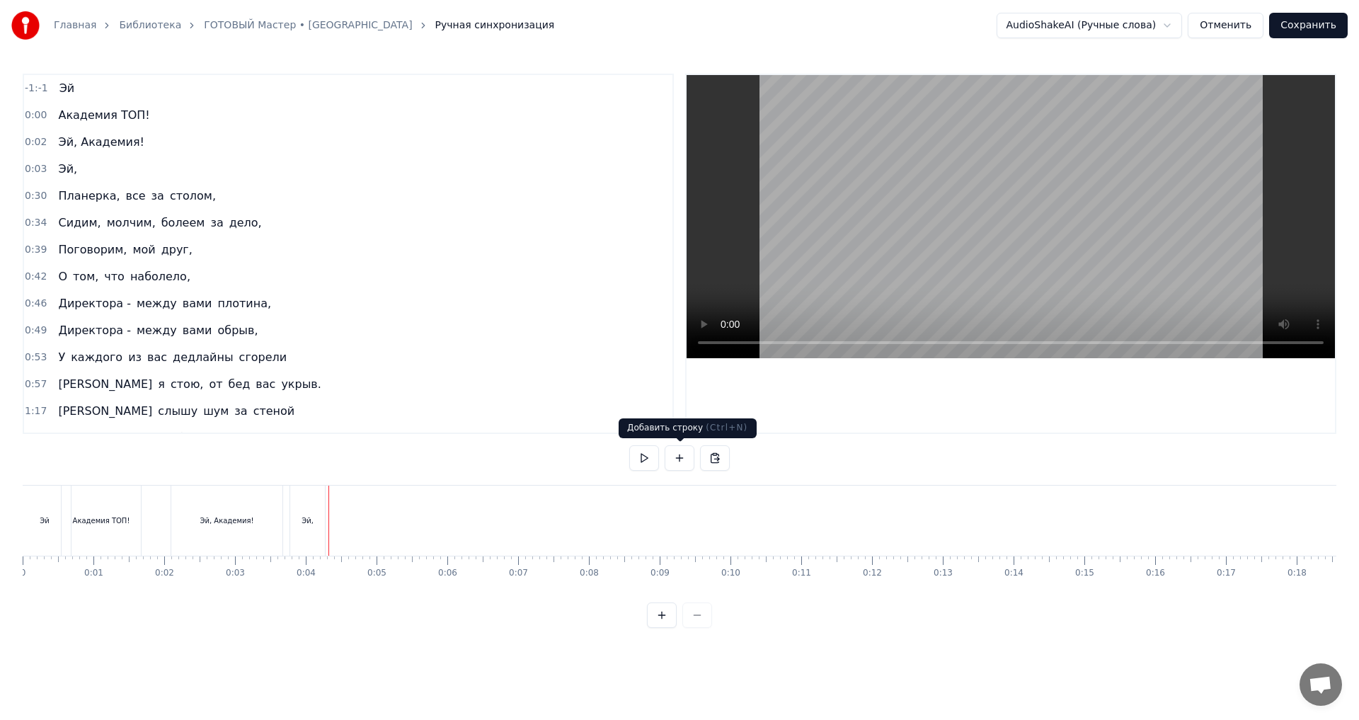
click at [688, 461] on button at bounding box center [679, 457] width 30 height 25
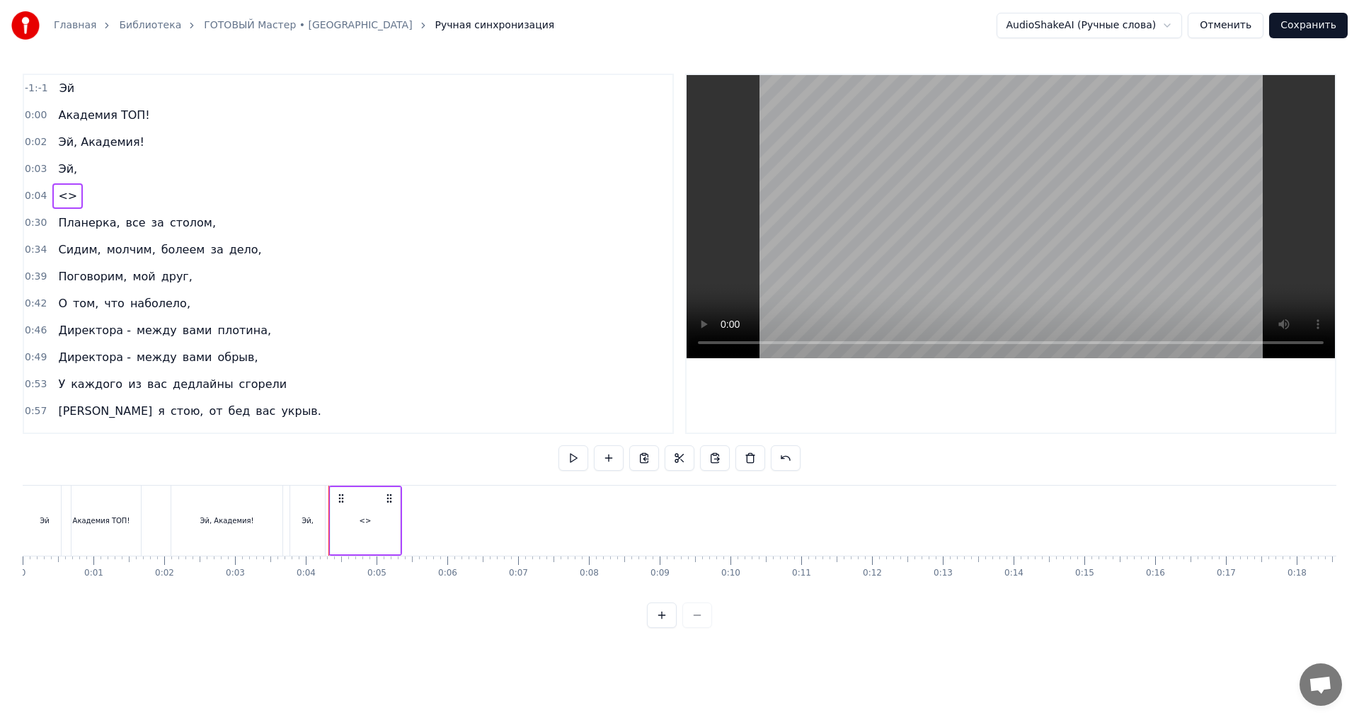
click at [372, 519] on div "<>" at bounding box center [363, 520] width 69 height 70
drag, startPoint x: 284, startPoint y: 452, endPoint x: 268, endPoint y: 452, distance: 15.6
click at [272, 452] on div "-1:-1 Эй 0:00 Академия ТОП! 0:02 Эй, Академия! 0:03 Эй, 0:04 <> 0:30 Планерка, …" at bounding box center [679, 351] width 1313 height 554
type input "*"
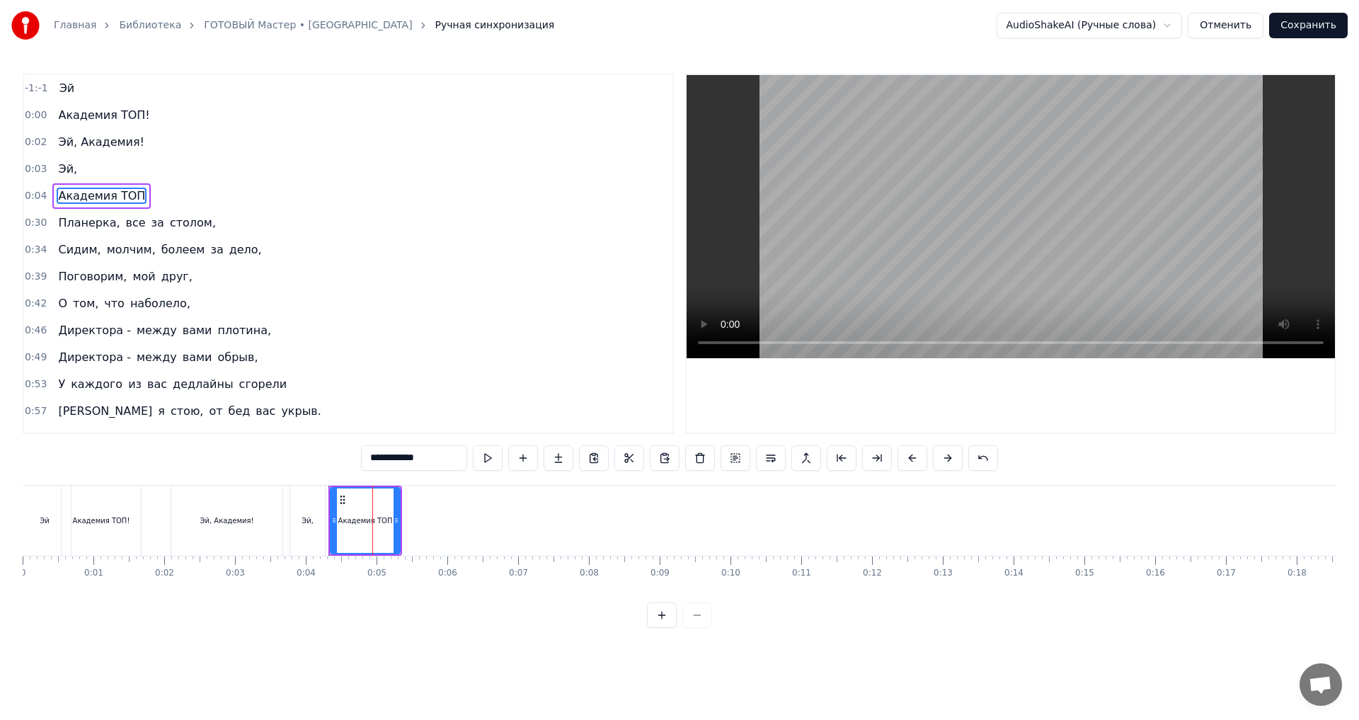
type input "**********"
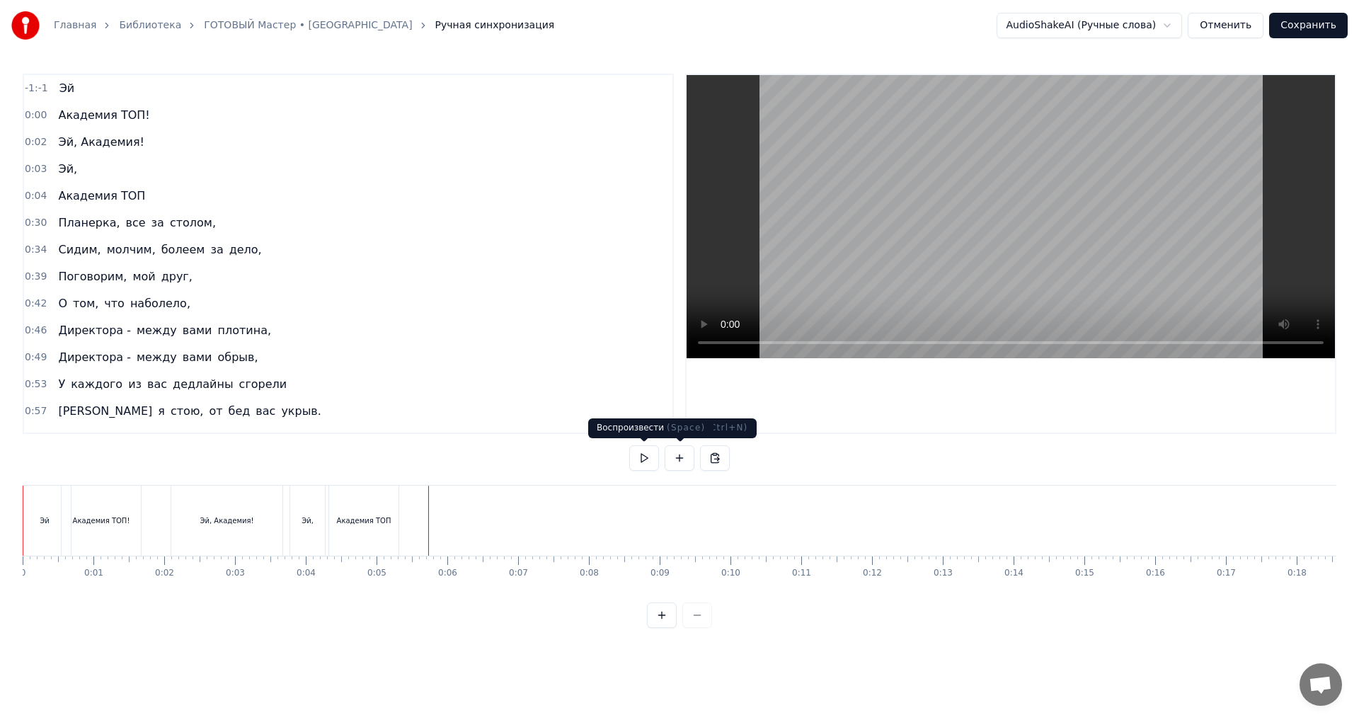
click at [654, 458] on button at bounding box center [644, 457] width 30 height 25
click at [651, 461] on button at bounding box center [644, 457] width 30 height 25
click at [354, 537] on div "Академия ТОП" at bounding box center [363, 520] width 69 height 70
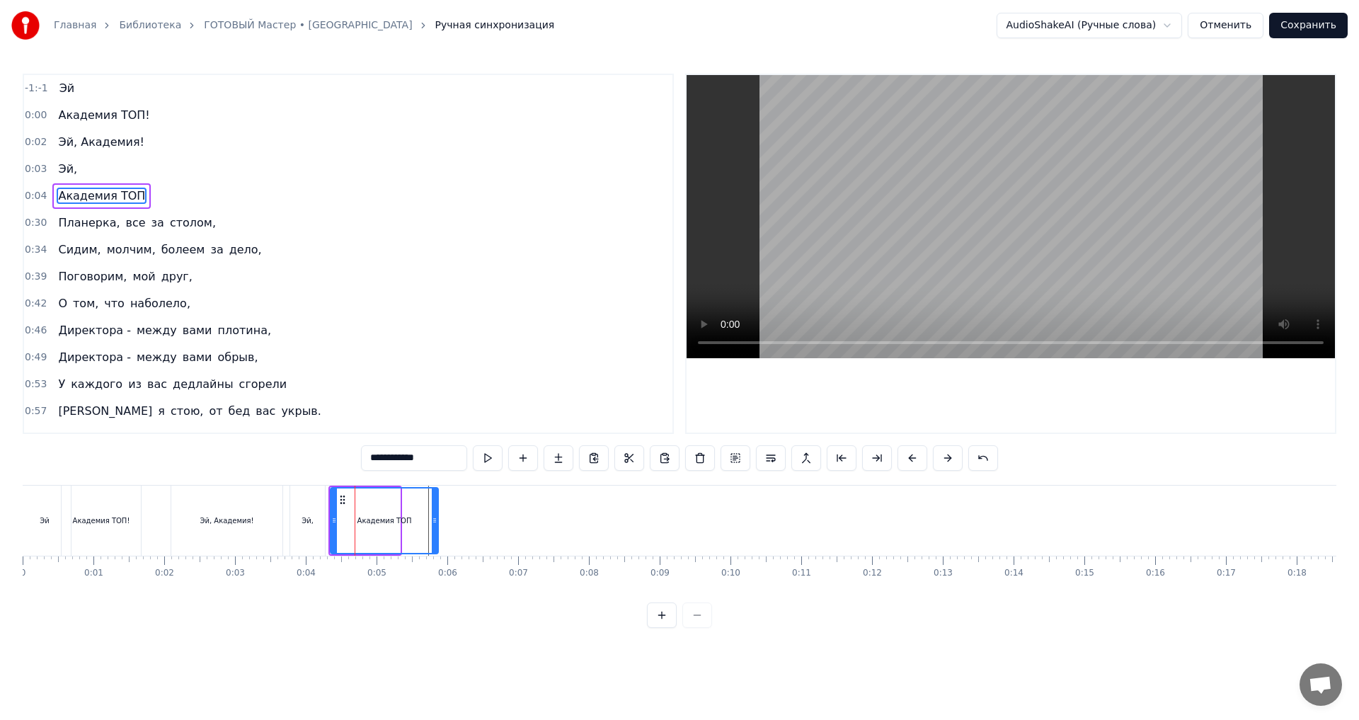
drag, startPoint x: 397, startPoint y: 519, endPoint x: 433, endPoint y: 525, distance: 36.6
click at [433, 525] on icon at bounding box center [435, 519] width 6 height 11
click at [387, 512] on div "Академия ТОП" at bounding box center [383, 520] width 104 height 64
click at [333, 517] on icon at bounding box center [334, 519] width 6 height 11
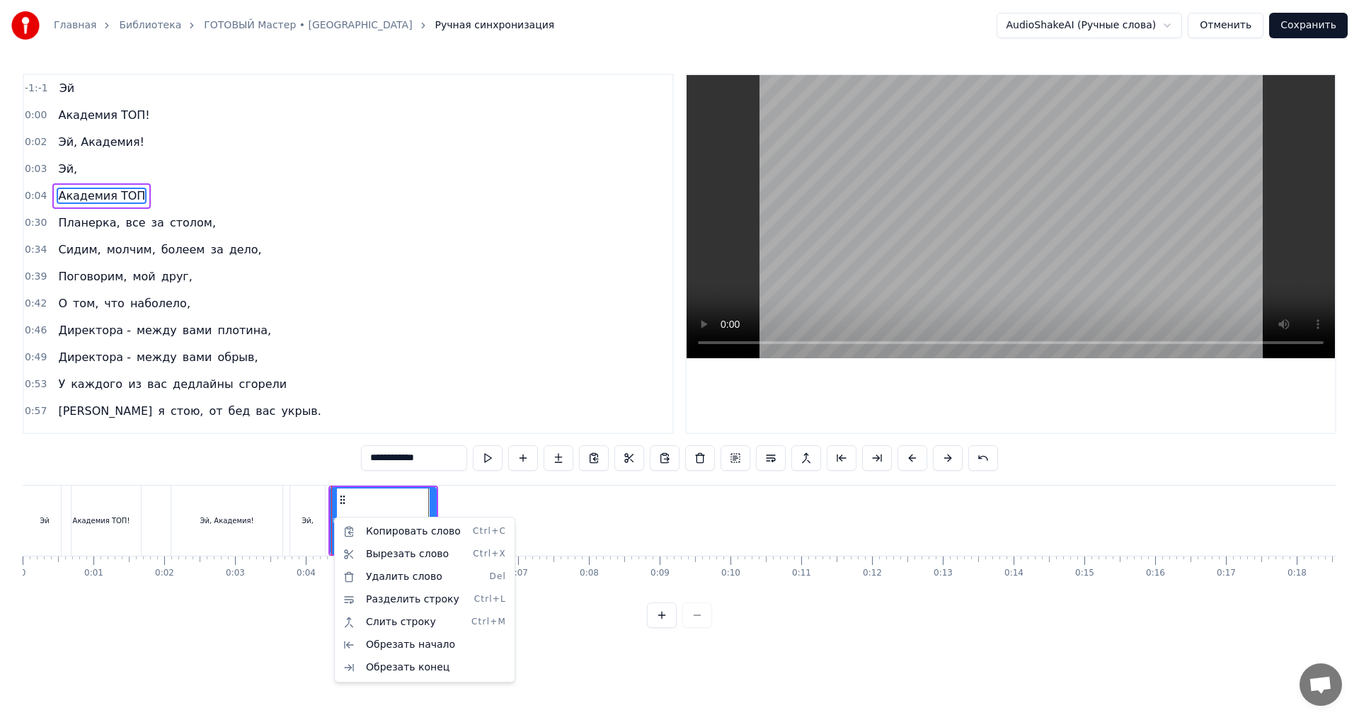
click at [333, 517] on html "Главная Библиотека ГОТОВЫЙ Мастер • Ситик-БОБР Ручная синхронизация AudioShakeA…" at bounding box center [679, 325] width 1359 height 650
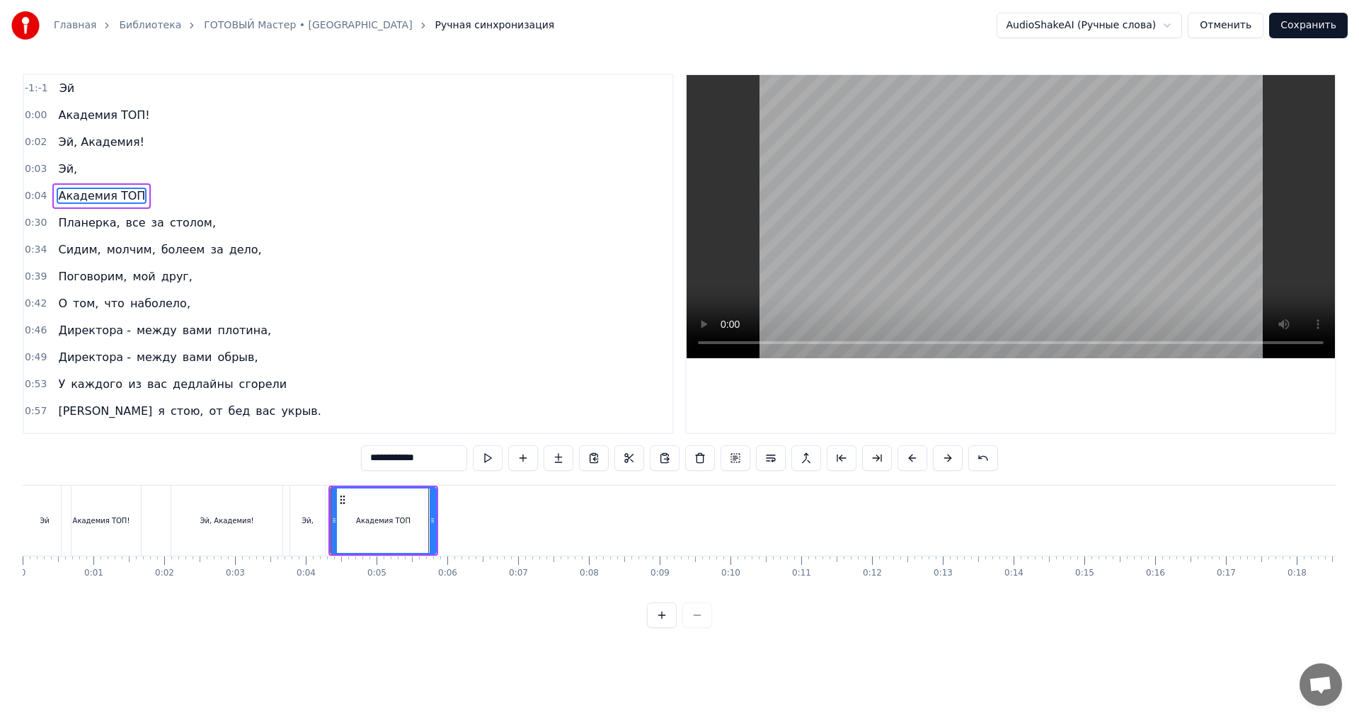
click at [372, 519] on div "Академия ТОП" at bounding box center [383, 520] width 54 height 11
click at [413, 523] on div "Академия ТОП" at bounding box center [383, 520] width 104 height 64
click at [436, 527] on div "Академия ТОП" at bounding box center [383, 520] width 107 height 67
click at [254, 533] on div "Эй, Академия!" at bounding box center [226, 520] width 111 height 70
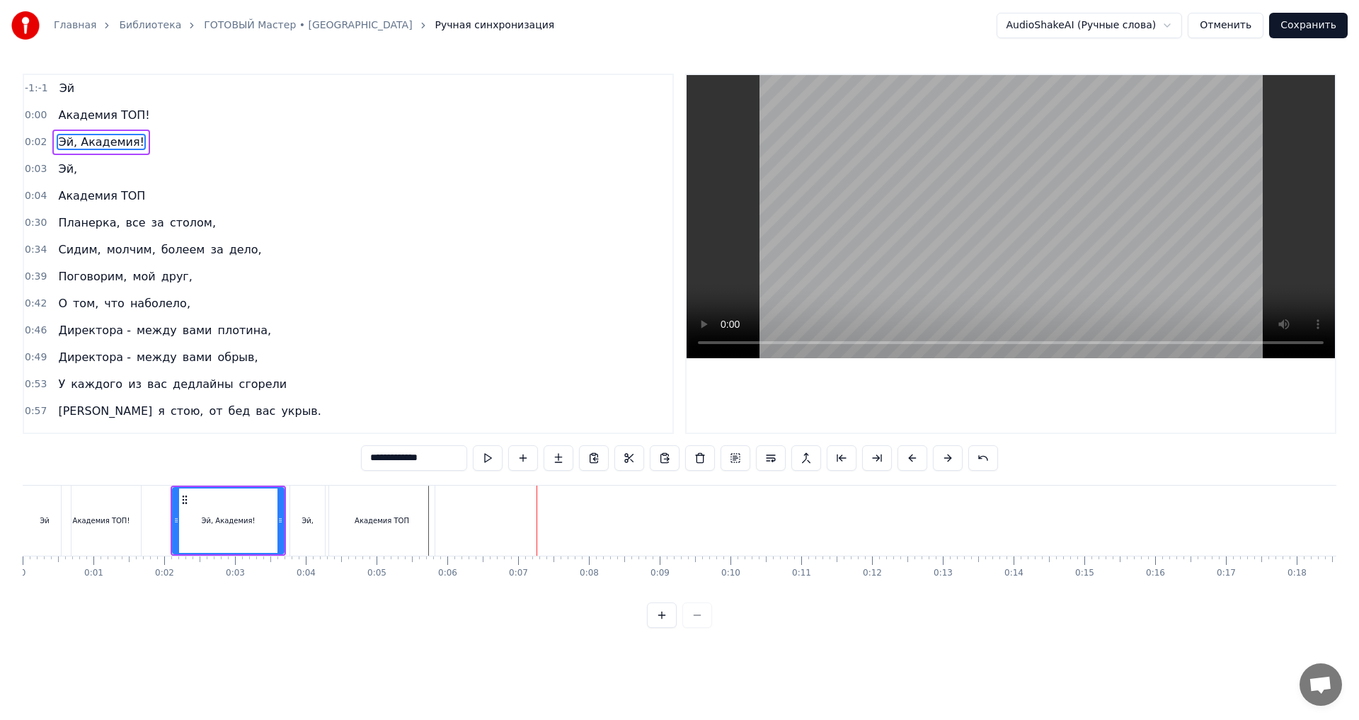
click at [403, 512] on div "Академия ТОП" at bounding box center [381, 520] width 105 height 70
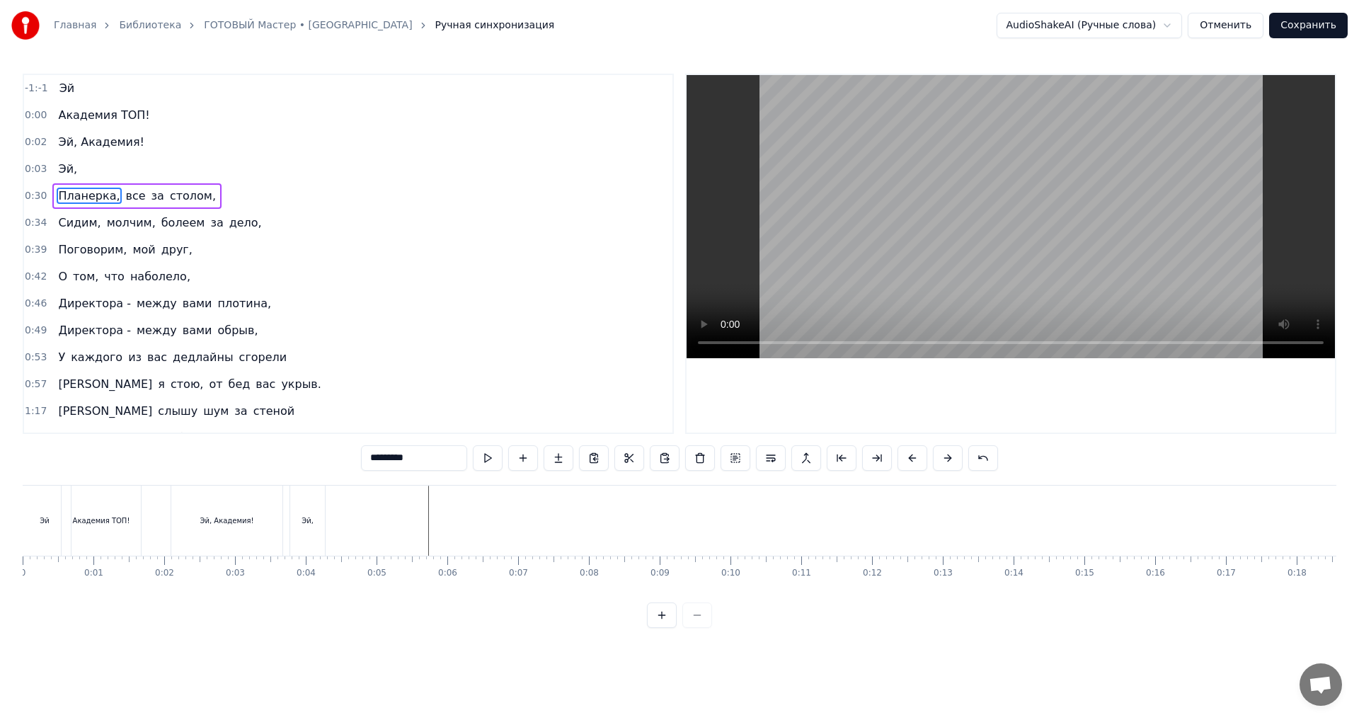
click at [38, 531] on div "Эй" at bounding box center [44, 520] width 52 height 70
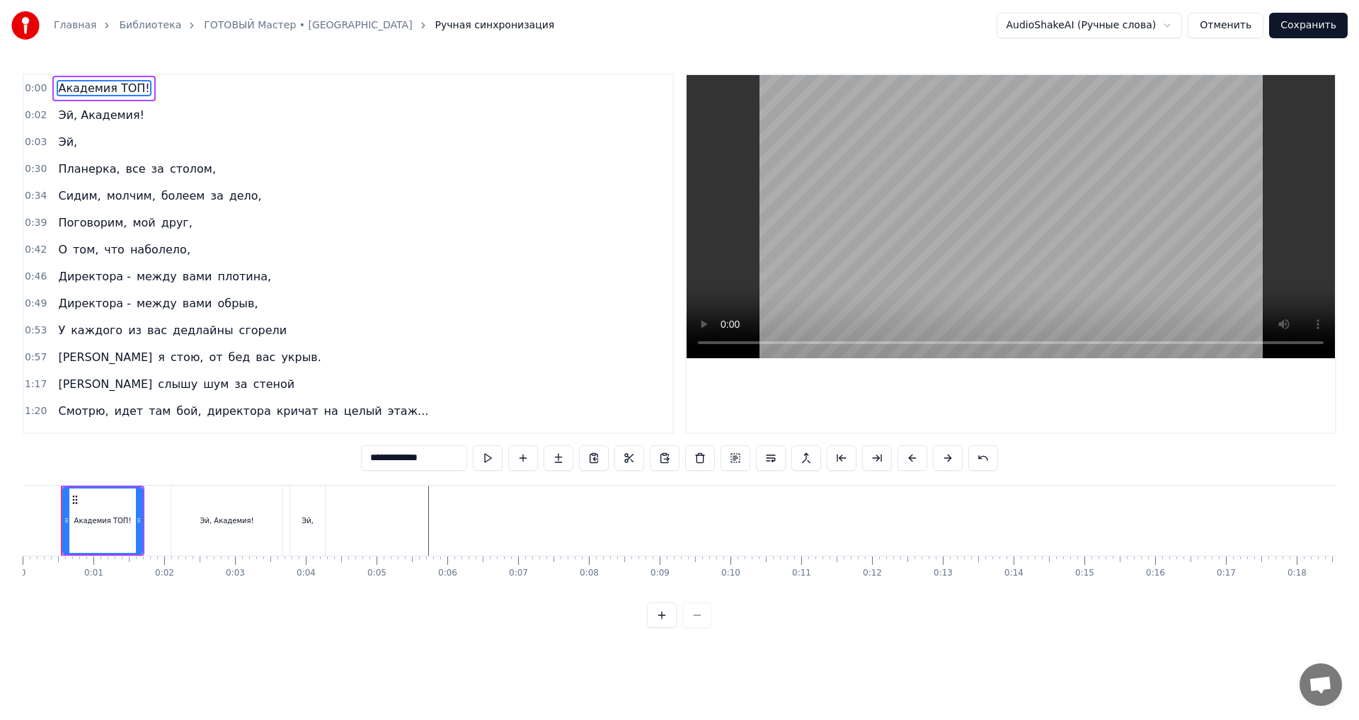
click at [109, 527] on div "Академия ТОП!" at bounding box center [103, 520] width 78 height 64
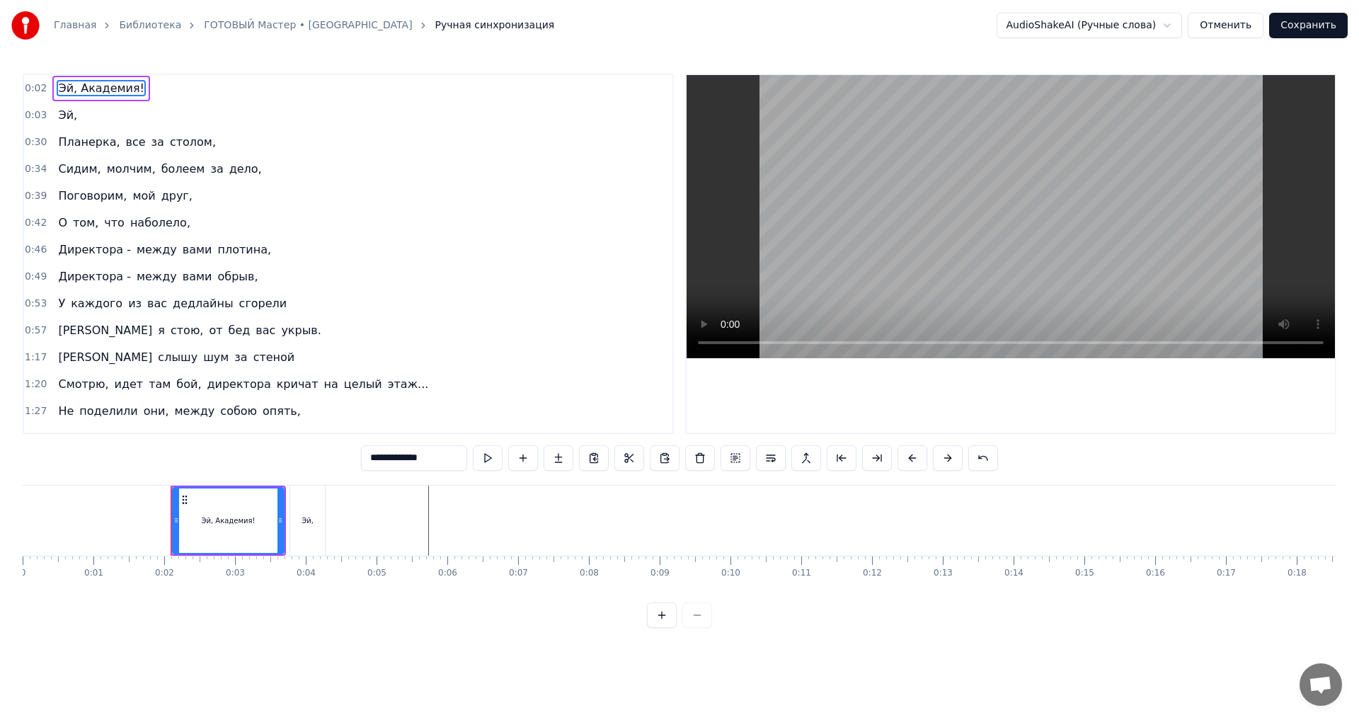
click at [225, 524] on div "Эй, Академия!" at bounding box center [229, 520] width 54 height 11
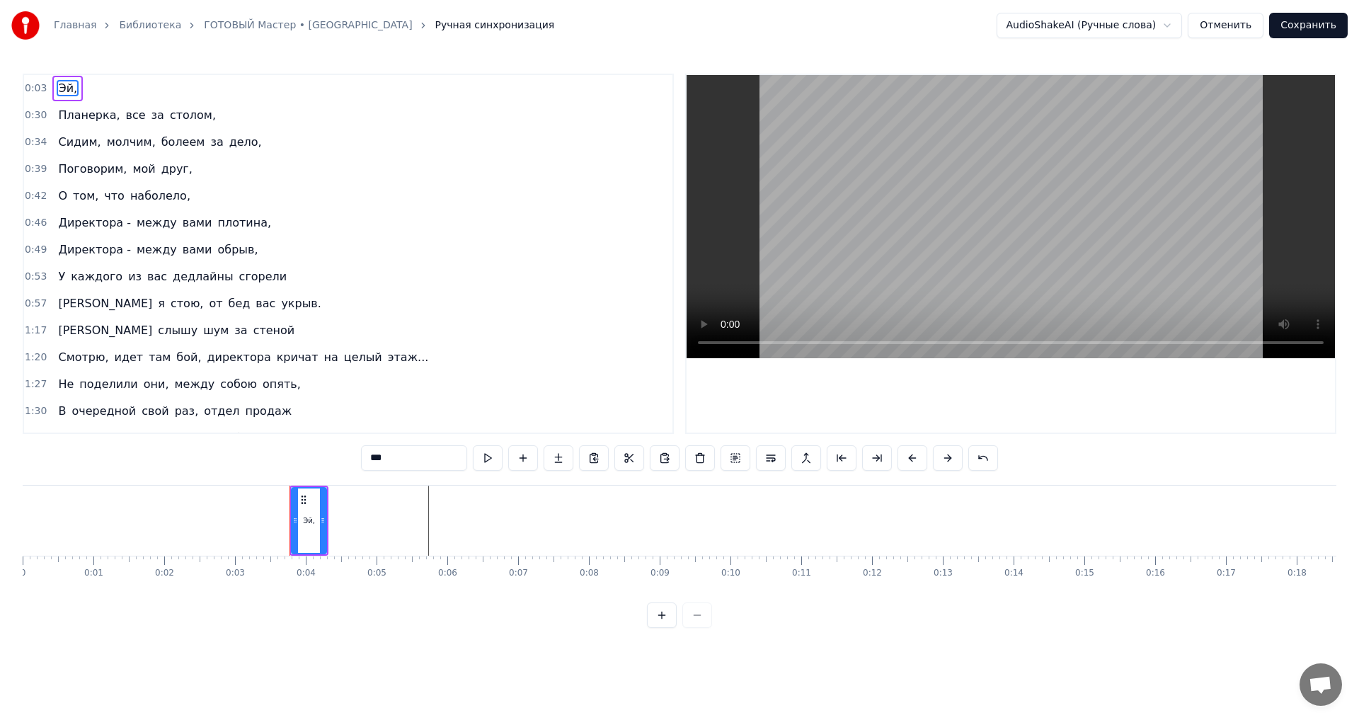
click at [317, 525] on div "Эй," at bounding box center [308, 520] width 33 height 64
type input "*********"
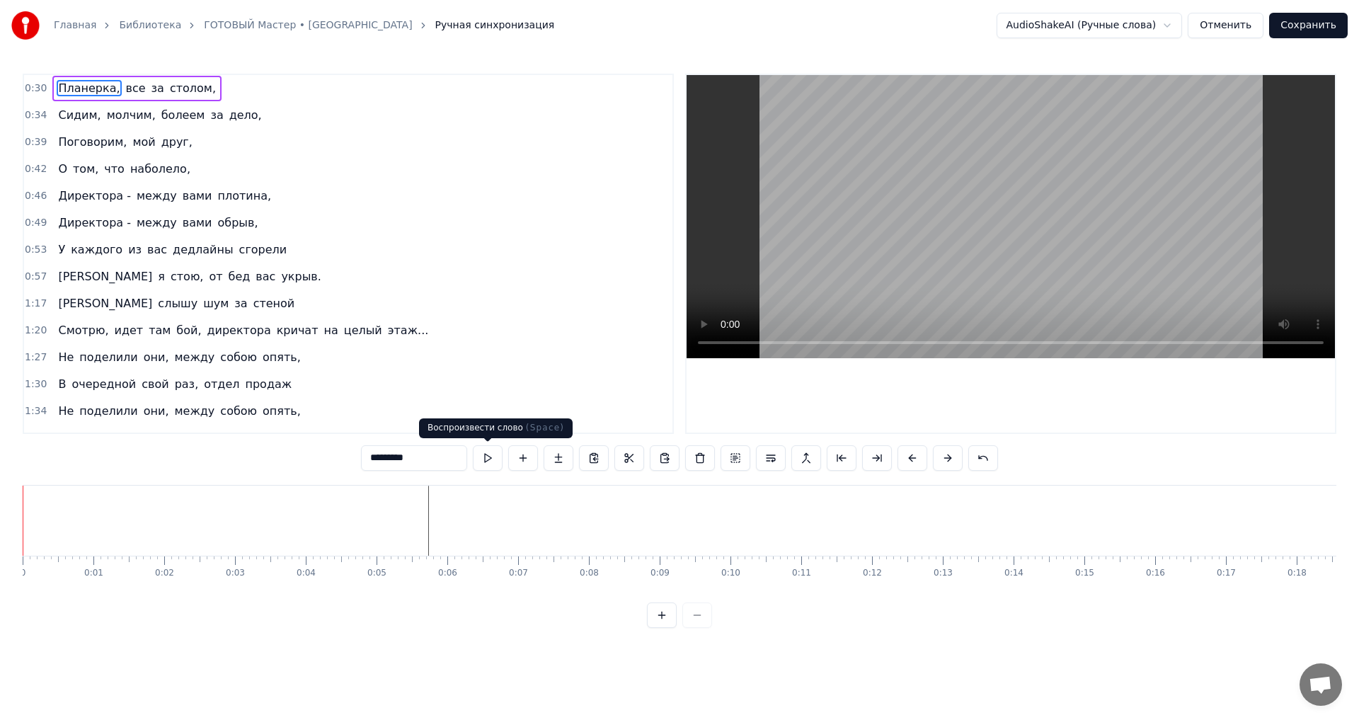
click at [484, 453] on button at bounding box center [488, 457] width 30 height 25
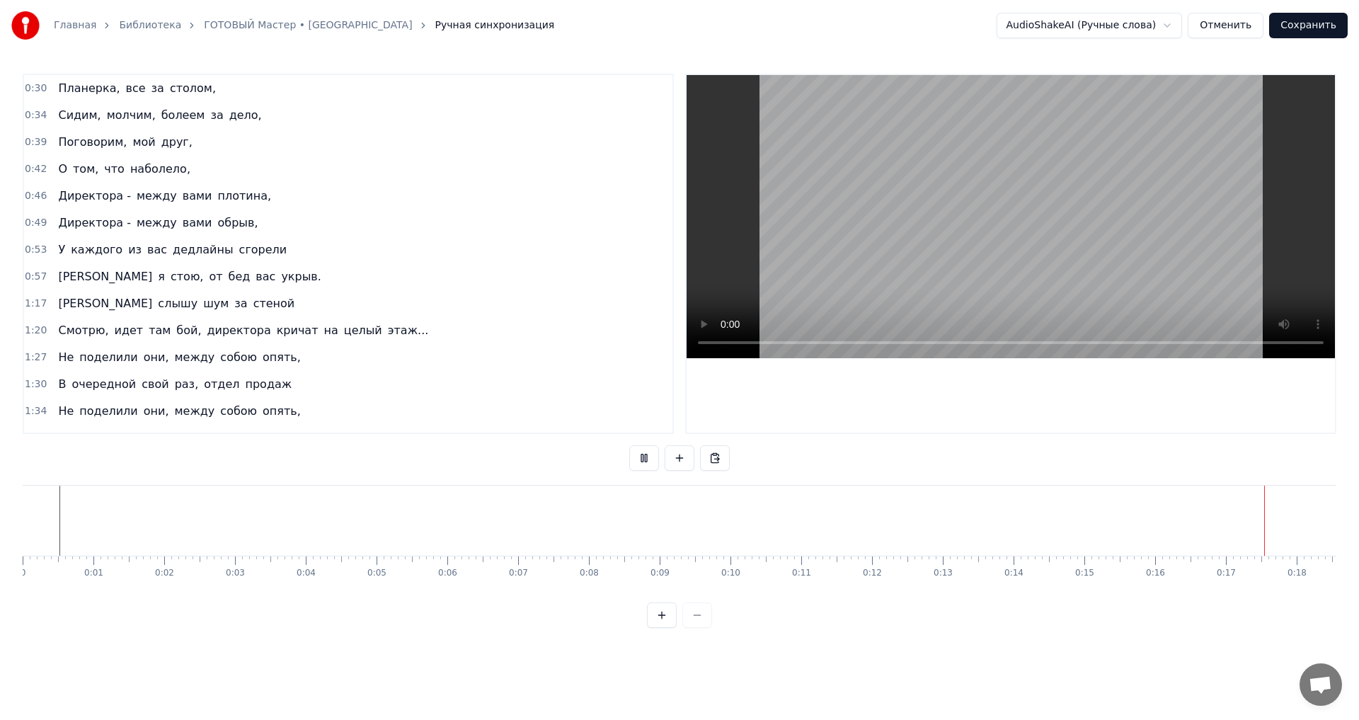
click at [698, 627] on div at bounding box center [679, 614] width 65 height 25
click at [697, 627] on div at bounding box center [679, 614] width 65 height 25
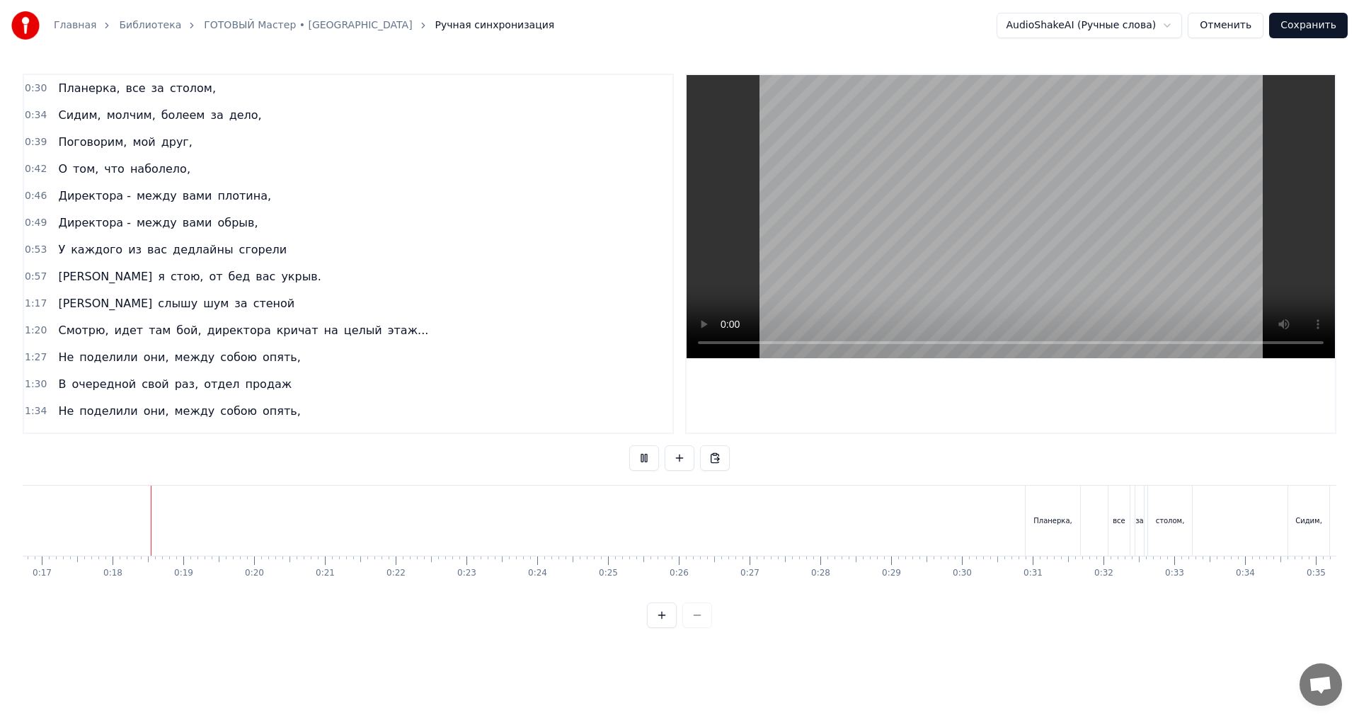
click at [697, 627] on div at bounding box center [679, 614] width 65 height 25
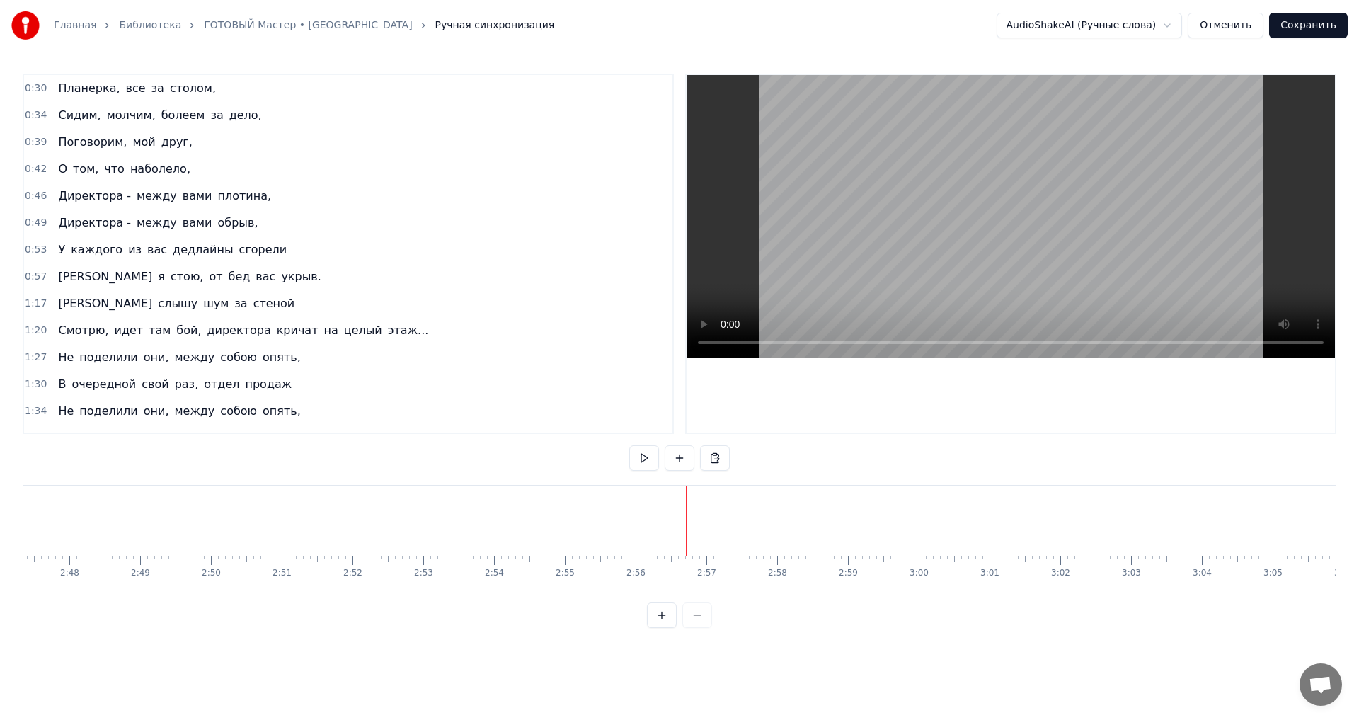
click at [1313, 23] on button "Сохранить" at bounding box center [1308, 25] width 79 height 25
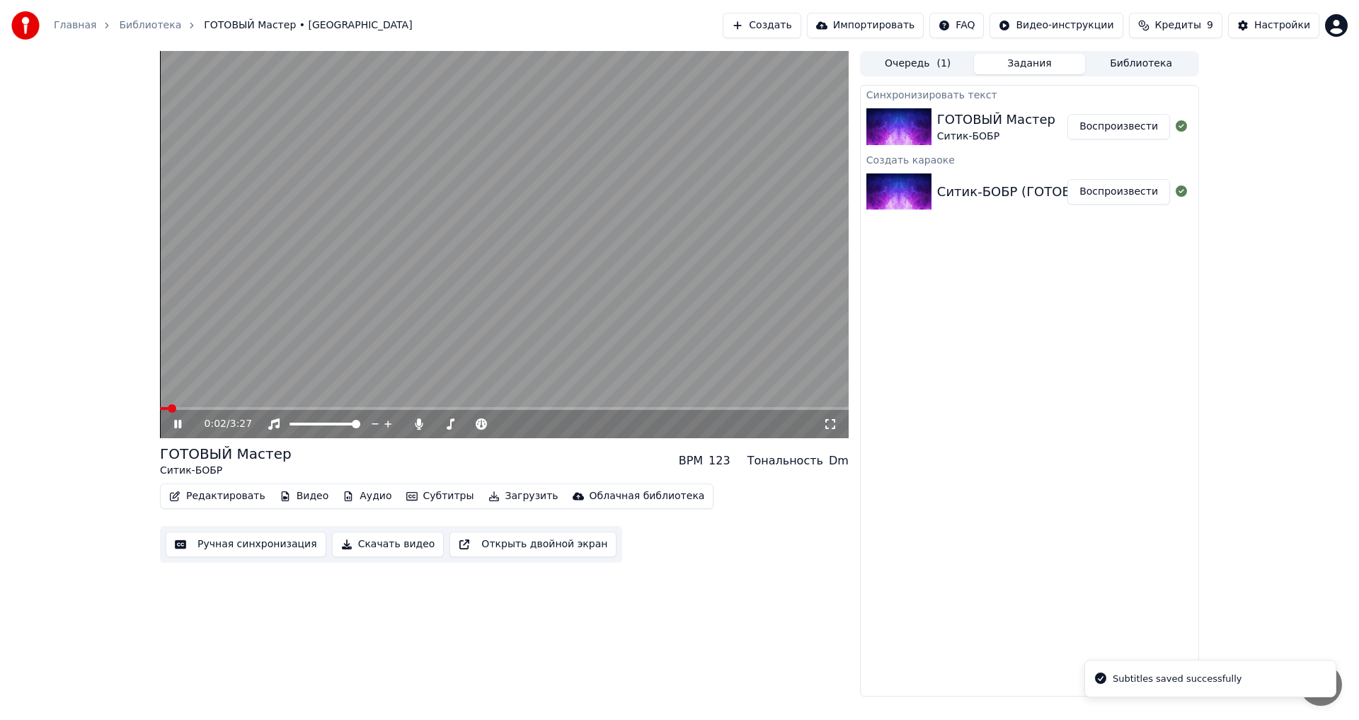
click at [180, 415] on div "0:02 / 3:27" at bounding box center [504, 424] width 688 height 28
click at [183, 421] on icon at bounding box center [187, 423] width 33 height 11
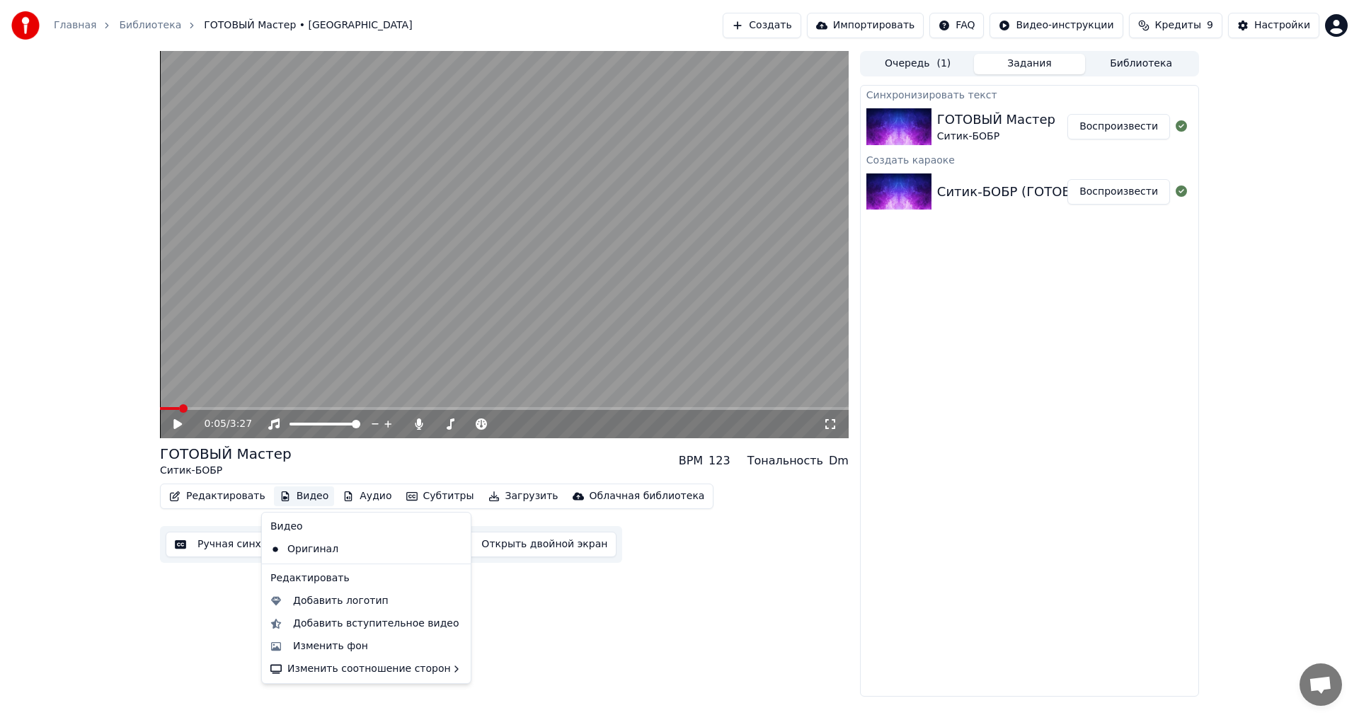
click at [293, 498] on button "Видео" at bounding box center [304, 496] width 61 height 20
click at [359, 603] on div "Добавить логотип" at bounding box center [341, 601] width 96 height 14
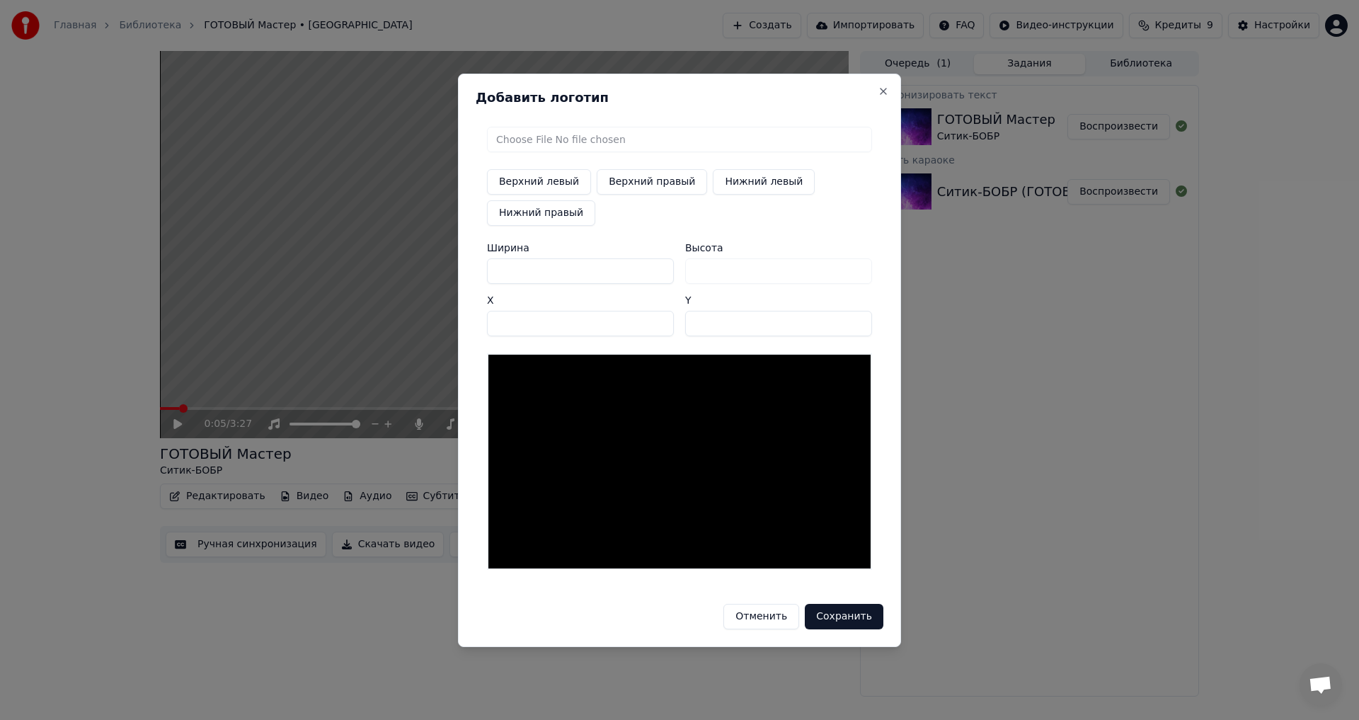
click at [771, 619] on button "Отменить" at bounding box center [761, 616] width 76 height 25
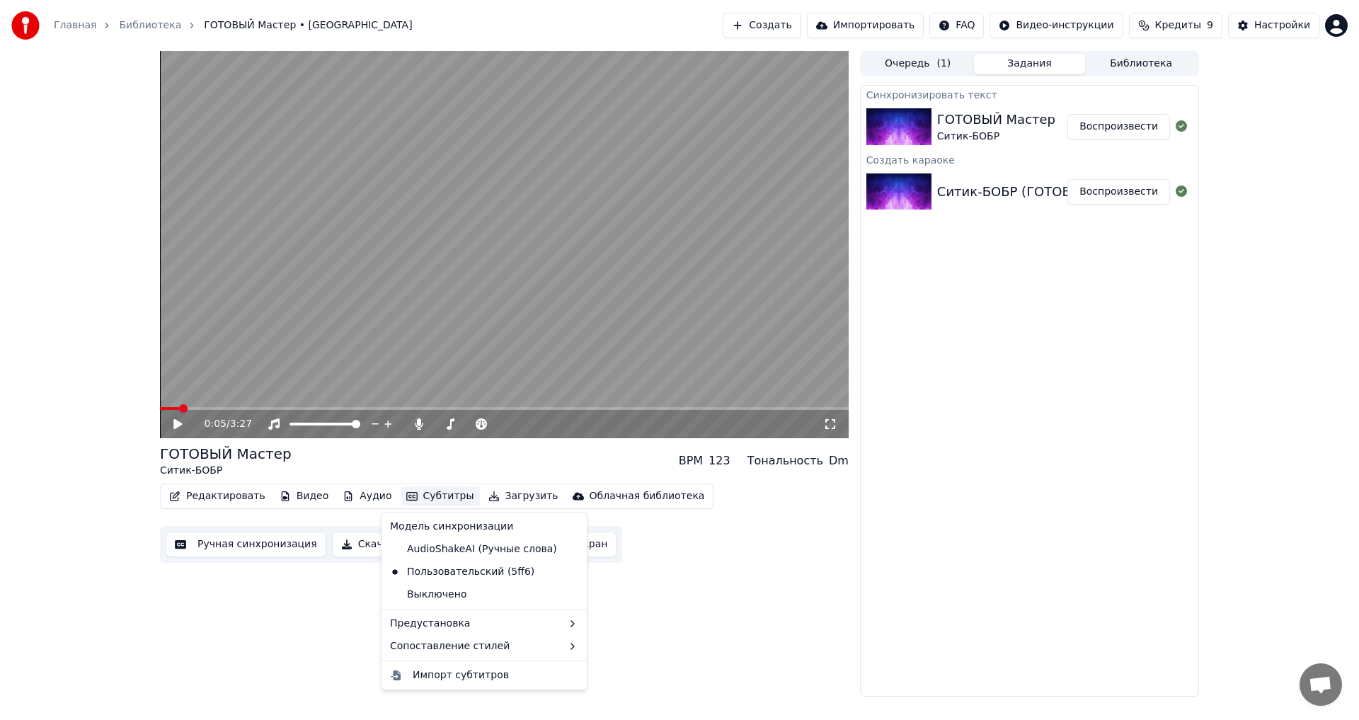
click at [434, 497] on button "Субтитры" at bounding box center [439, 496] width 79 height 20
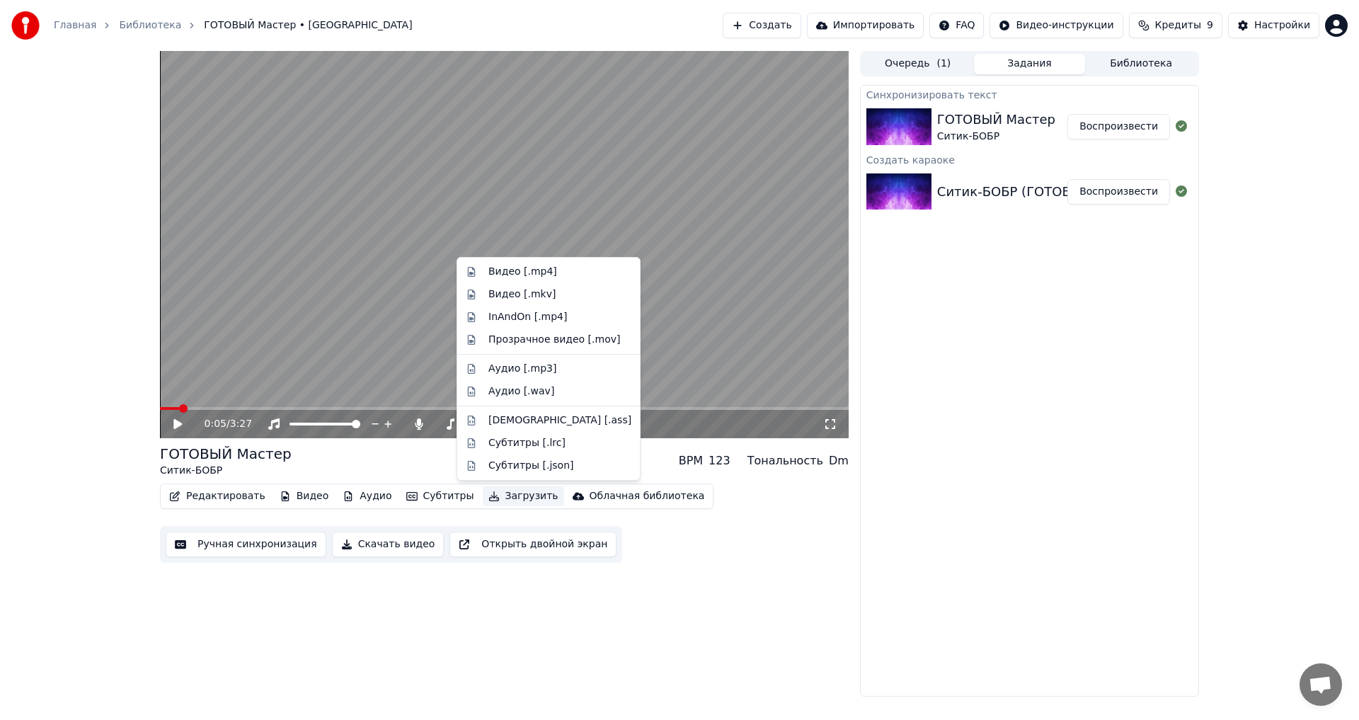
click at [765, 554] on div "Редактировать Видео Аудио Субтитры Загрузить Облачная библиотека Ручная синхрон…" at bounding box center [504, 522] width 688 height 79
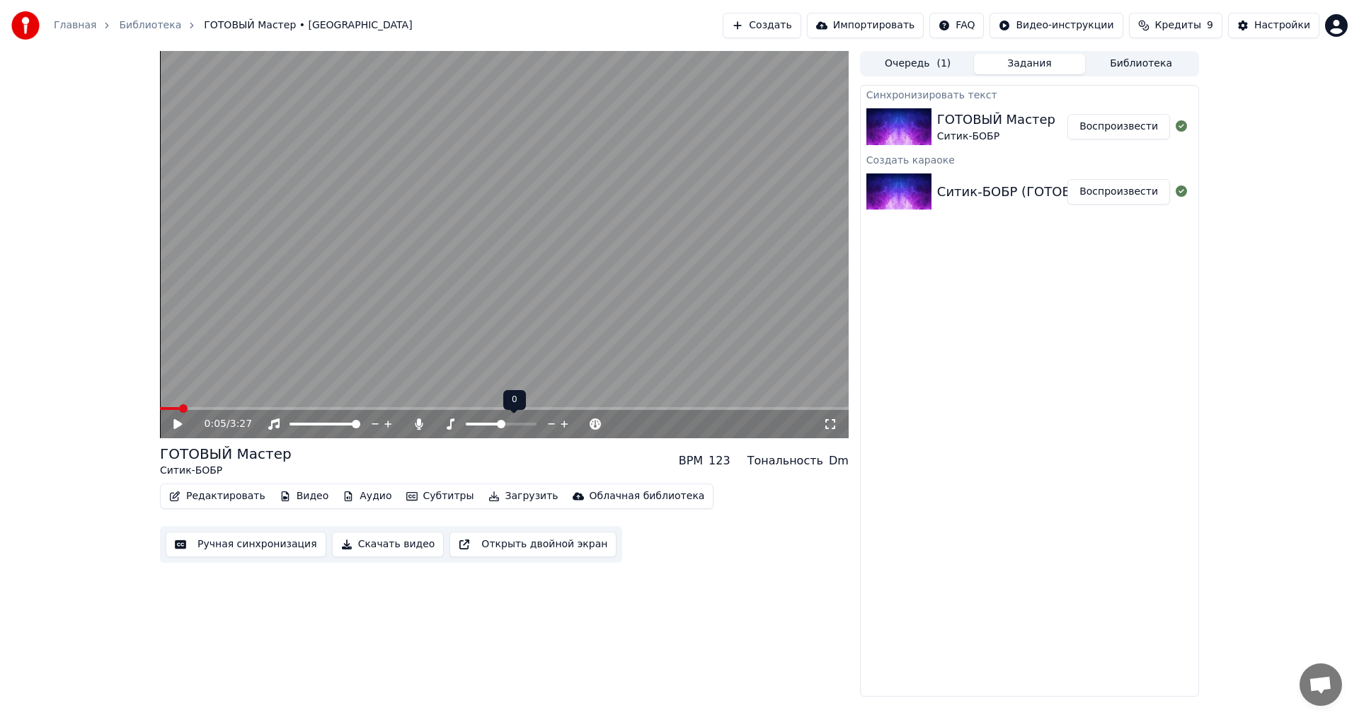
click at [502, 428] on span at bounding box center [501, 424] width 8 height 8
click at [175, 425] on icon at bounding box center [177, 424] width 8 height 10
click at [500, 428] on span at bounding box center [501, 424] width 8 height 8
click at [505, 428] on span at bounding box center [501, 424] width 8 height 8
click at [282, 407] on div "Инструментальное Инструментальное" at bounding box center [279, 401] width 103 height 20
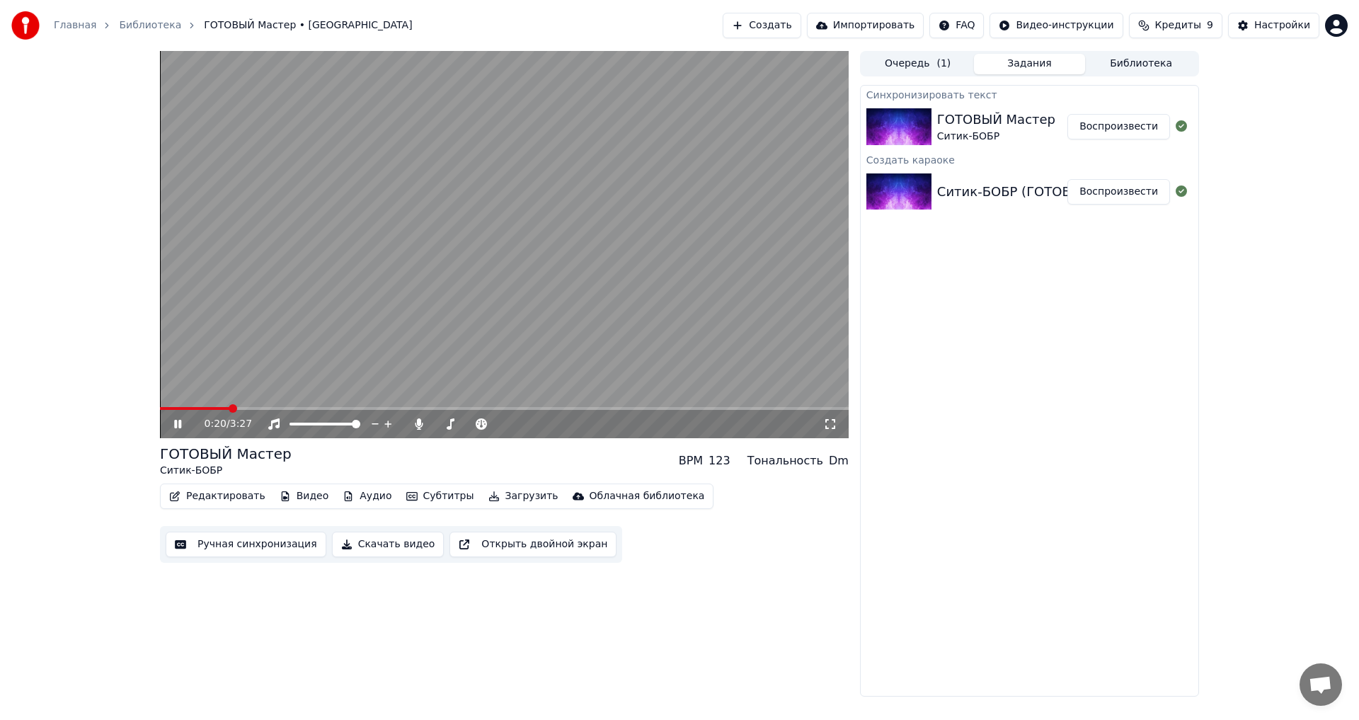
click at [292, 405] on video at bounding box center [504, 244] width 688 height 387
click at [276, 408] on span at bounding box center [504, 408] width 688 height 3
click at [176, 425] on icon at bounding box center [177, 424] width 8 height 10
drag, startPoint x: 455, startPoint y: 426, endPoint x: 412, endPoint y: 429, distance: 43.3
click at [412, 429] on div at bounding box center [476, 424] width 128 height 14
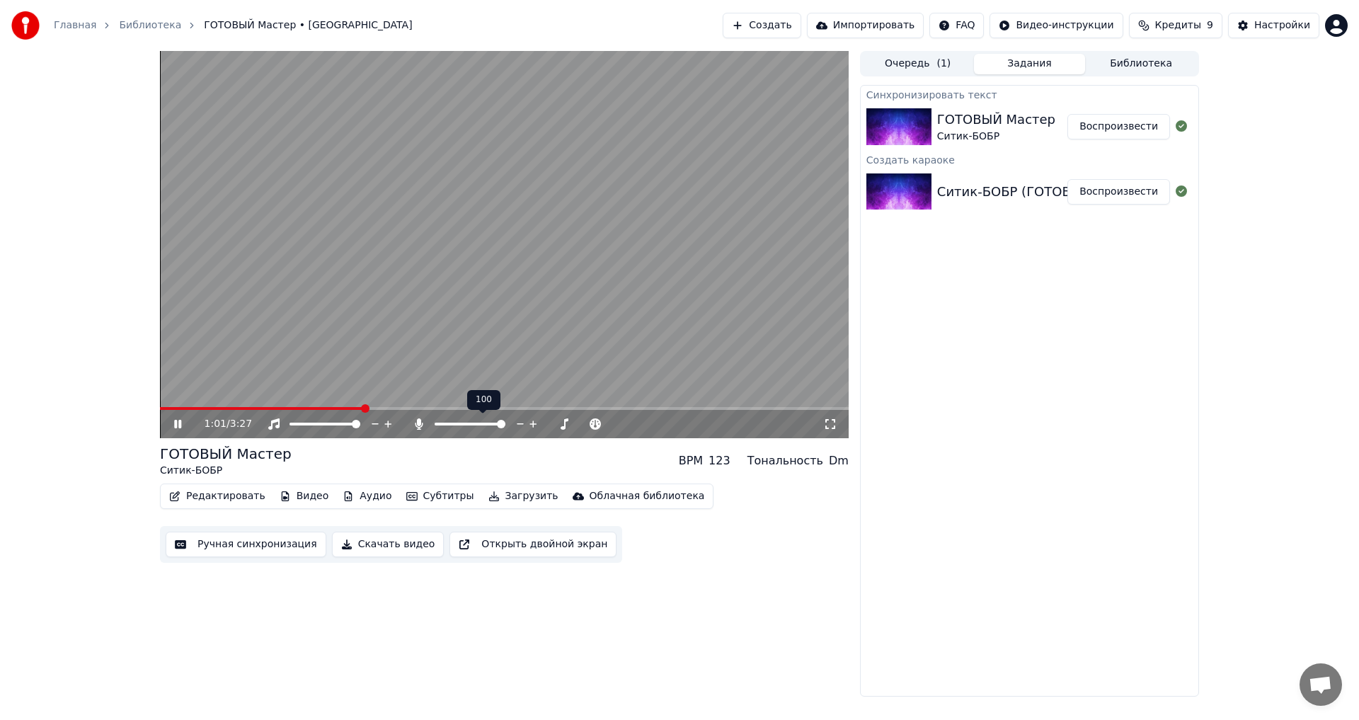
click at [505, 428] on span at bounding box center [501, 424] width 8 height 8
click at [174, 418] on icon at bounding box center [187, 423] width 33 height 11
click at [1269, 23] on div "Настройки" at bounding box center [1282, 25] width 56 height 14
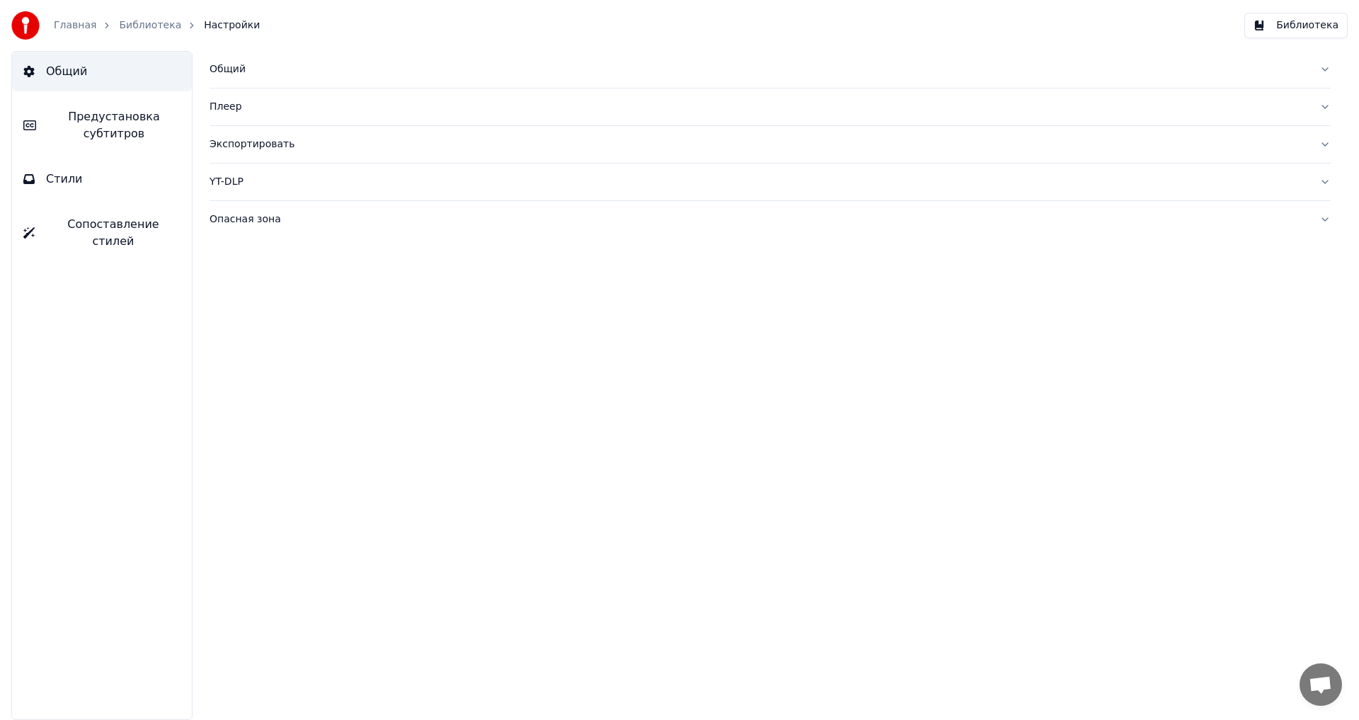
click at [88, 174] on button "Стили" at bounding box center [102, 179] width 180 height 40
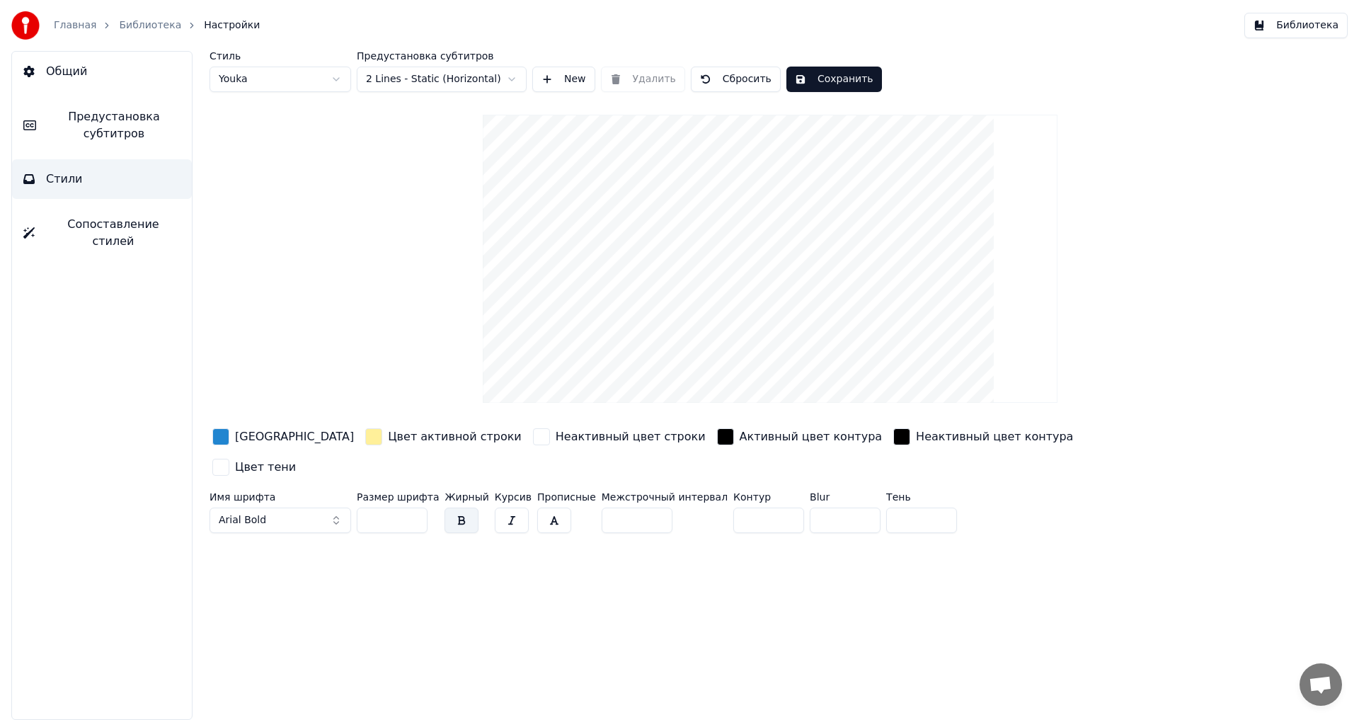
click at [81, 75] on span "Общий" at bounding box center [66, 71] width 41 height 17
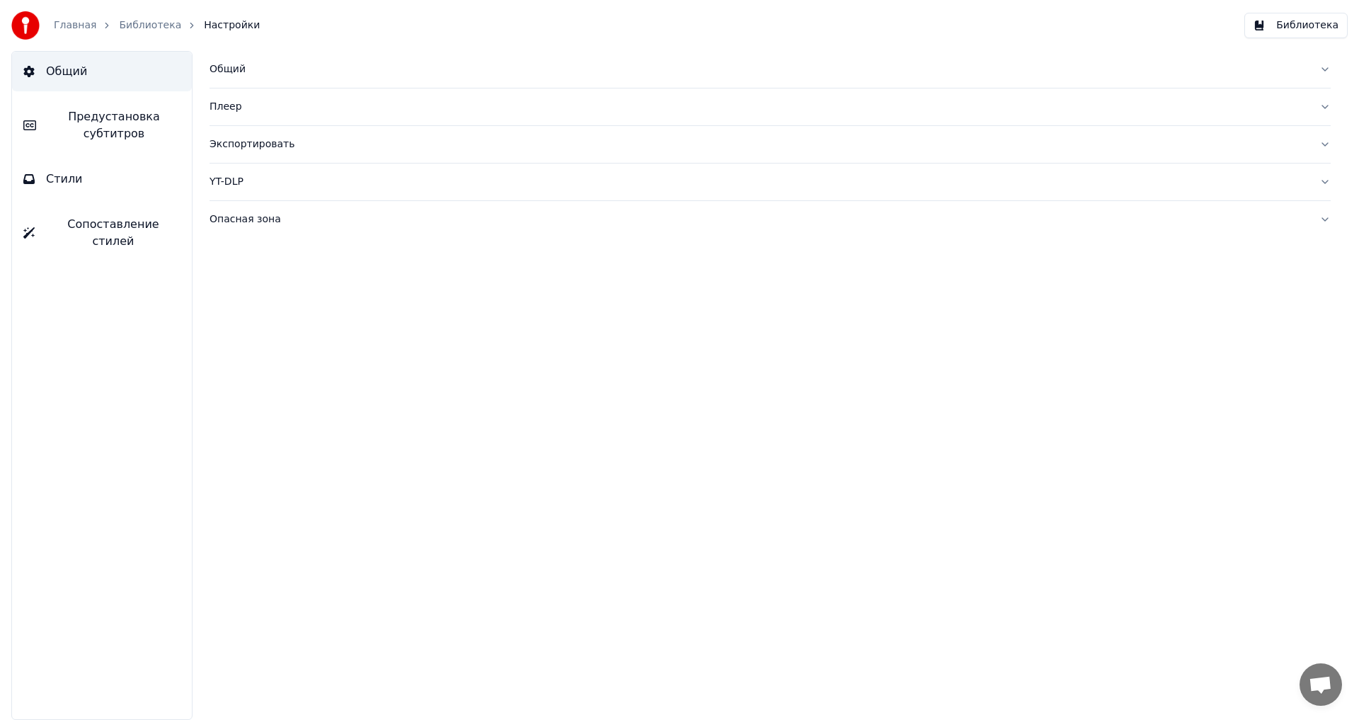
click at [156, 33] on div "Главная Библиотека Настройки" at bounding box center [135, 25] width 248 height 28
click at [144, 31] on link "Библиотека" at bounding box center [150, 25] width 62 height 14
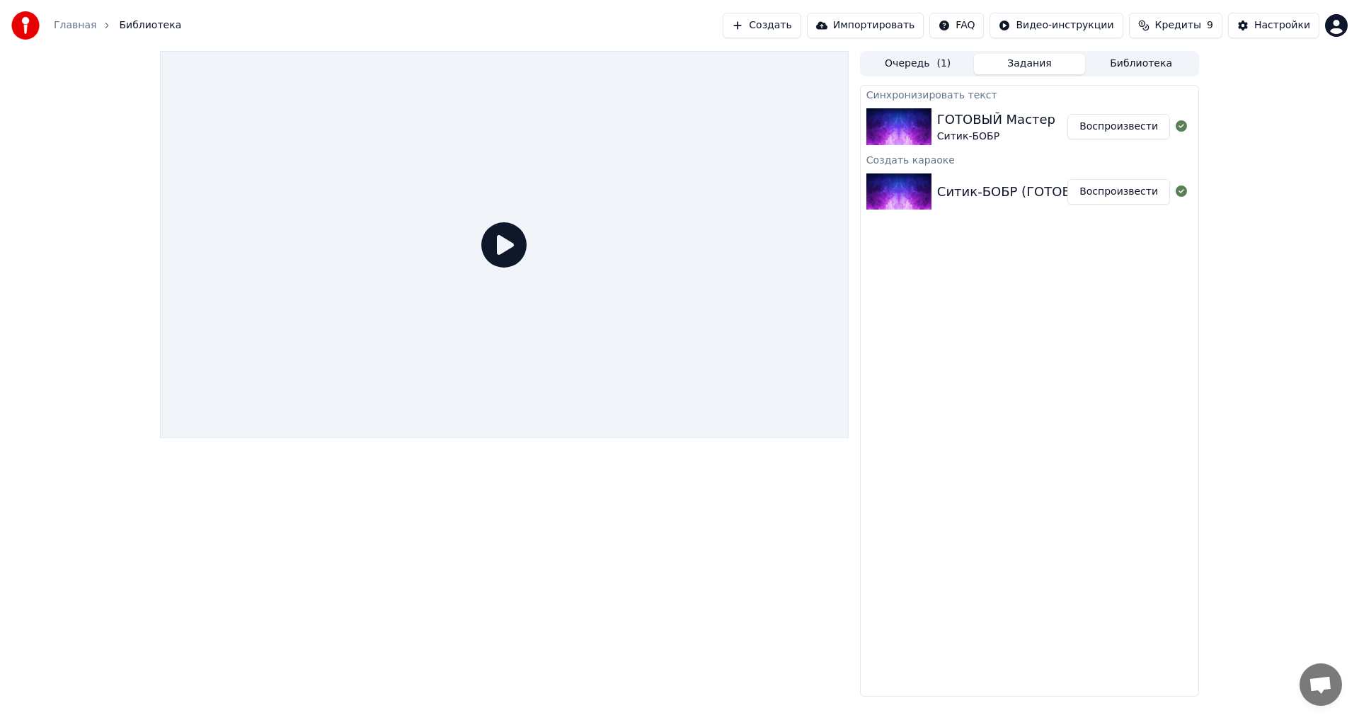
click at [82, 25] on link "Главная" at bounding box center [75, 25] width 42 height 14
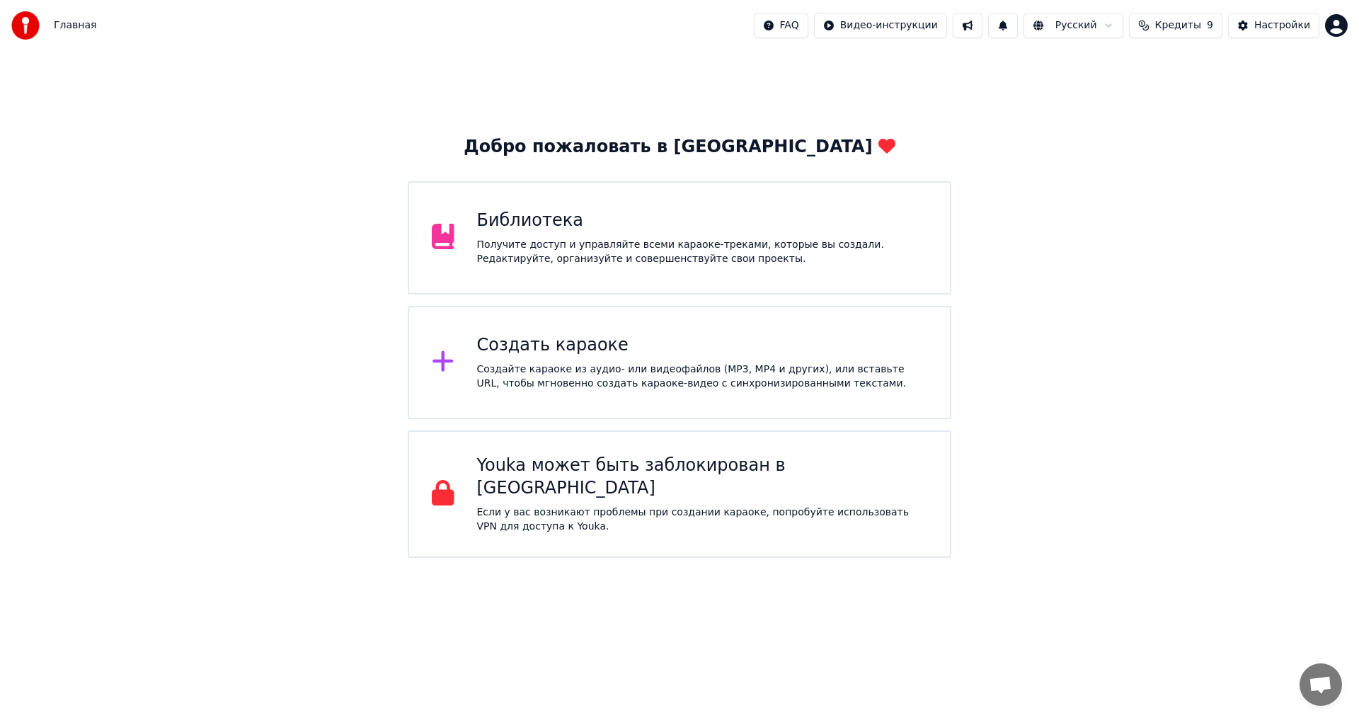
click at [133, 25] on div "Главная FAQ Видео-инструкции Русский Кредиты 9 Настройки" at bounding box center [679, 25] width 1359 height 51
drag, startPoint x: 154, startPoint y: 29, endPoint x: 469, endPoint y: 55, distance: 316.7
click at [155, 29] on div "Главная FAQ Видео-инструкции Русский Кредиты 9 Настройки" at bounding box center [679, 25] width 1359 height 51
click at [1338, 28] on html "Главная FAQ Видео-инструкции Русский Кредиты 9 Настройки Добро пожаловать в You…" at bounding box center [679, 279] width 1359 height 558
drag, startPoint x: 1211, startPoint y: 239, endPoint x: 1165, endPoint y: 117, distance: 130.8
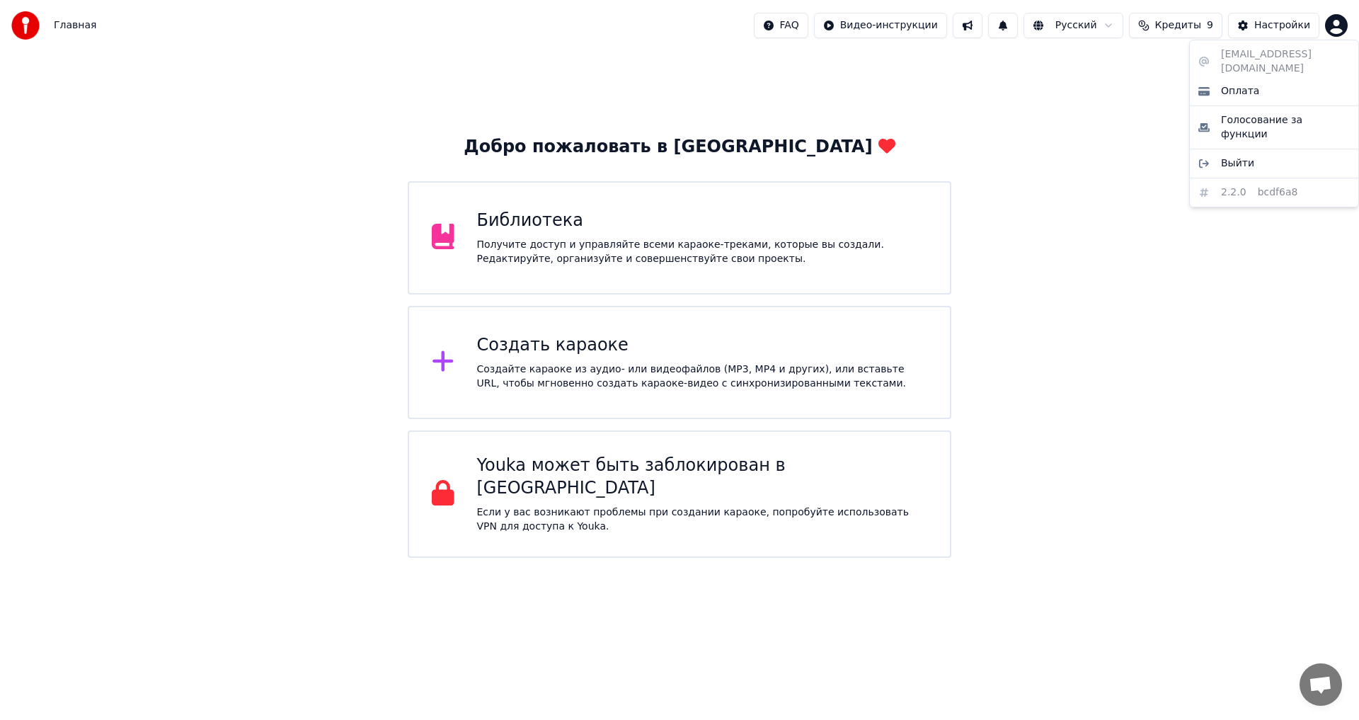
click at [1210, 222] on html "Главная FAQ Видео-инструкции Русский Кредиты 9 Настройки Добро пожаловать в You…" at bounding box center [679, 279] width 1359 height 558
drag, startPoint x: 1095, startPoint y: 330, endPoint x: 1060, endPoint y: 324, distance: 35.9
click at [1068, 325] on div "Добро пожаловать в Youka Библиотека Получите доступ и управляйте всеми караоке-…" at bounding box center [679, 304] width 1359 height 507
click at [64, 21] on span "Главная" at bounding box center [75, 25] width 42 height 14
drag, startPoint x: 39, startPoint y: 28, endPoint x: 30, endPoint y: 26, distance: 9.3
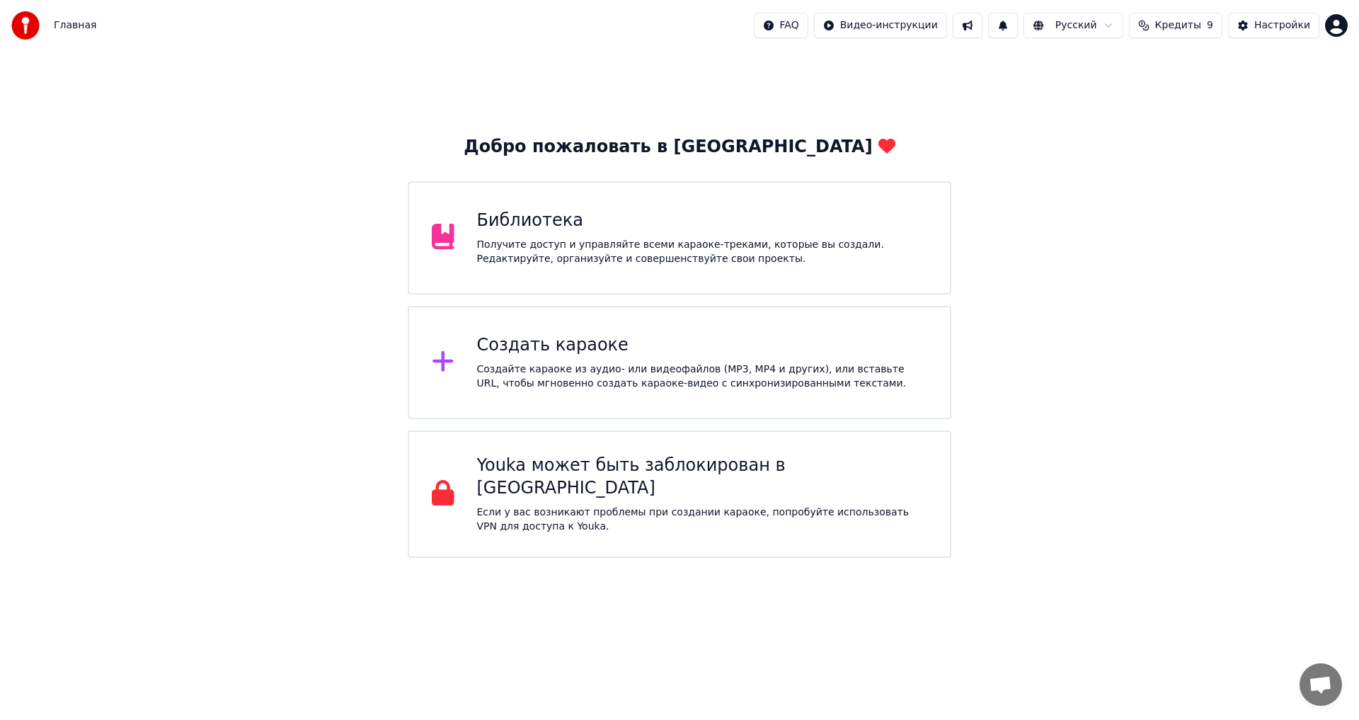
click at [31, 26] on div at bounding box center [29, 25] width 37 height 28
drag, startPoint x: 30, startPoint y: 26, endPoint x: 233, endPoint y: 27, distance: 203.8
click at [30, 27] on img at bounding box center [25, 25] width 28 height 28
click at [1292, 28] on div "Настройки" at bounding box center [1282, 25] width 56 height 14
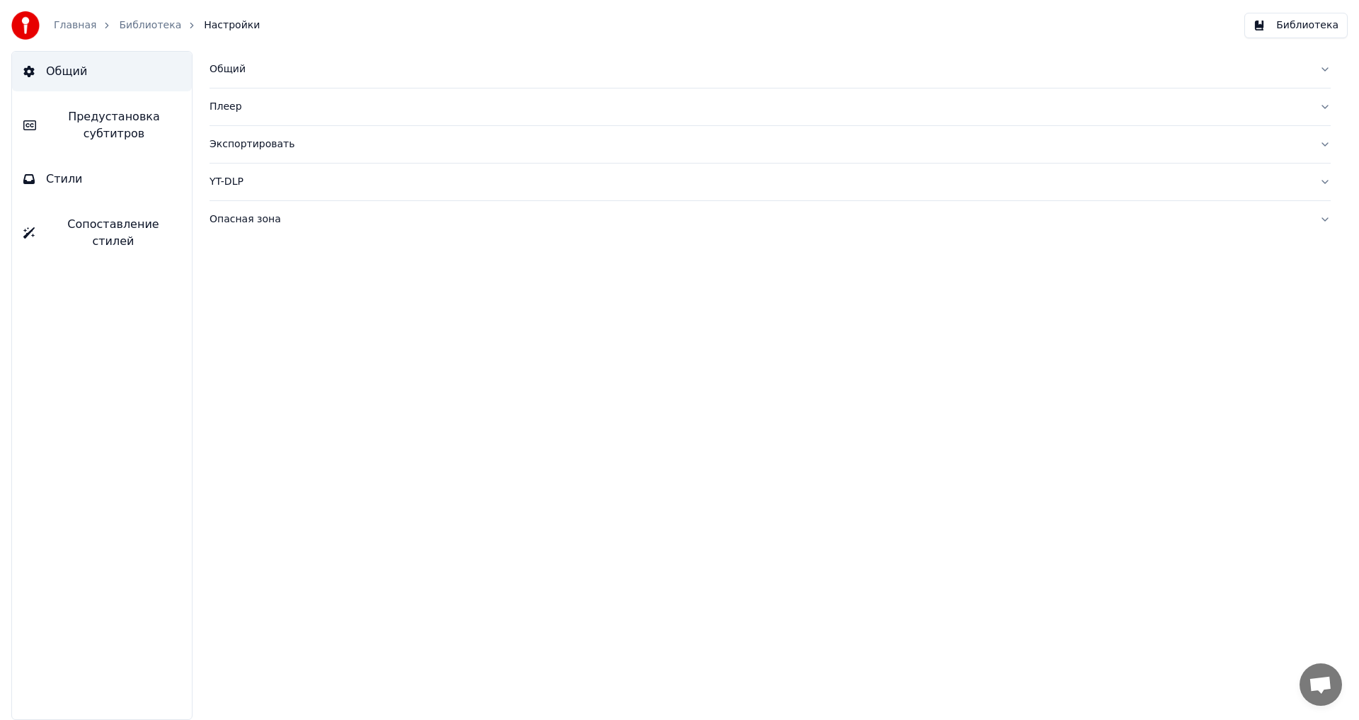
click at [115, 134] on span "Предустановка субтитров" at bounding box center [113, 125] width 133 height 34
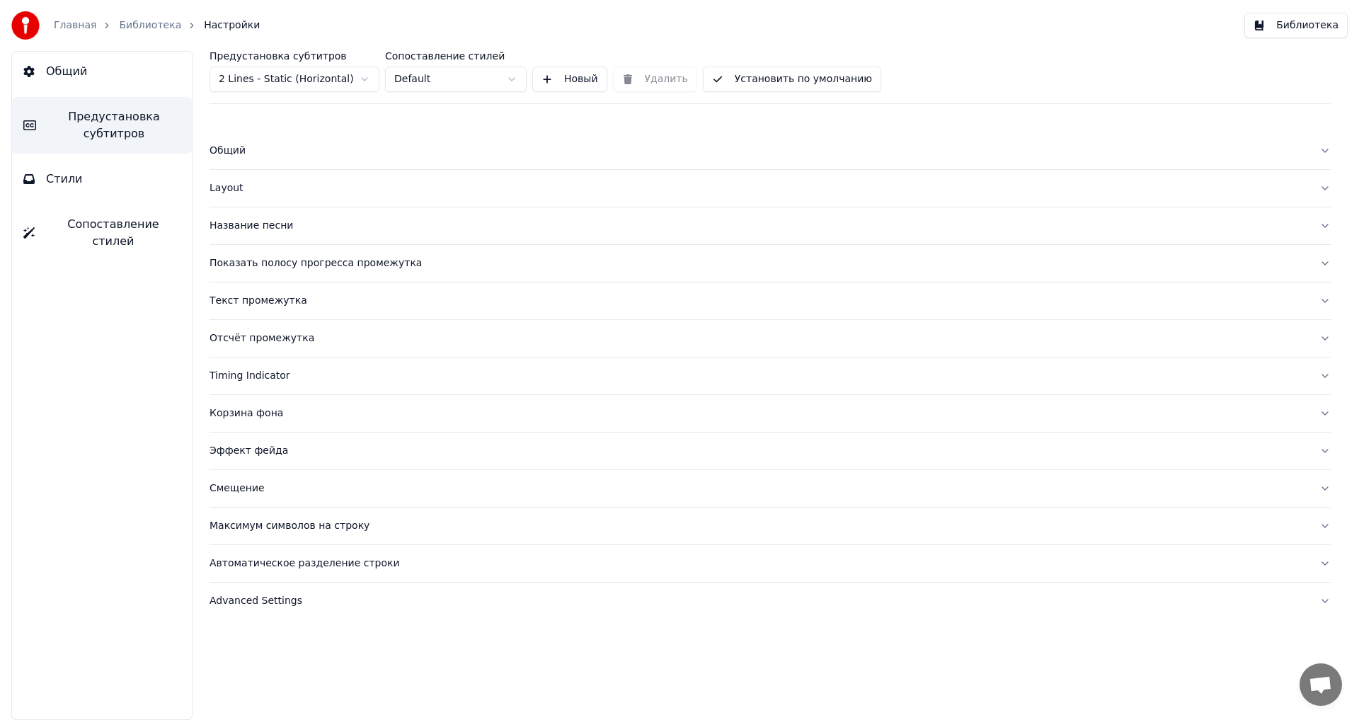
click at [120, 180] on button "Стили" at bounding box center [102, 179] width 180 height 40
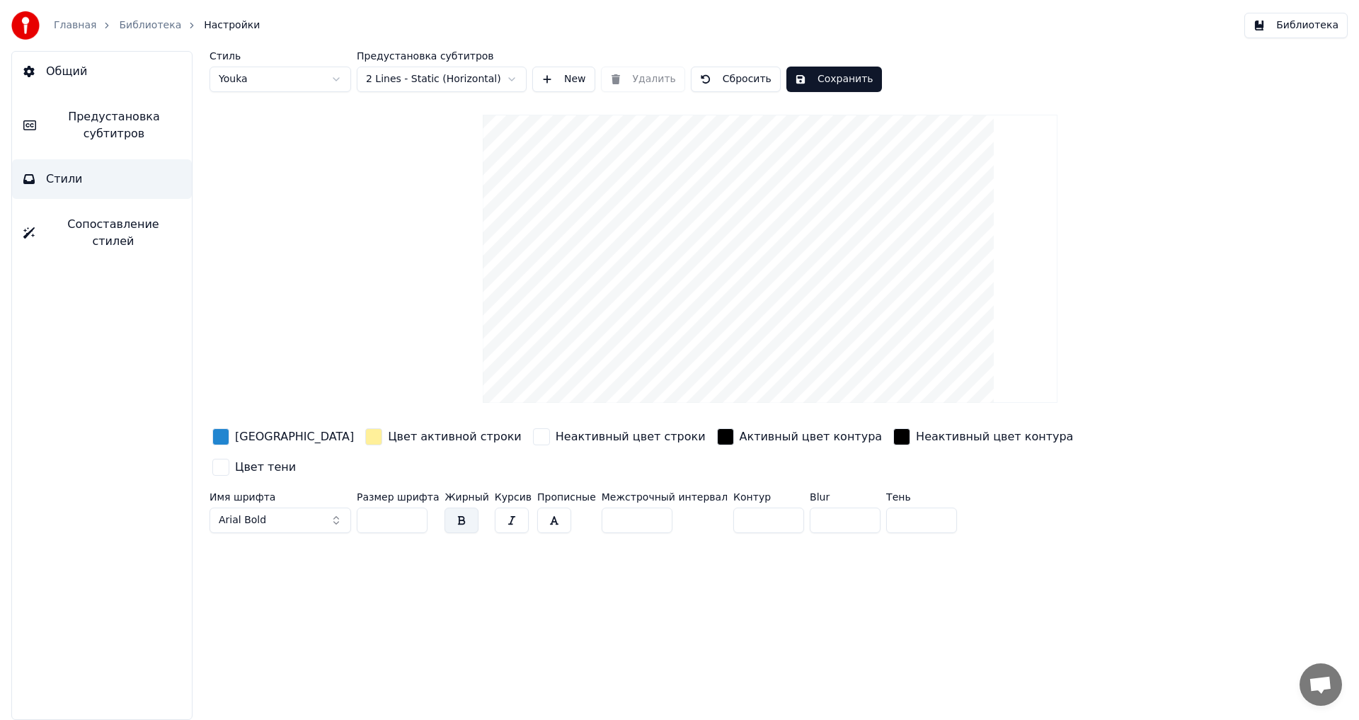
click at [115, 221] on span "Сопоставление стилей" at bounding box center [113, 233] width 134 height 34
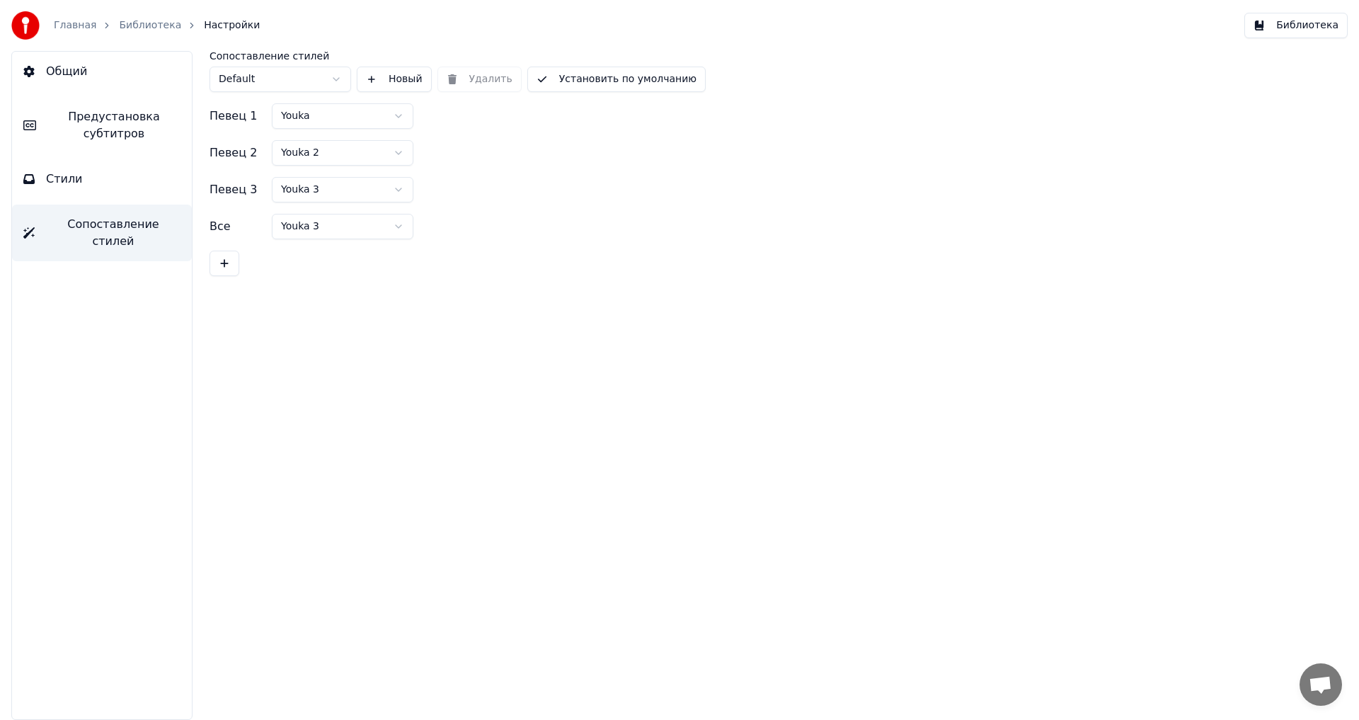
click at [127, 174] on button "Стили" at bounding box center [102, 179] width 180 height 40
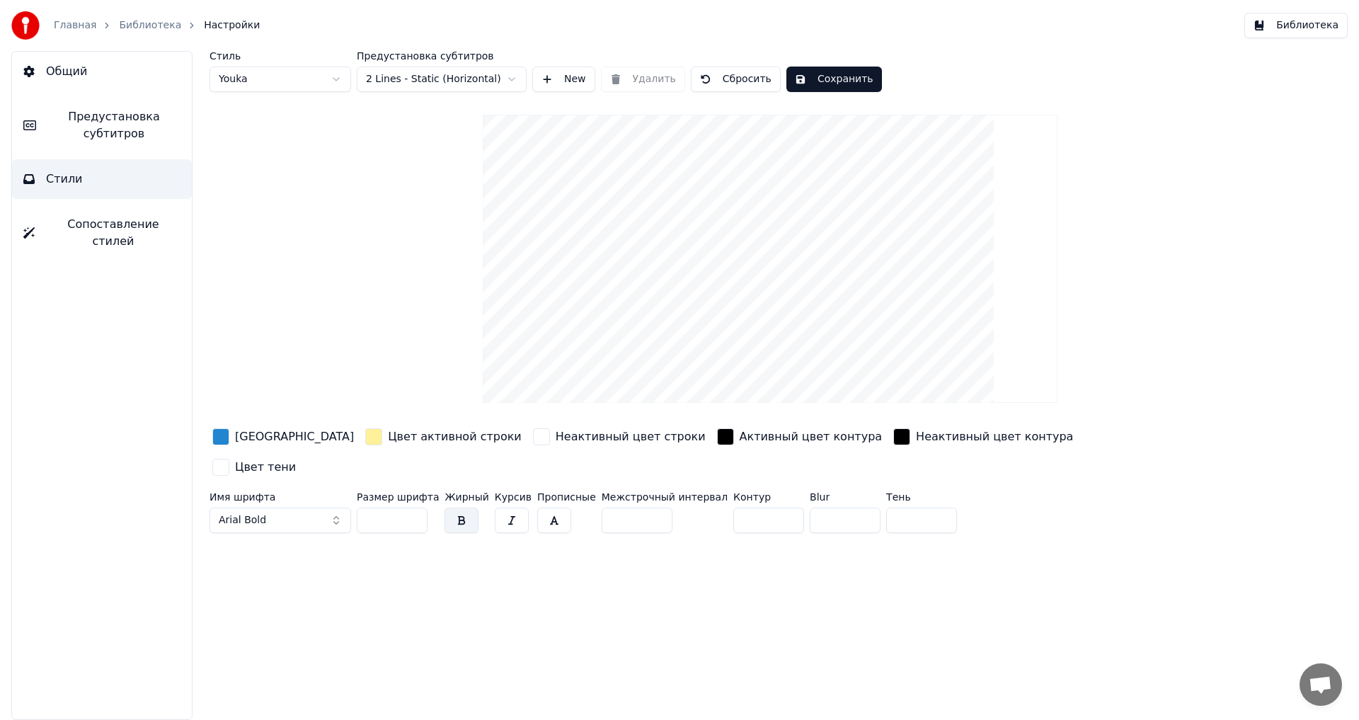
click at [117, 219] on span "Сопоставление стилей" at bounding box center [113, 233] width 134 height 34
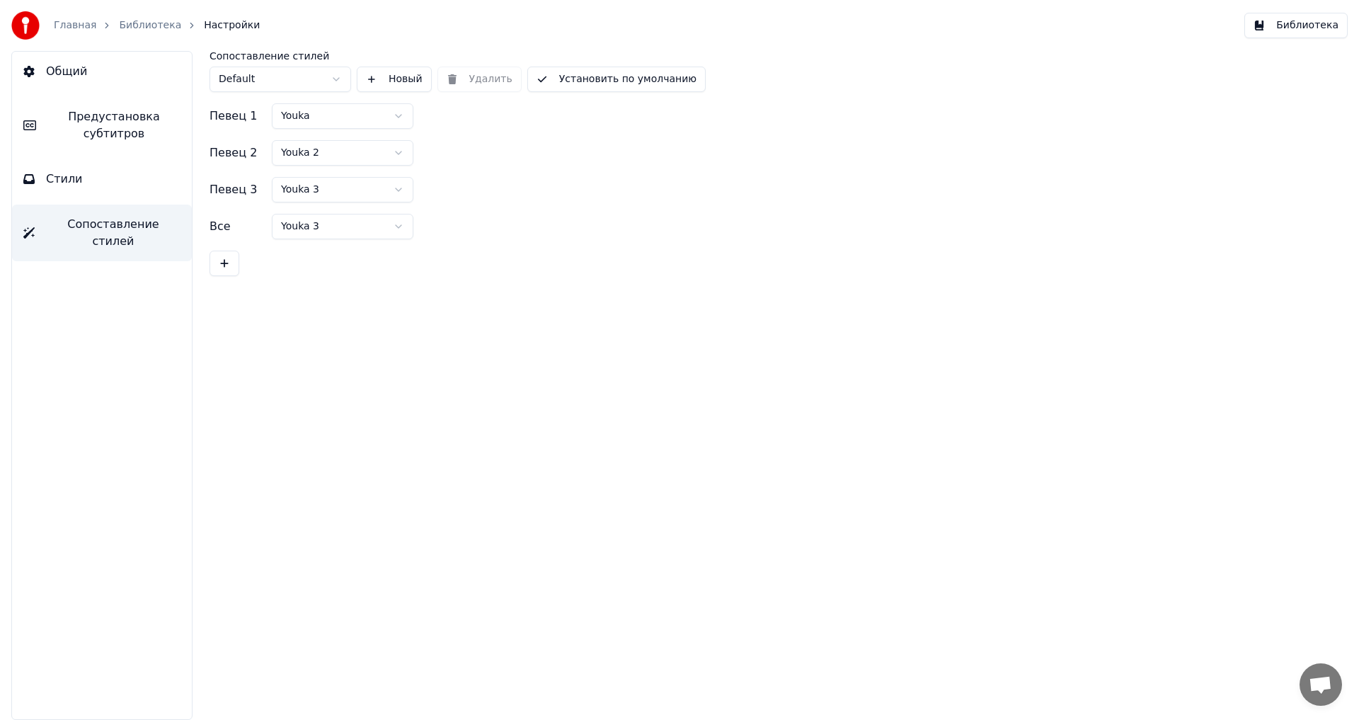
click at [92, 70] on button "Общий" at bounding box center [102, 72] width 180 height 40
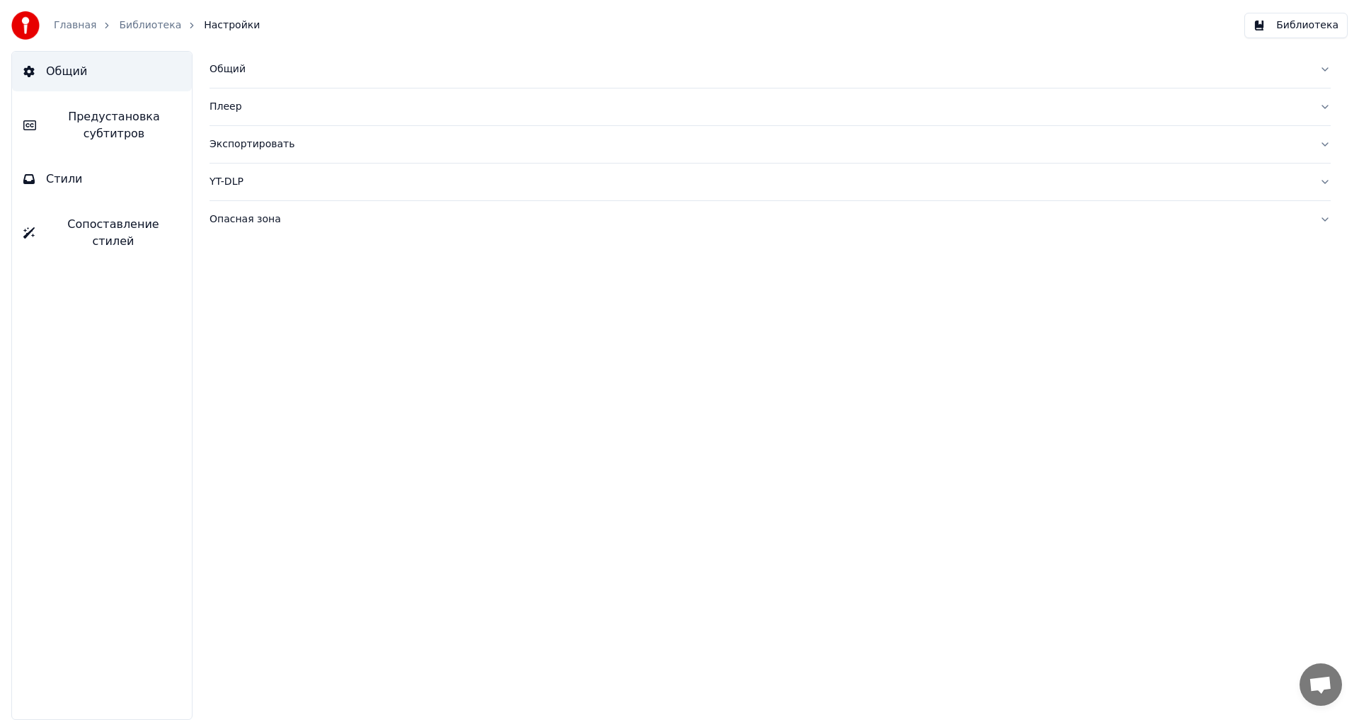
click at [152, 25] on link "Библиотека" at bounding box center [150, 25] width 62 height 14
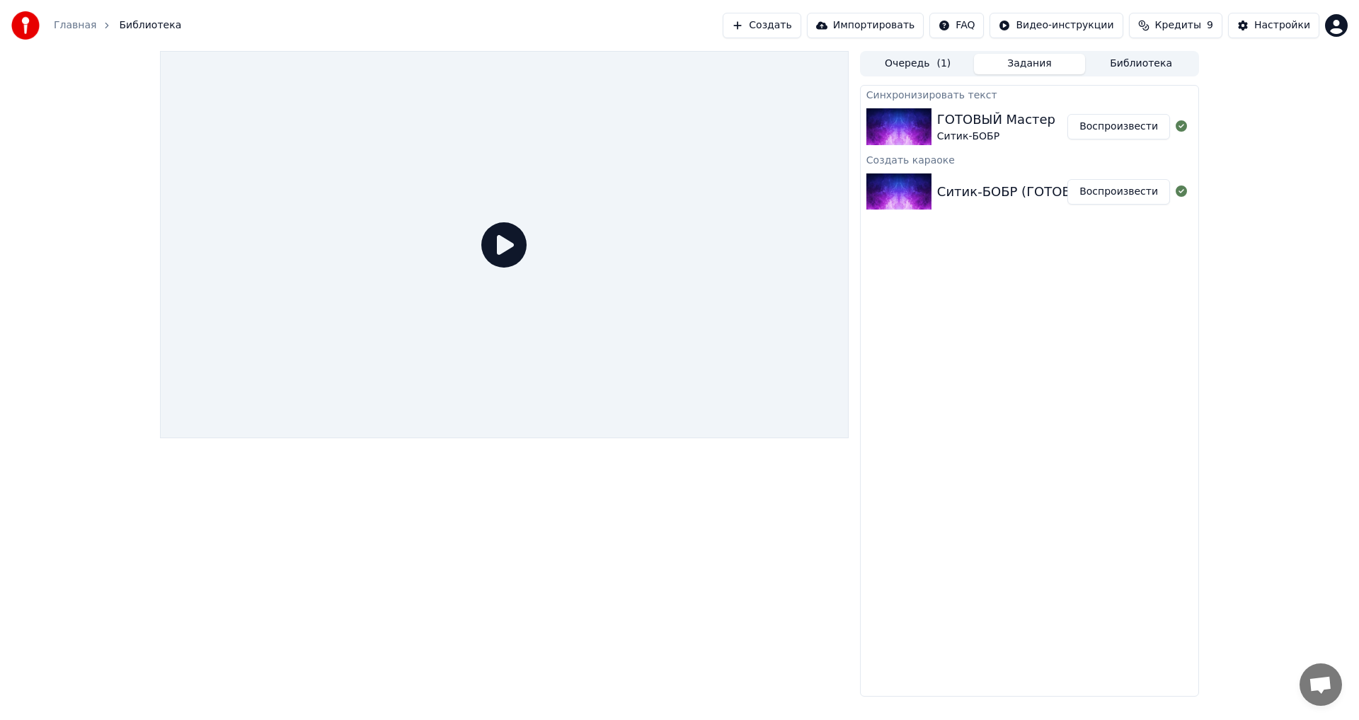
click at [506, 248] on icon at bounding box center [503, 244] width 45 height 45
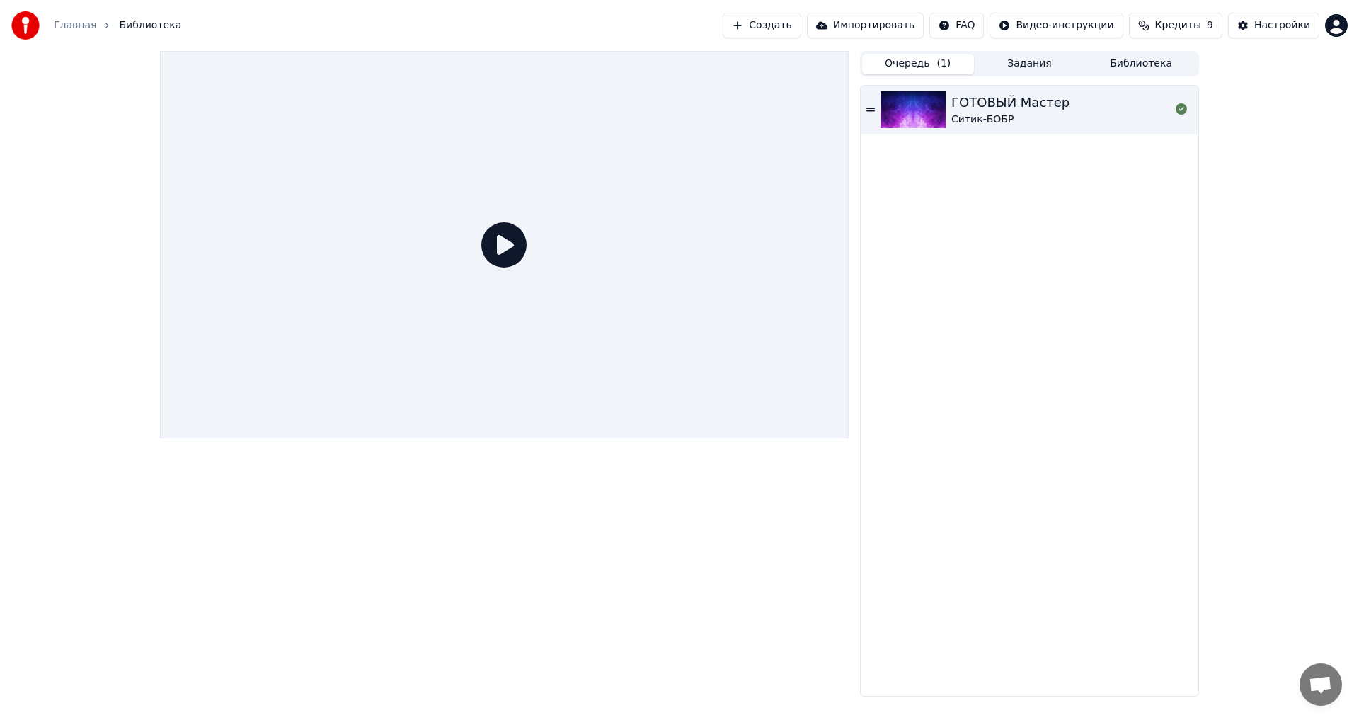
click at [906, 66] on button "Очередь ( 1 )" at bounding box center [918, 64] width 112 height 21
click at [1034, 110] on div "ГОТОВЫЙ Мастер" at bounding box center [1010, 103] width 118 height 20
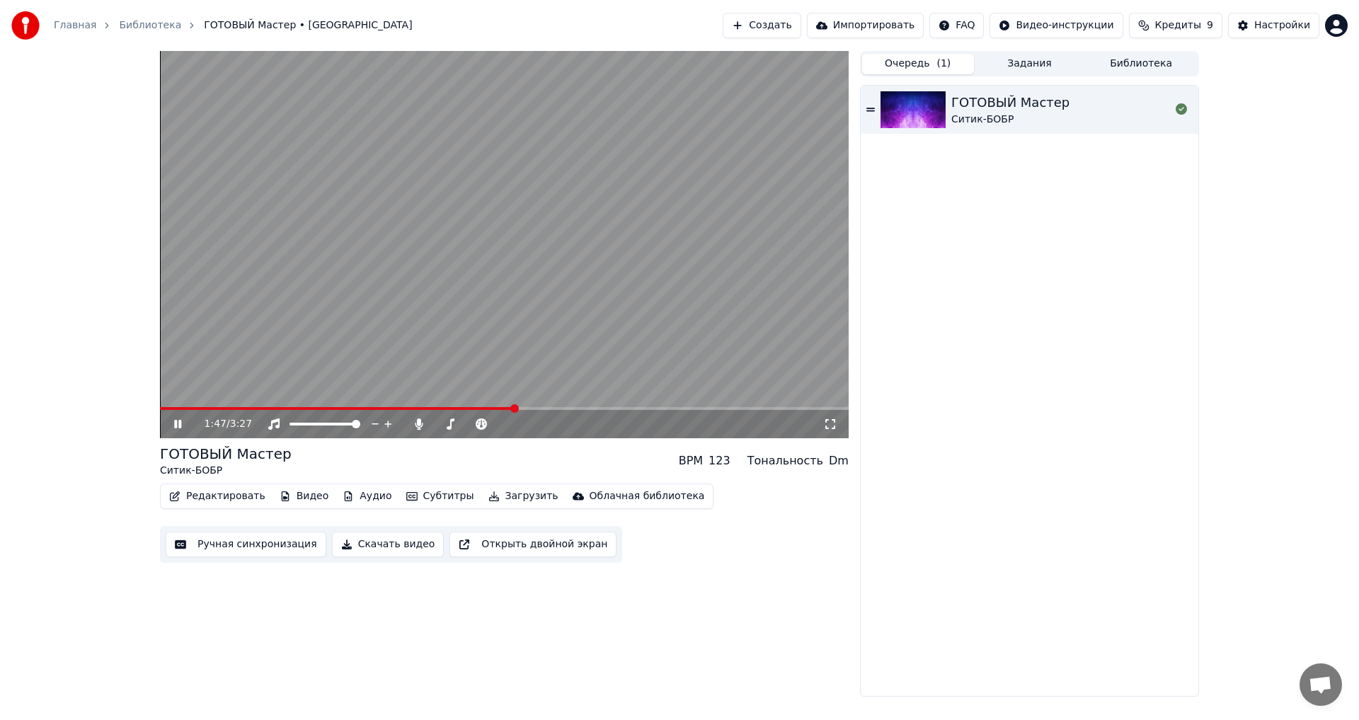
click at [514, 407] on span at bounding box center [504, 408] width 688 height 3
click at [758, 405] on video at bounding box center [504, 244] width 688 height 387
click at [756, 411] on div "1:49 / 3:27" at bounding box center [504, 424] width 688 height 28
click at [754, 407] on span at bounding box center [504, 408] width 688 height 3
click at [167, 426] on div "2:59 / 3:27" at bounding box center [504, 424] width 688 height 28
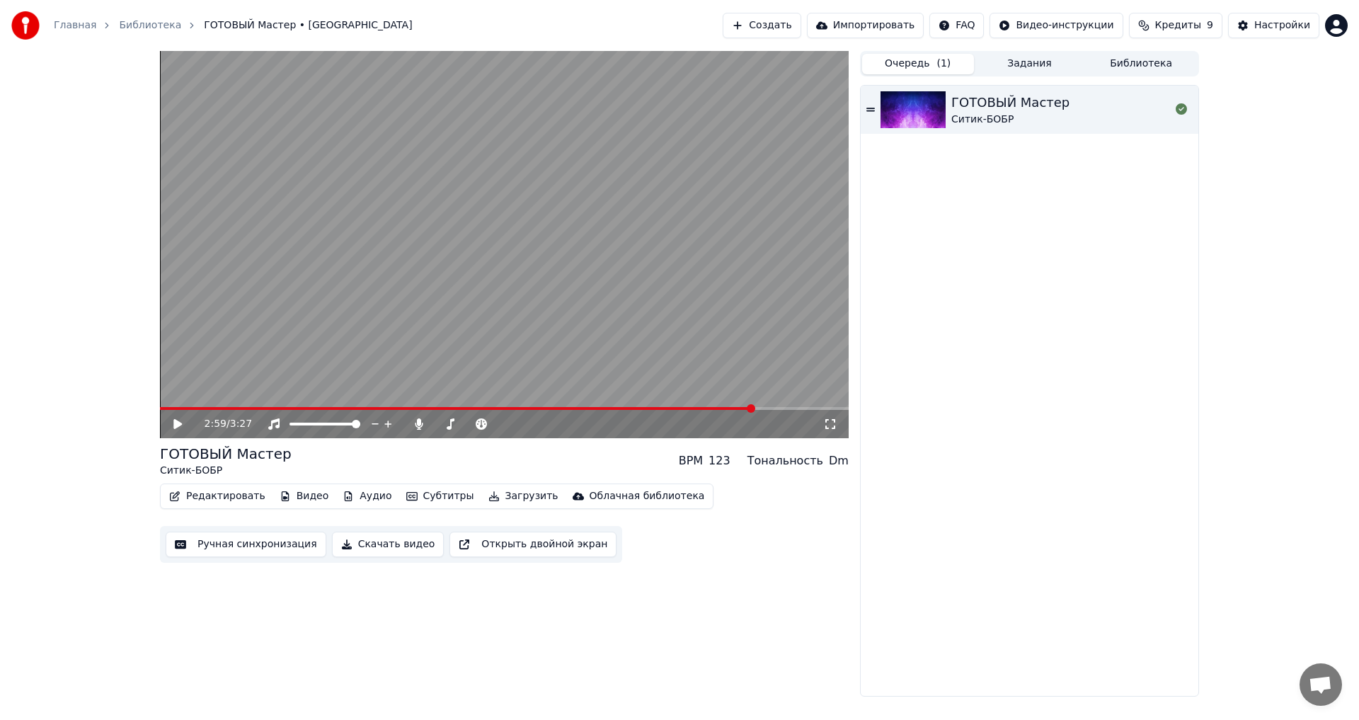
click at [185, 425] on icon at bounding box center [187, 423] width 33 height 11
click at [734, 407] on div "3:02 / 3:27" at bounding box center [504, 244] width 688 height 387
click at [734, 410] on span at bounding box center [447, 408] width 574 height 3
click at [180, 421] on icon at bounding box center [187, 423] width 33 height 11
click at [179, 421] on icon at bounding box center [177, 424] width 7 height 8
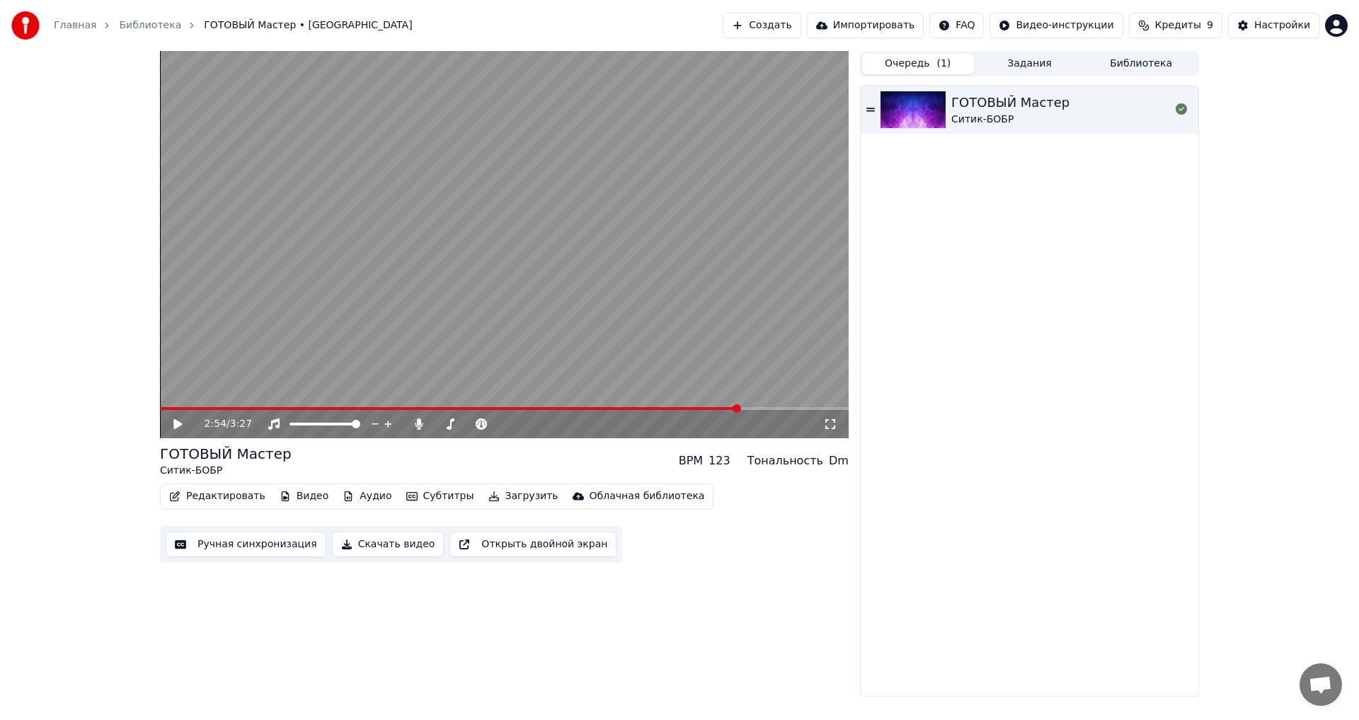
click at [655, 408] on span at bounding box center [449, 408] width 579 height 3
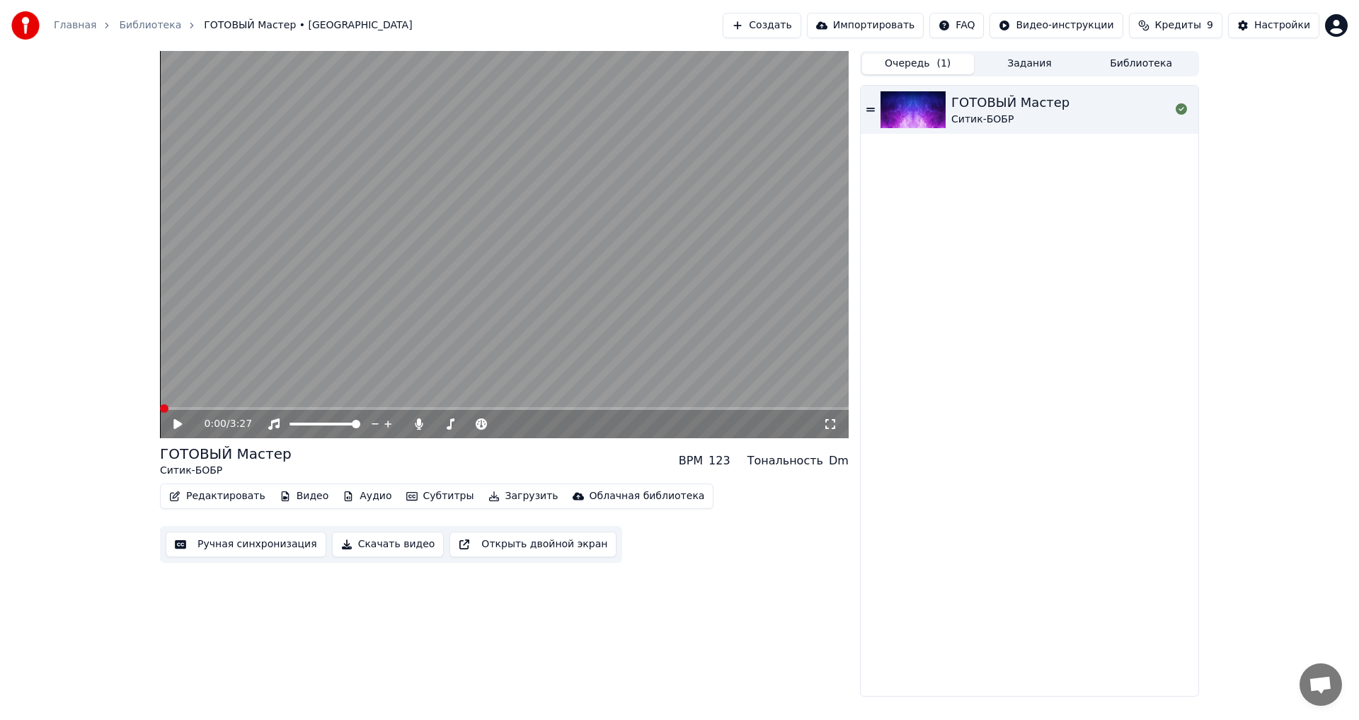
click at [160, 413] on span at bounding box center [164, 408] width 8 height 8
click at [399, 547] on button "Скачать видео" at bounding box center [388, 543] width 113 height 25
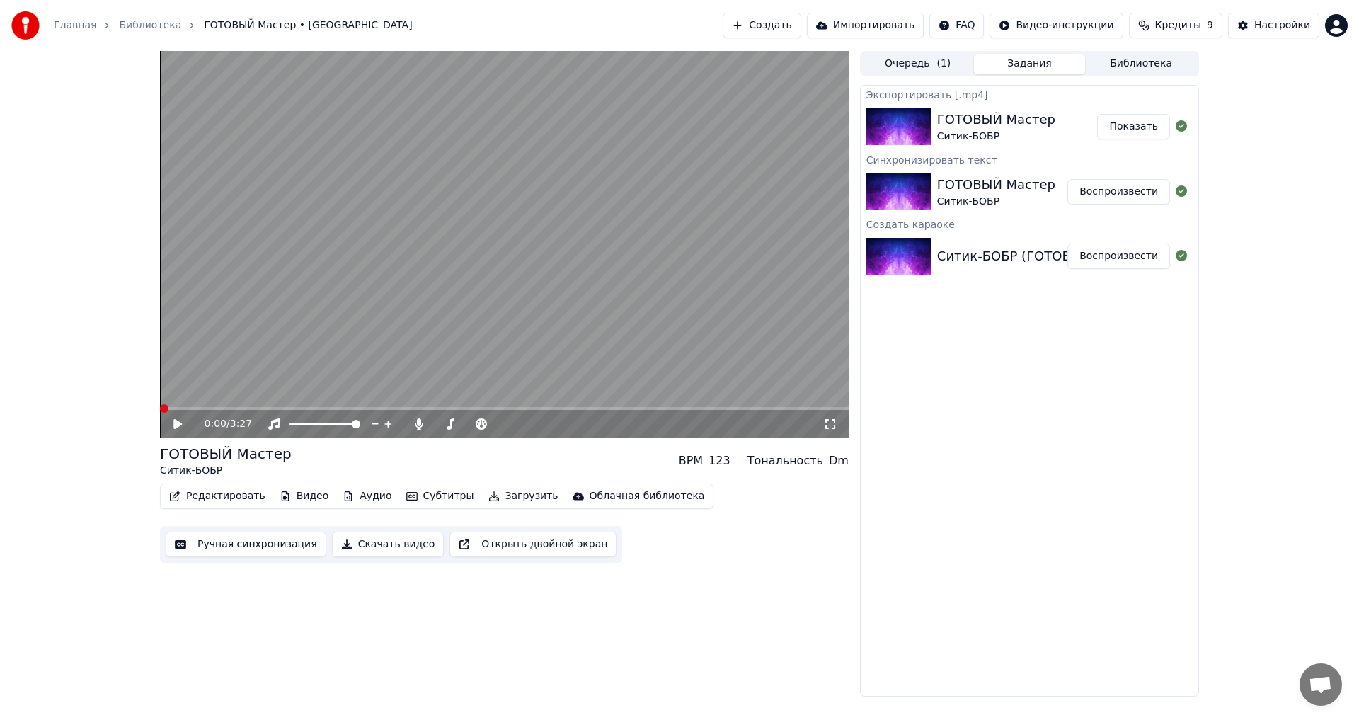
click at [1141, 130] on button "Показать" at bounding box center [1133, 126] width 73 height 25
